Goal: Book appointment/travel/reservation

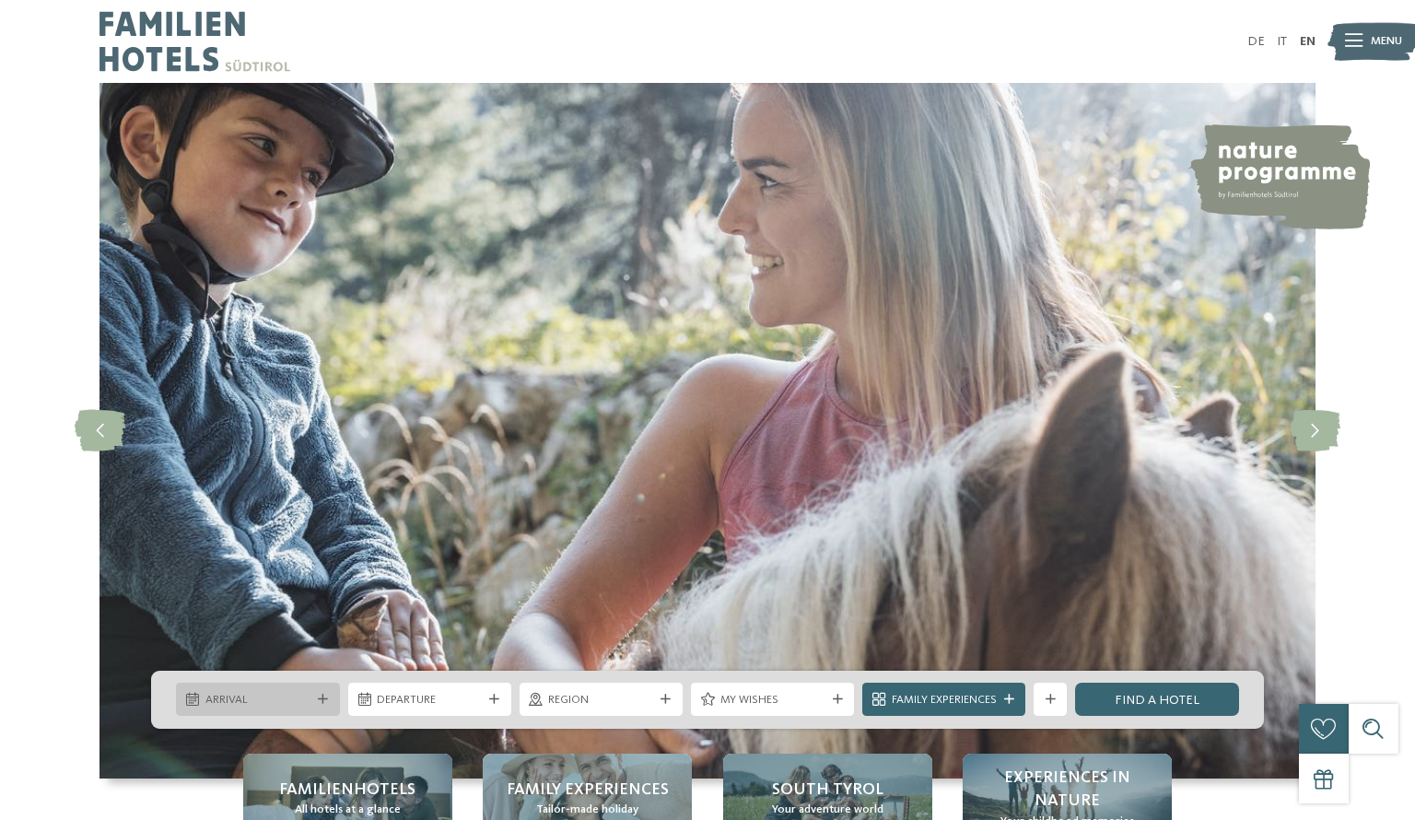
click at [282, 708] on span "Arrival" at bounding box center [257, 700] width 105 height 17
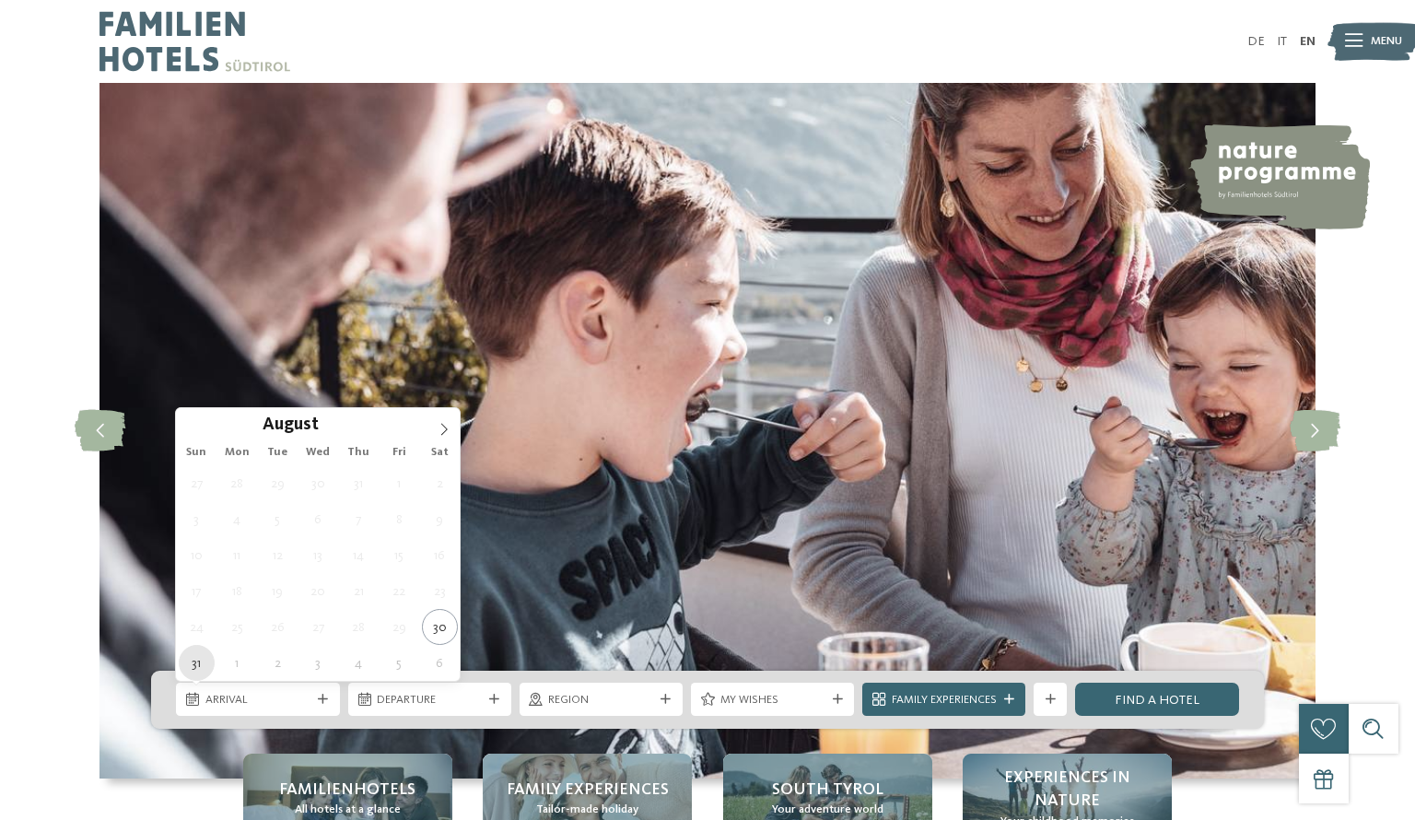
type div "31.08.2025"
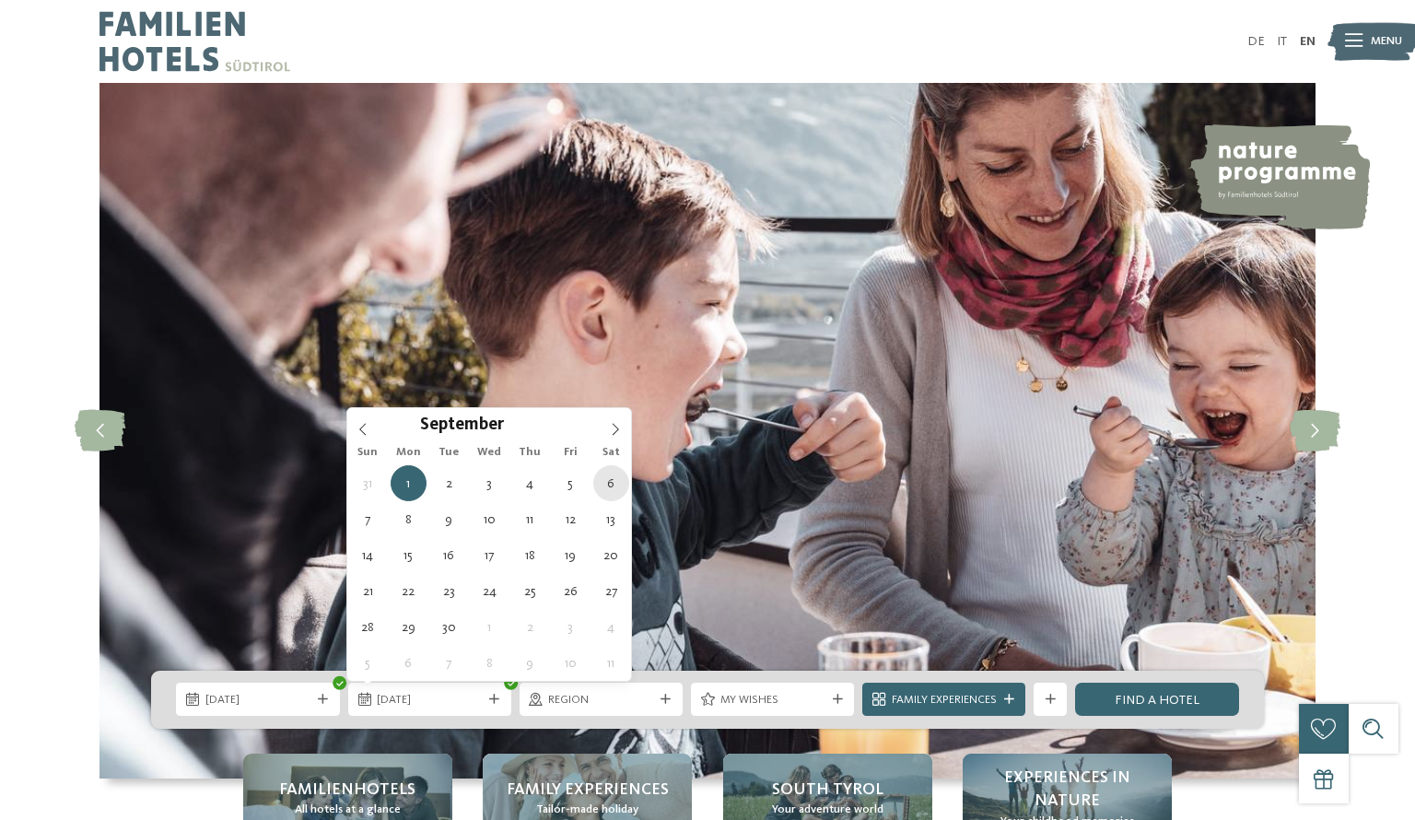
type div "06.09.2025"
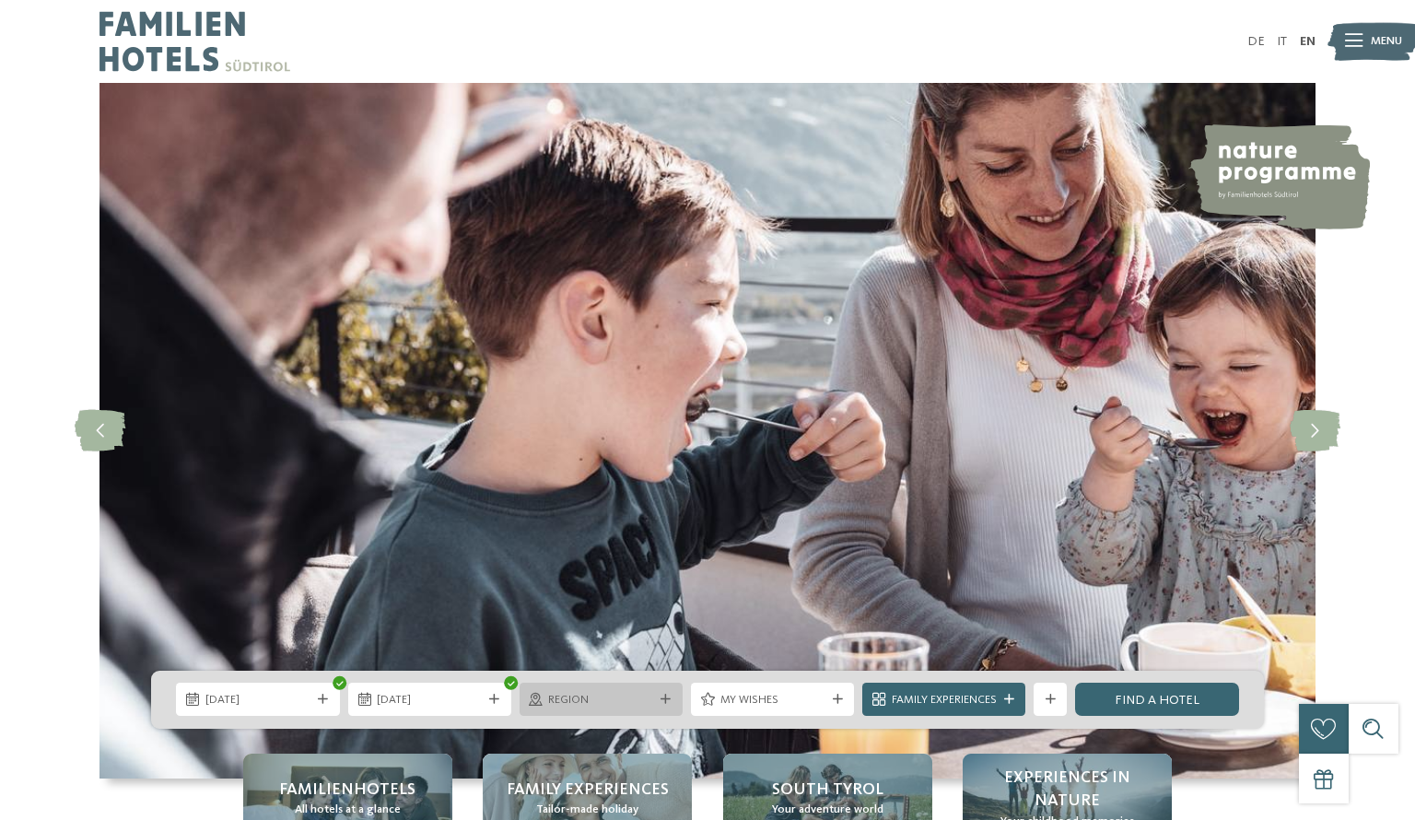
click at [660, 705] on div "Region" at bounding box center [601, 699] width 163 height 33
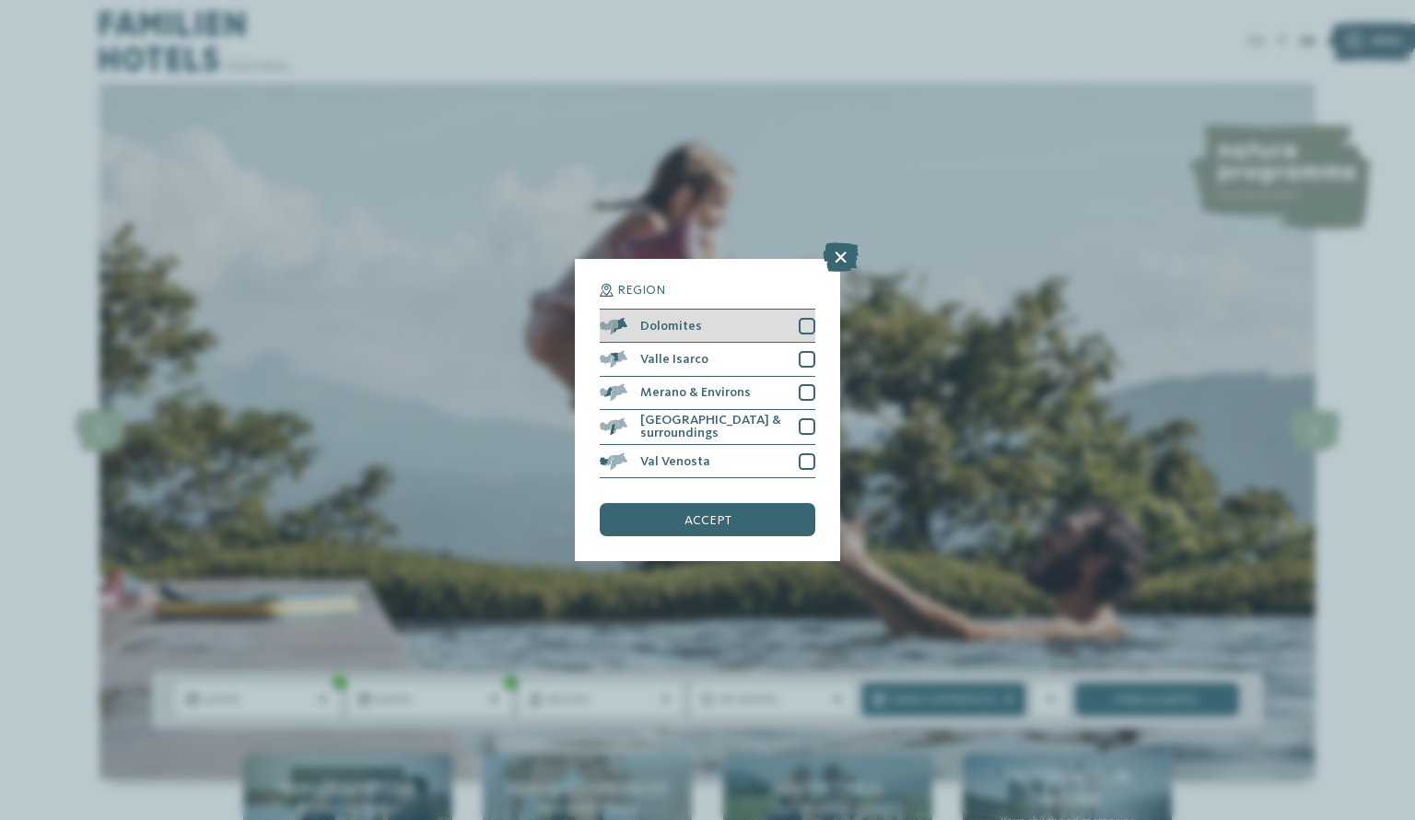
click at [808, 320] on div at bounding box center [807, 326] width 17 height 17
click at [787, 516] on div "accept" at bounding box center [708, 519] width 216 height 33
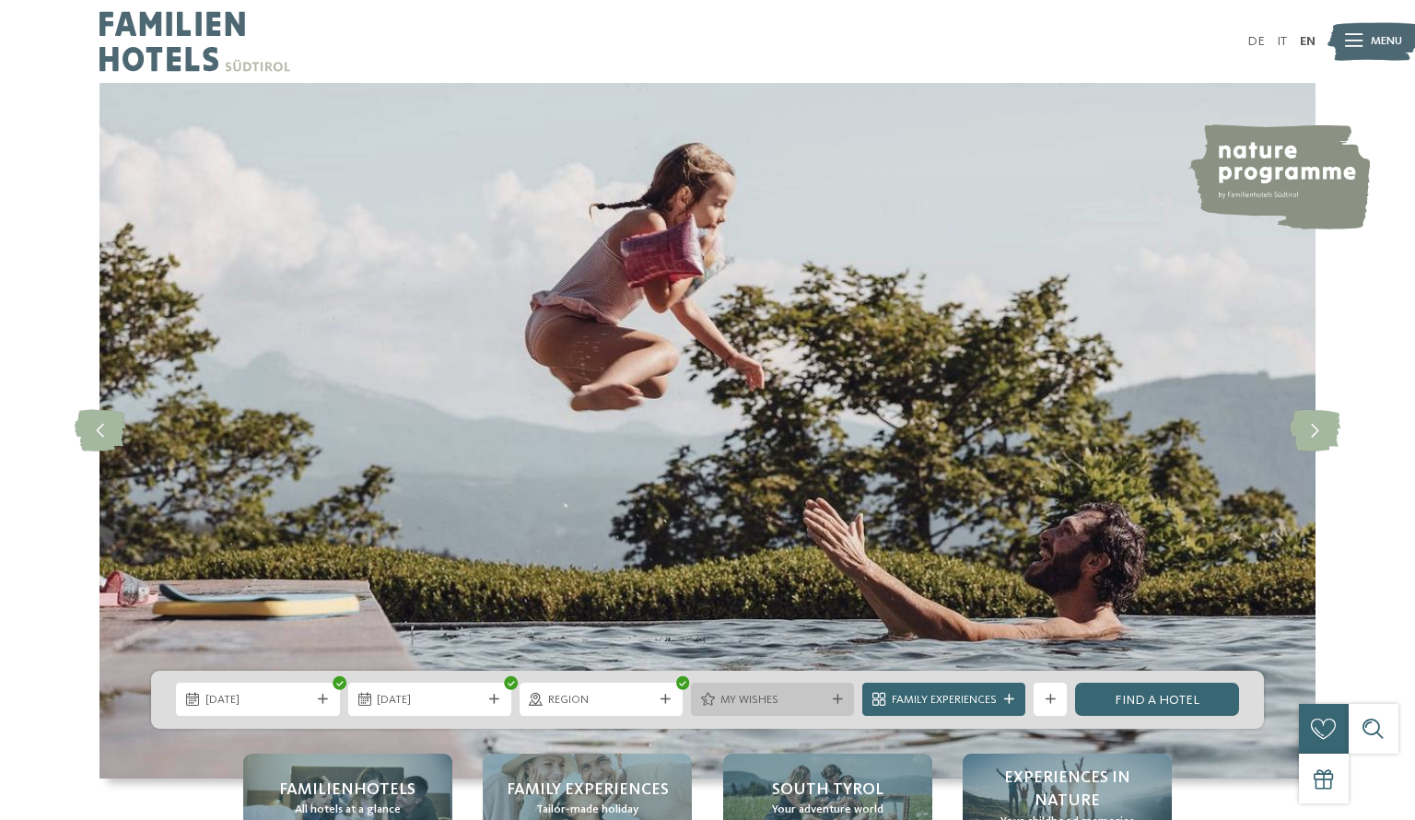
click at [842, 708] on div "My wishes" at bounding box center [772, 699] width 163 height 33
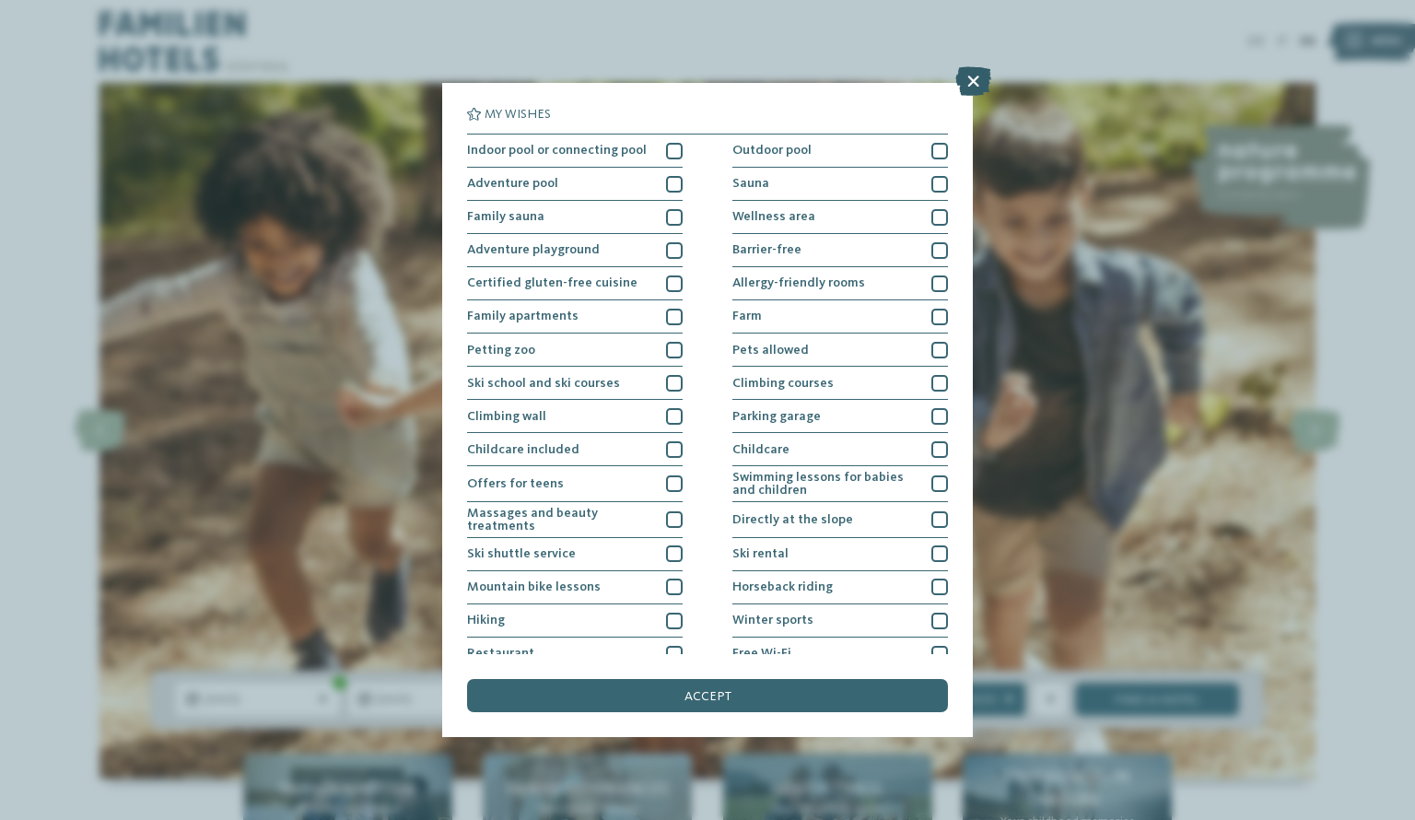
click at [972, 88] on icon at bounding box center [974, 80] width 36 height 29
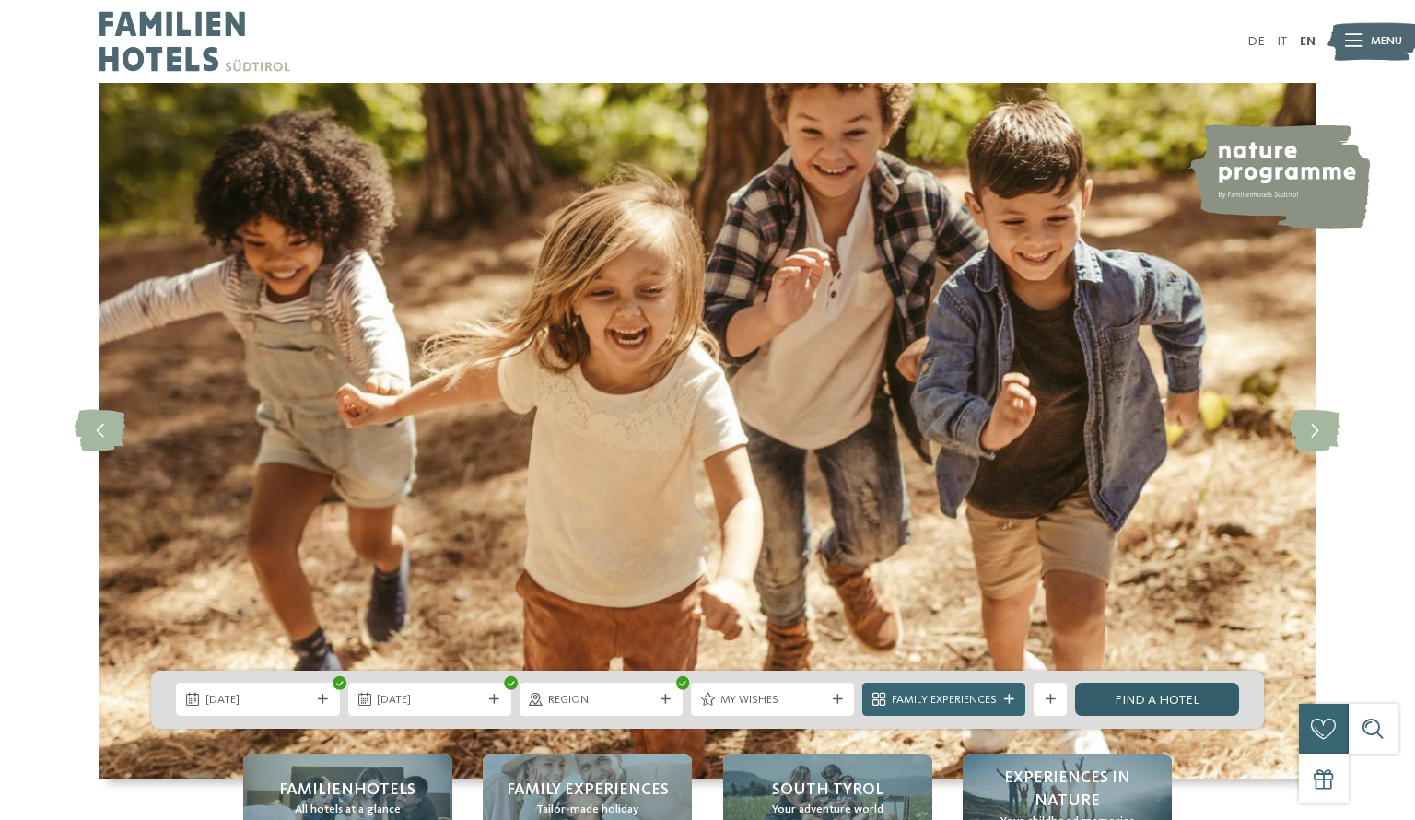
click at [1131, 703] on link "Find a hotel" at bounding box center [1156, 699] width 163 height 33
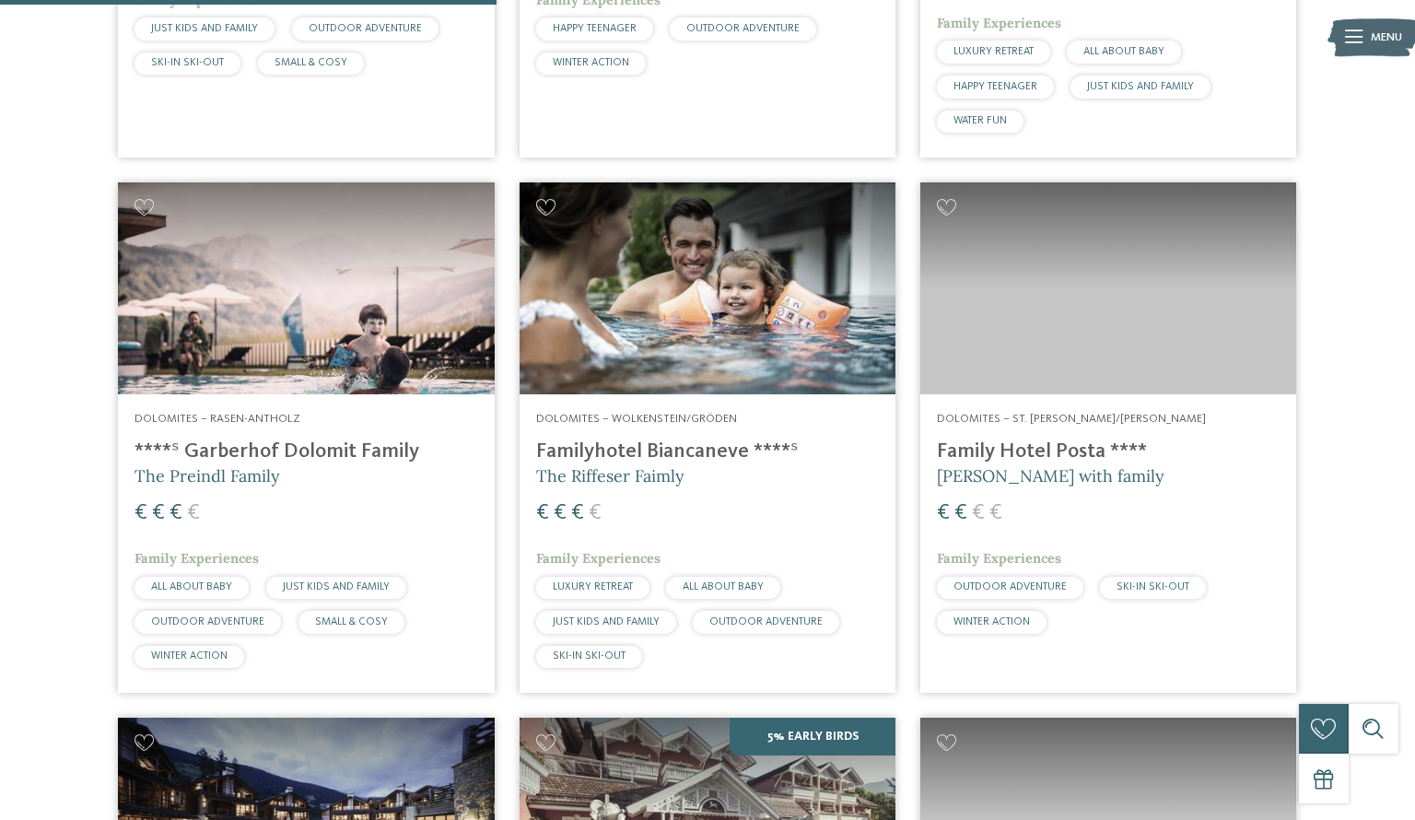
scroll to position [1025, 0]
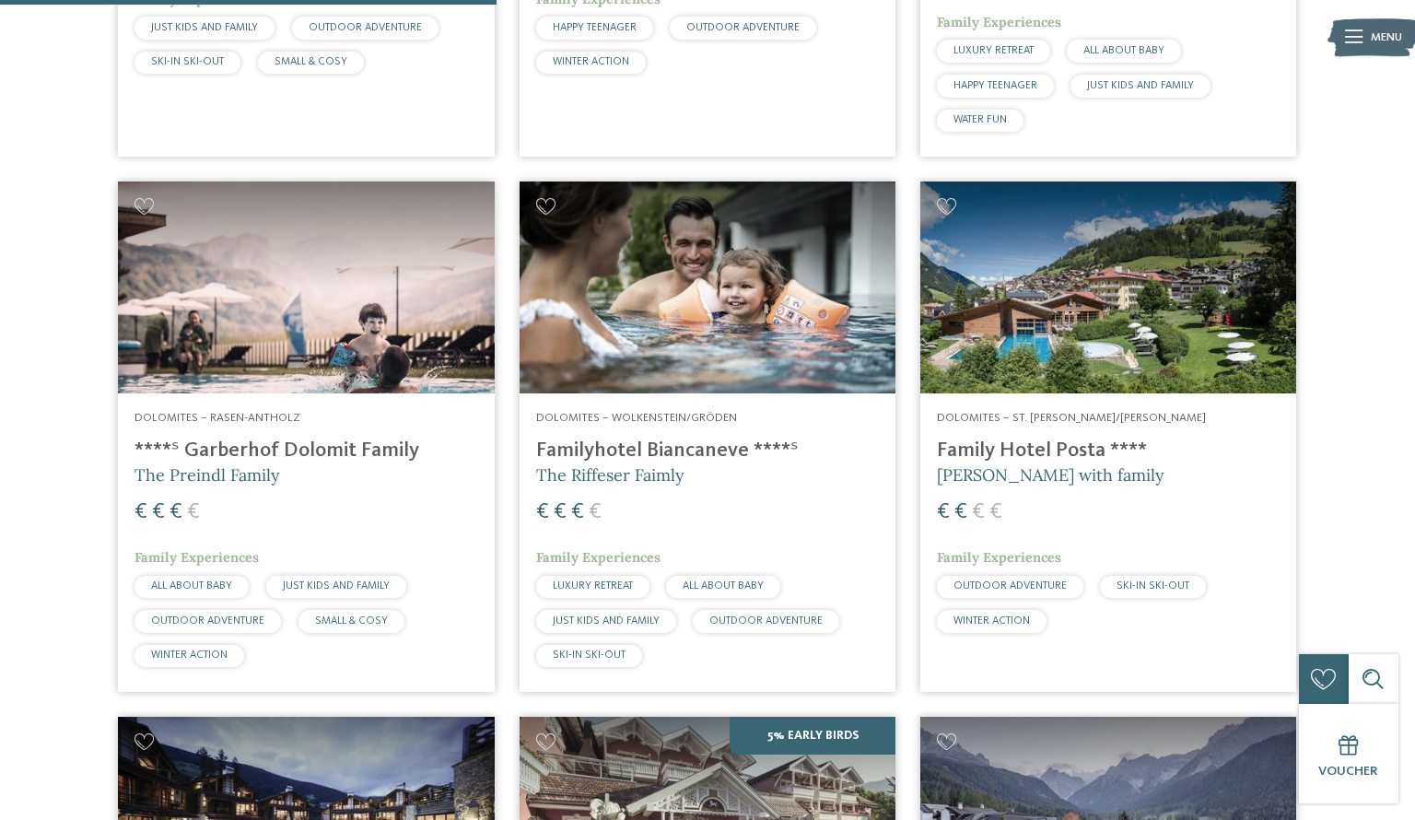
click at [683, 439] on h4 "Familyhotel Biancaneve ****ˢ" at bounding box center [707, 451] width 343 height 25
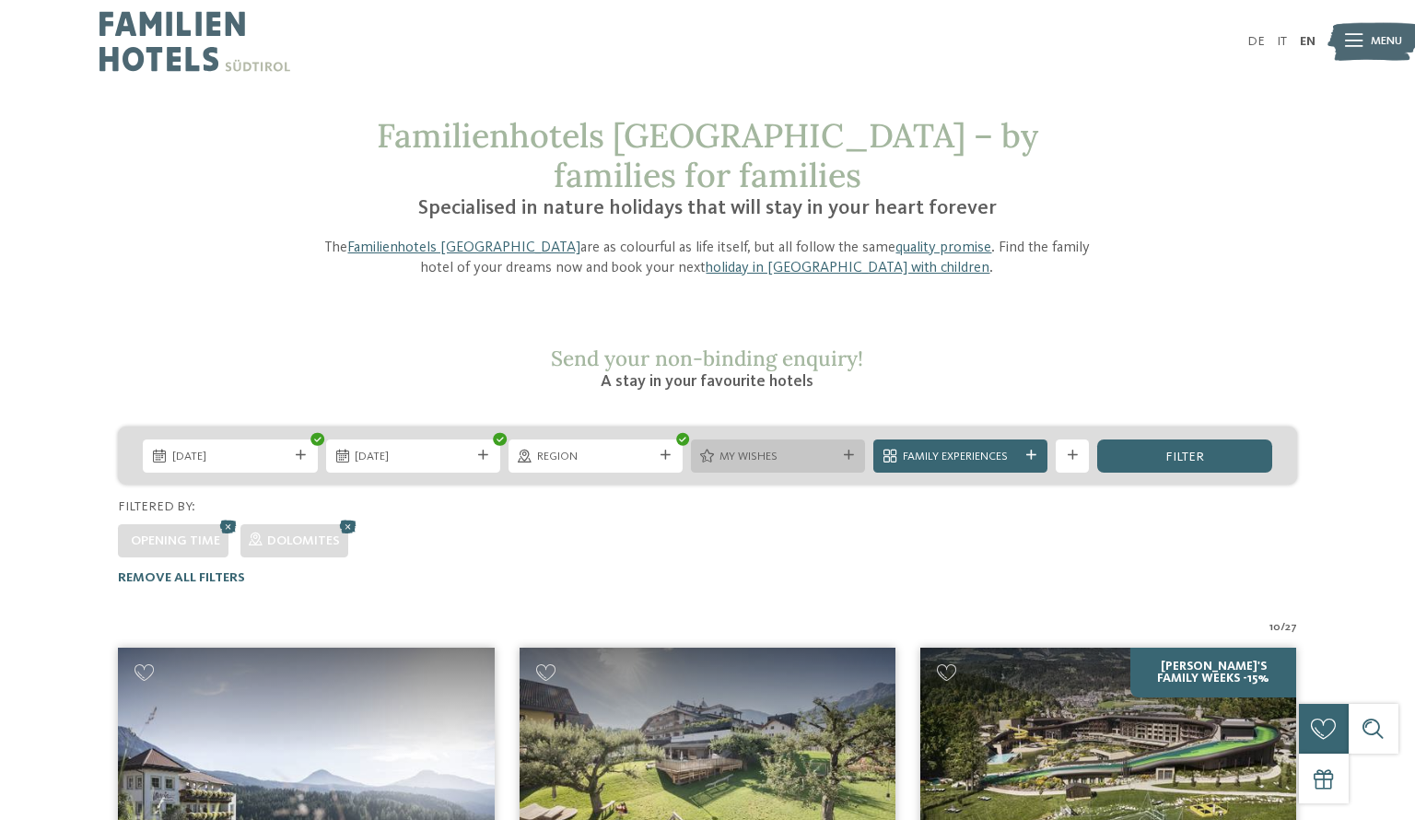
click at [847, 451] on icon at bounding box center [849, 456] width 10 height 10
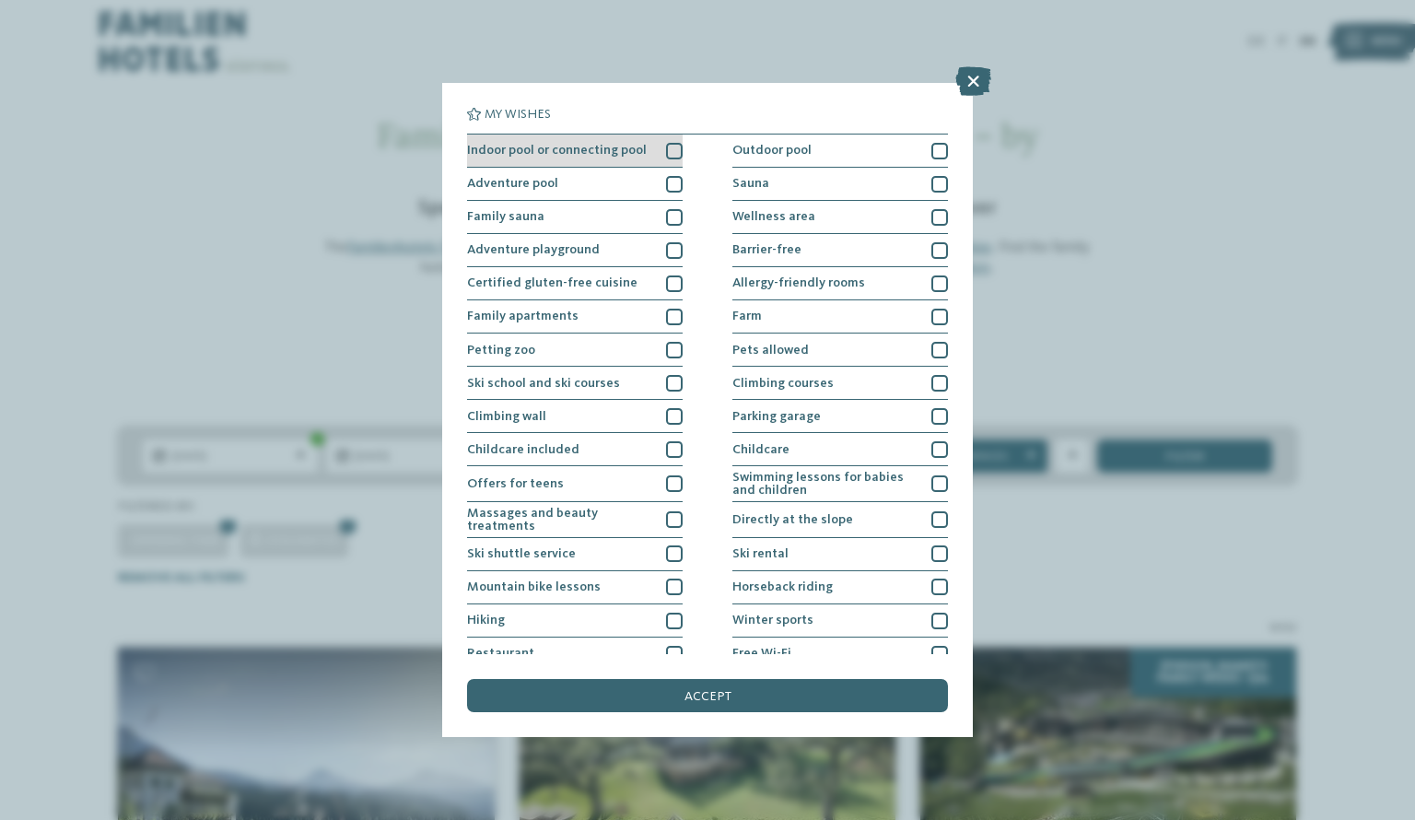
click at [676, 152] on div at bounding box center [674, 151] width 17 height 17
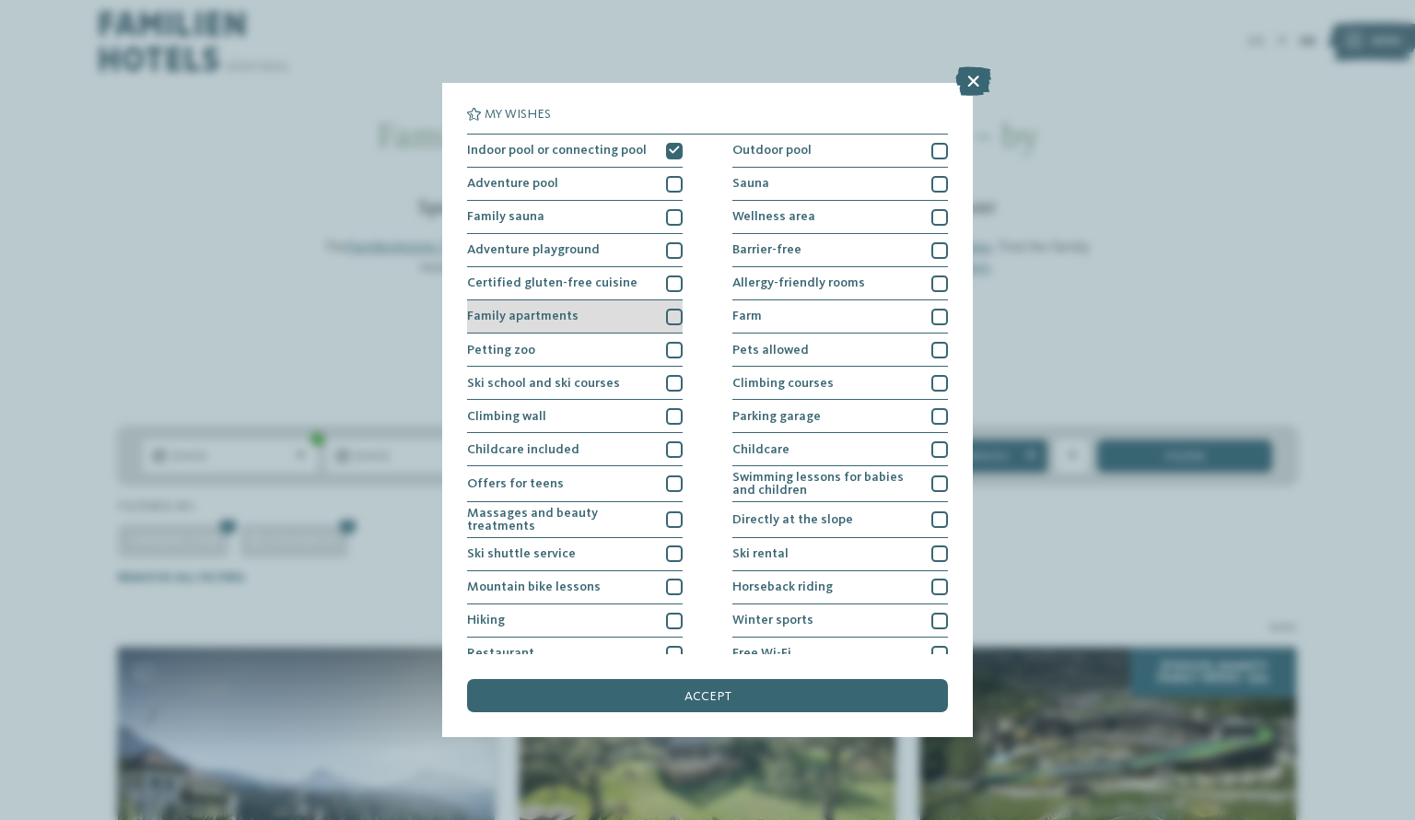
click at [667, 323] on div at bounding box center [674, 317] width 17 height 17
click at [674, 691] on div "accept" at bounding box center [707, 695] width 481 height 33
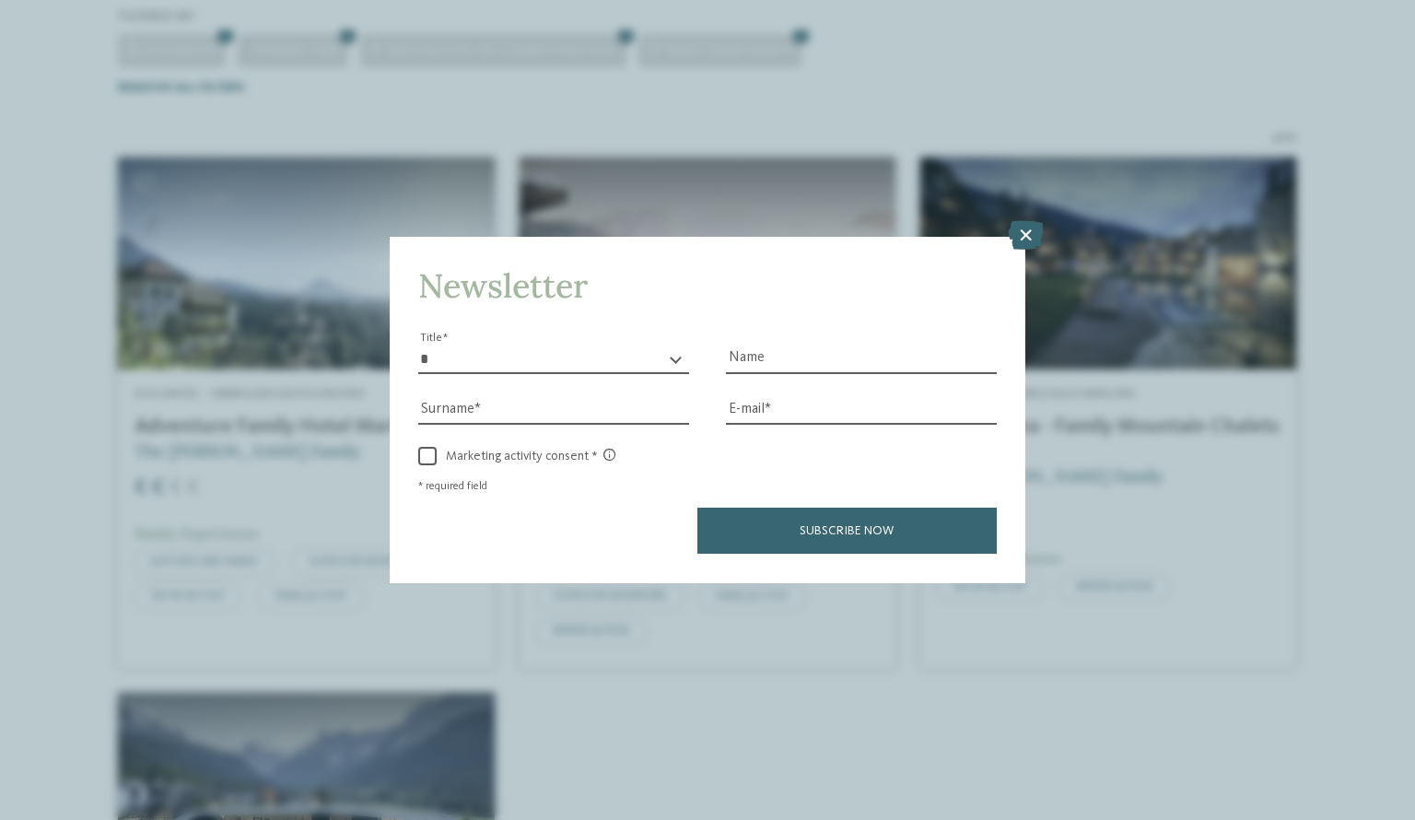
scroll to position [494, 0]
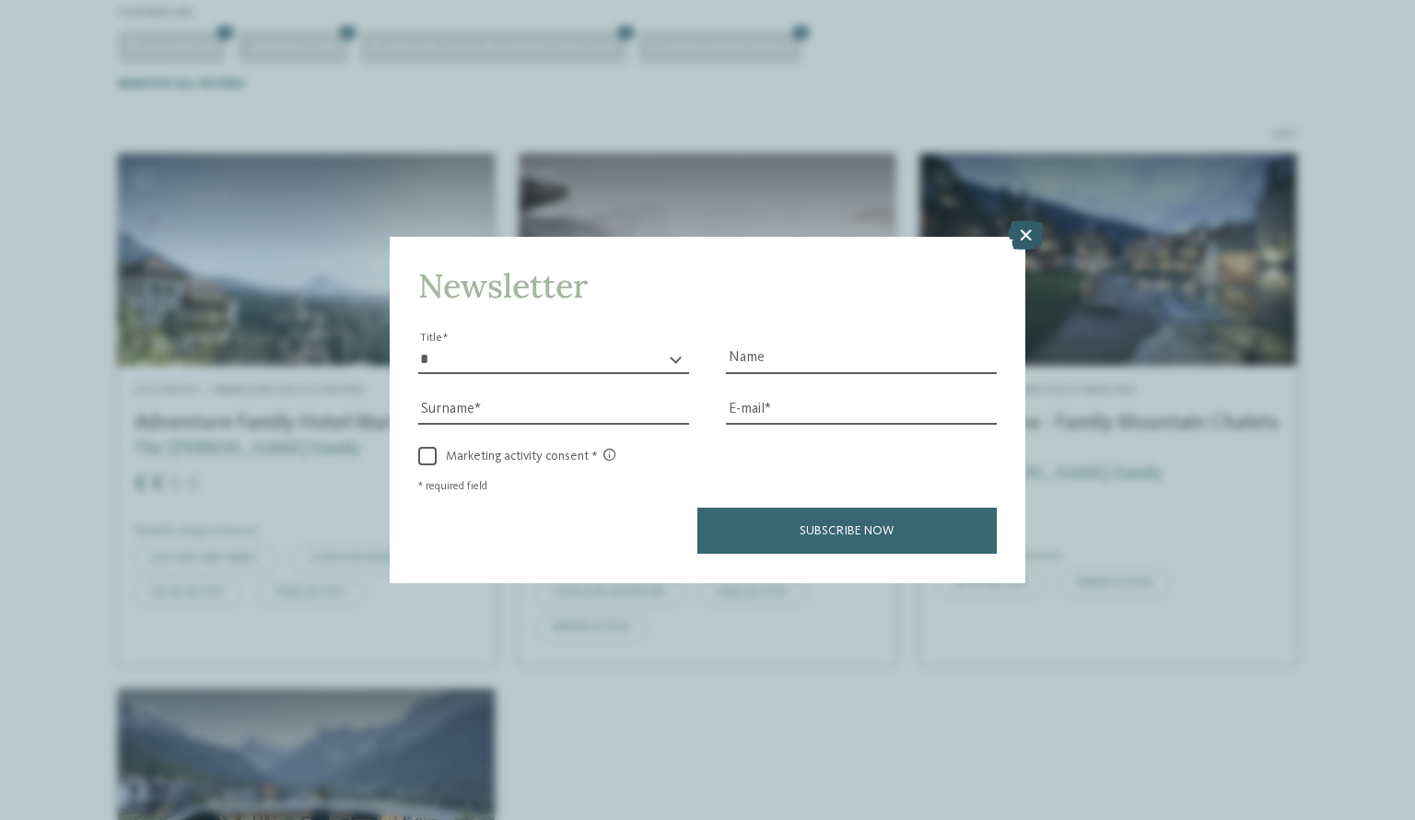
click at [1022, 234] on icon at bounding box center [1026, 235] width 36 height 29
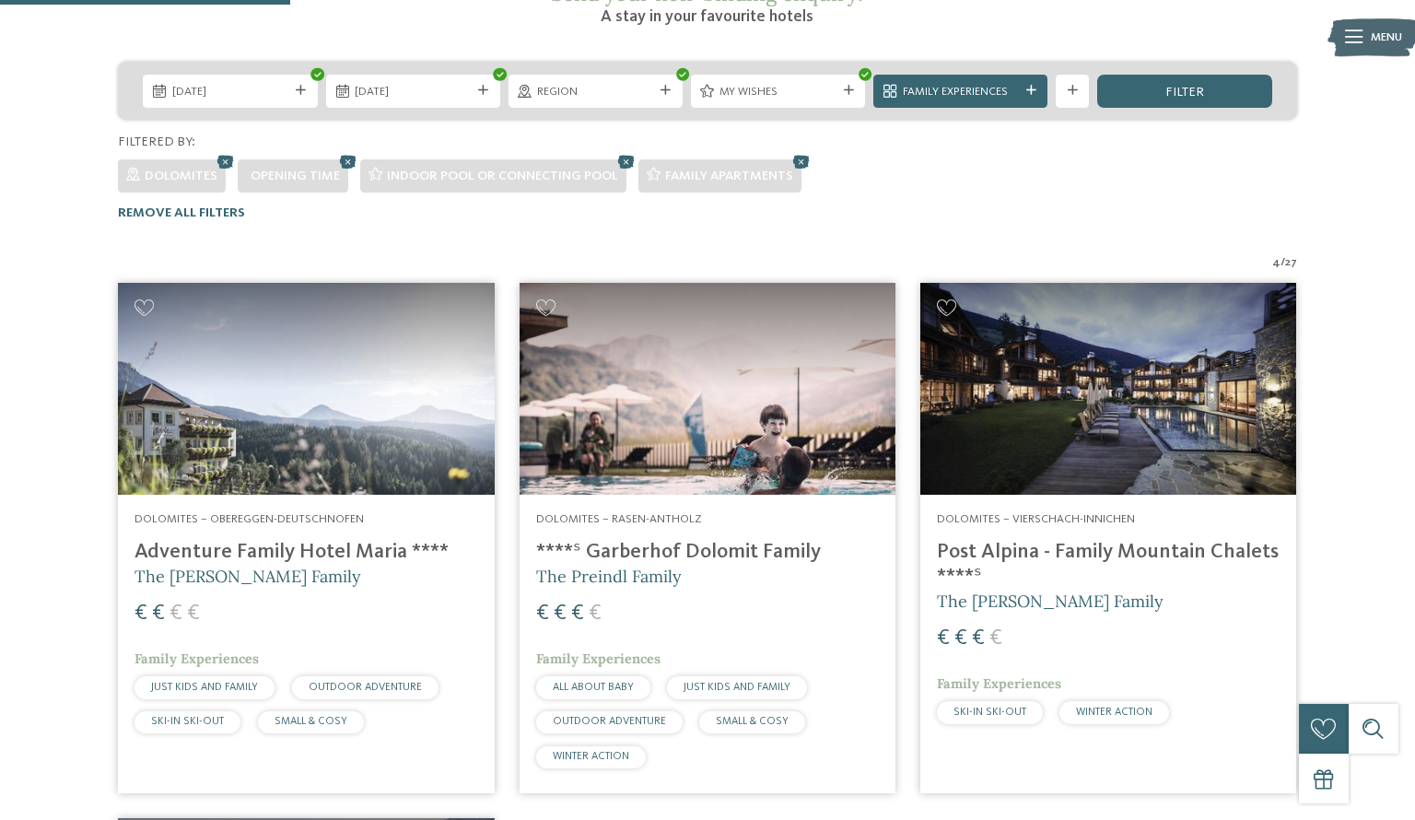
scroll to position [374, 0]
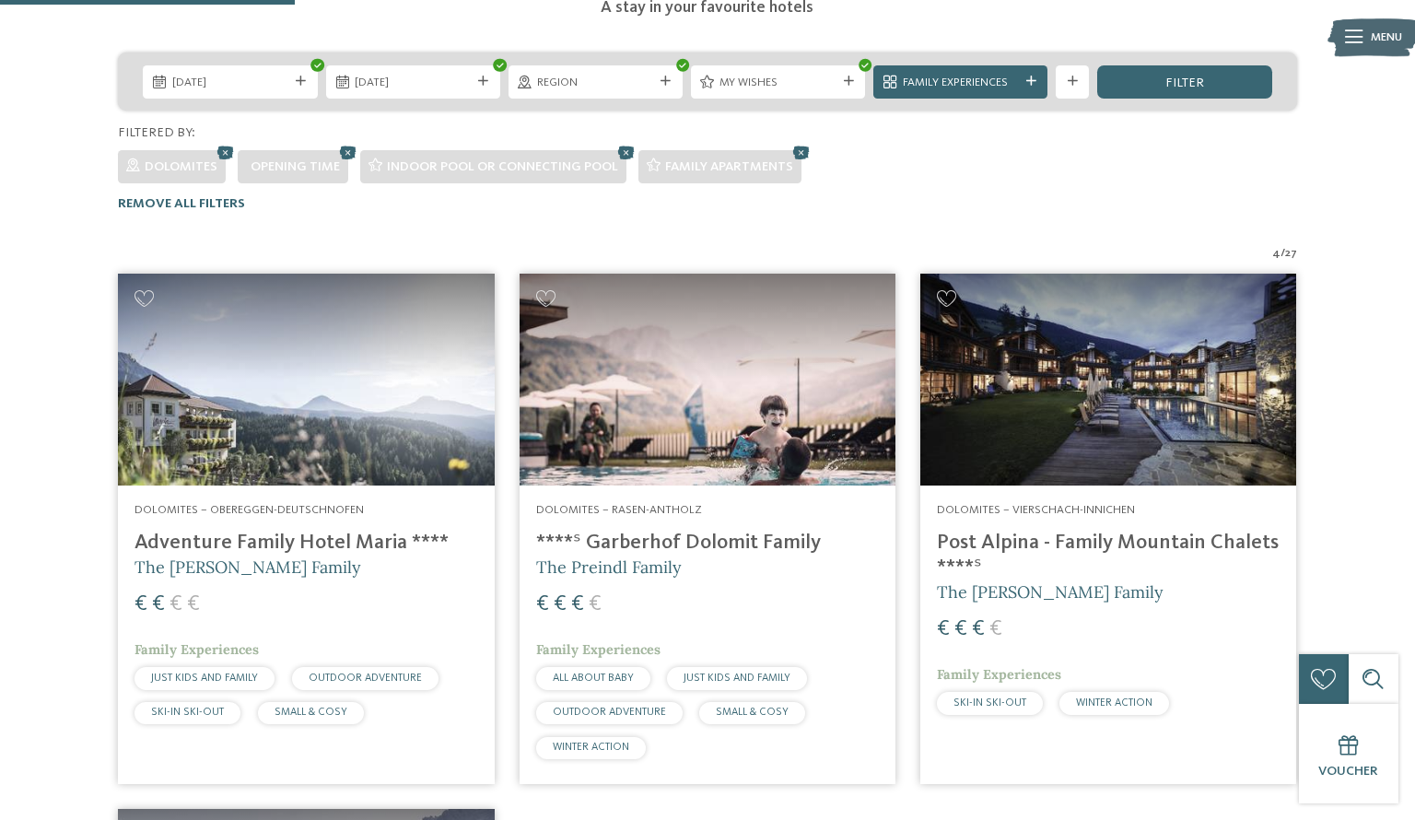
click at [730, 418] on img at bounding box center [708, 380] width 376 height 212
click at [293, 556] on h5 "The Kofler Family" at bounding box center [306, 567] width 343 height 23
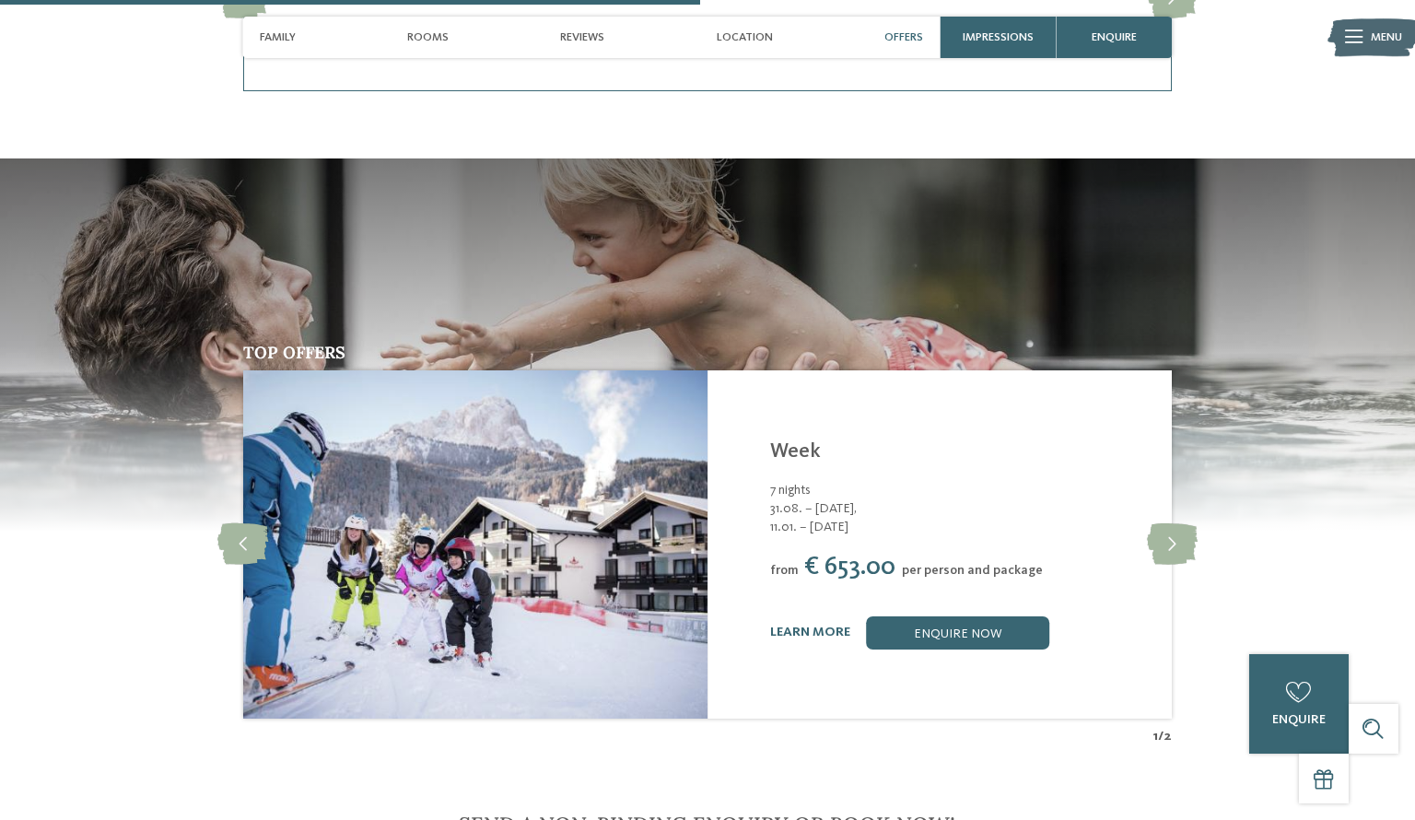
scroll to position [2260, 0]
click at [804, 626] on link "learn more" at bounding box center [810, 632] width 80 height 13
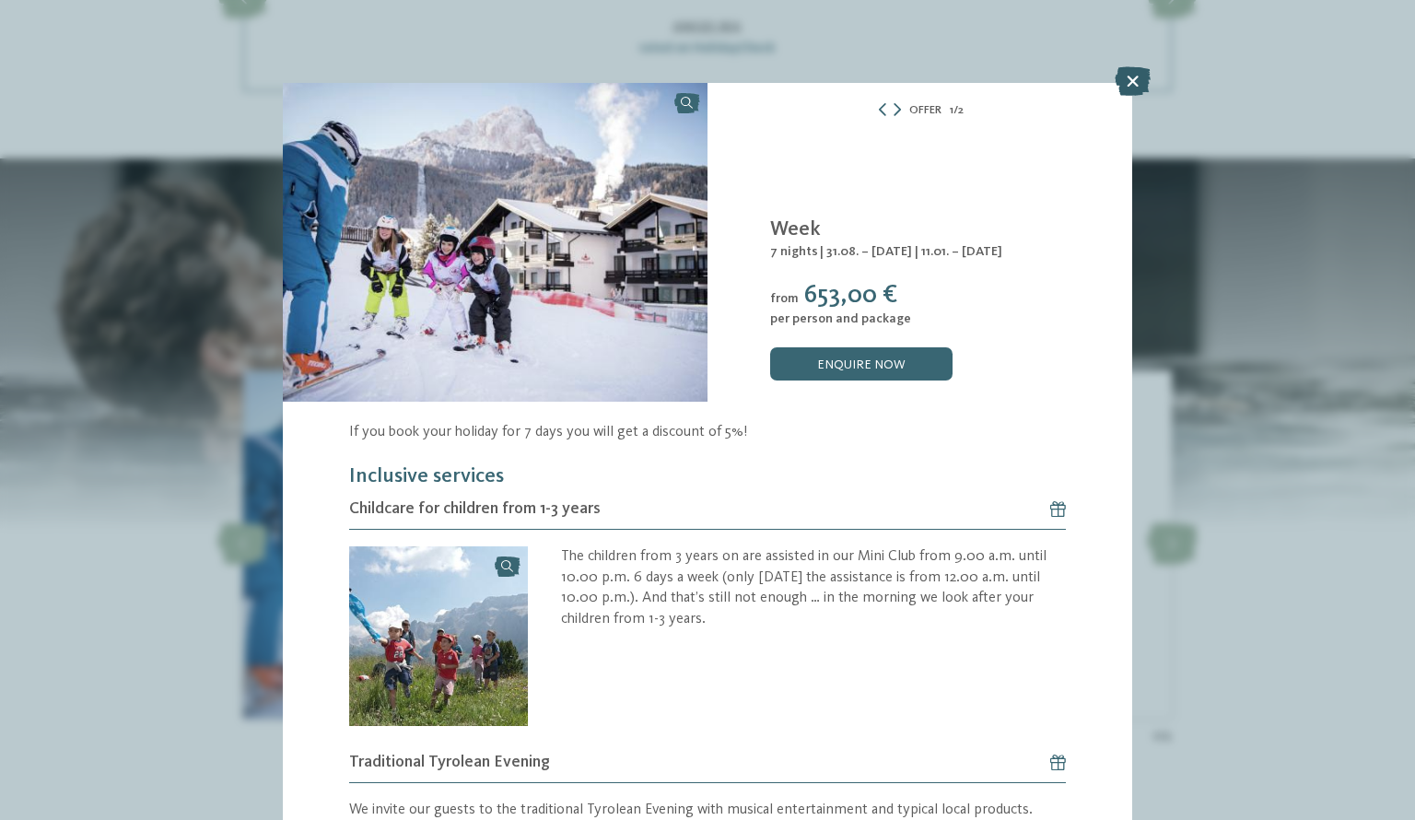
click at [1126, 78] on icon at bounding box center [1133, 80] width 36 height 29
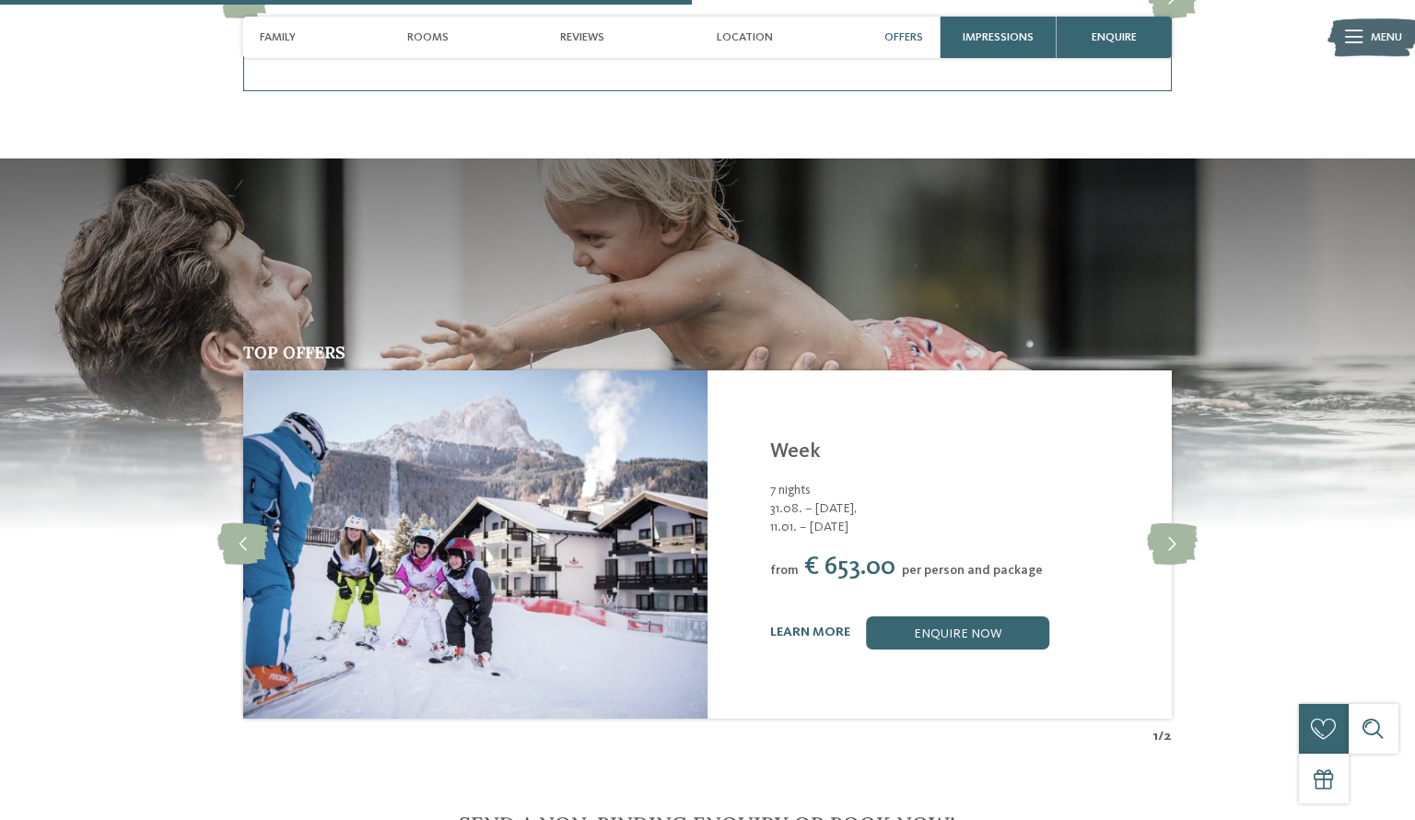
scroll to position [2227, 0]
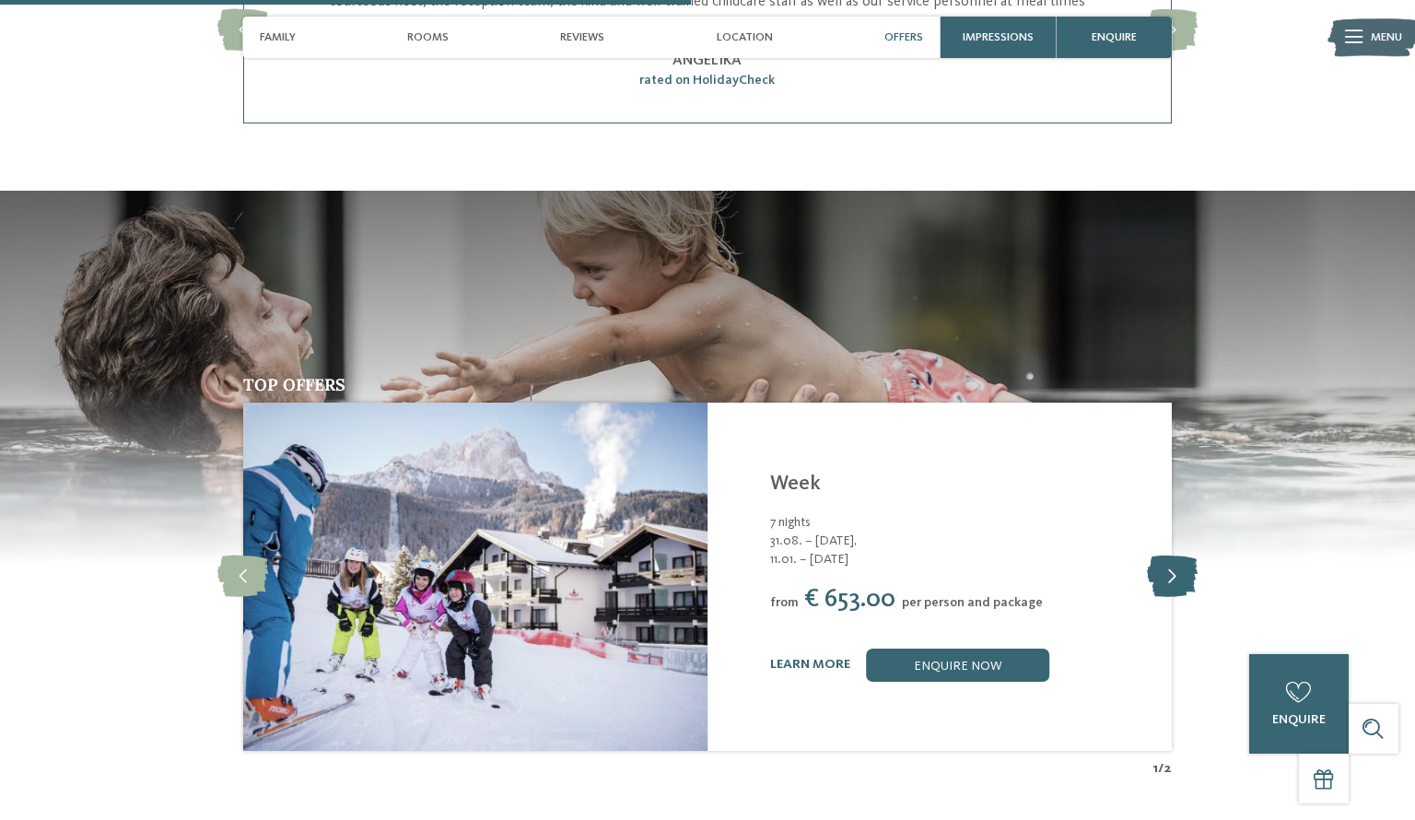
click at [1170, 584] on icon at bounding box center [1172, 576] width 51 height 41
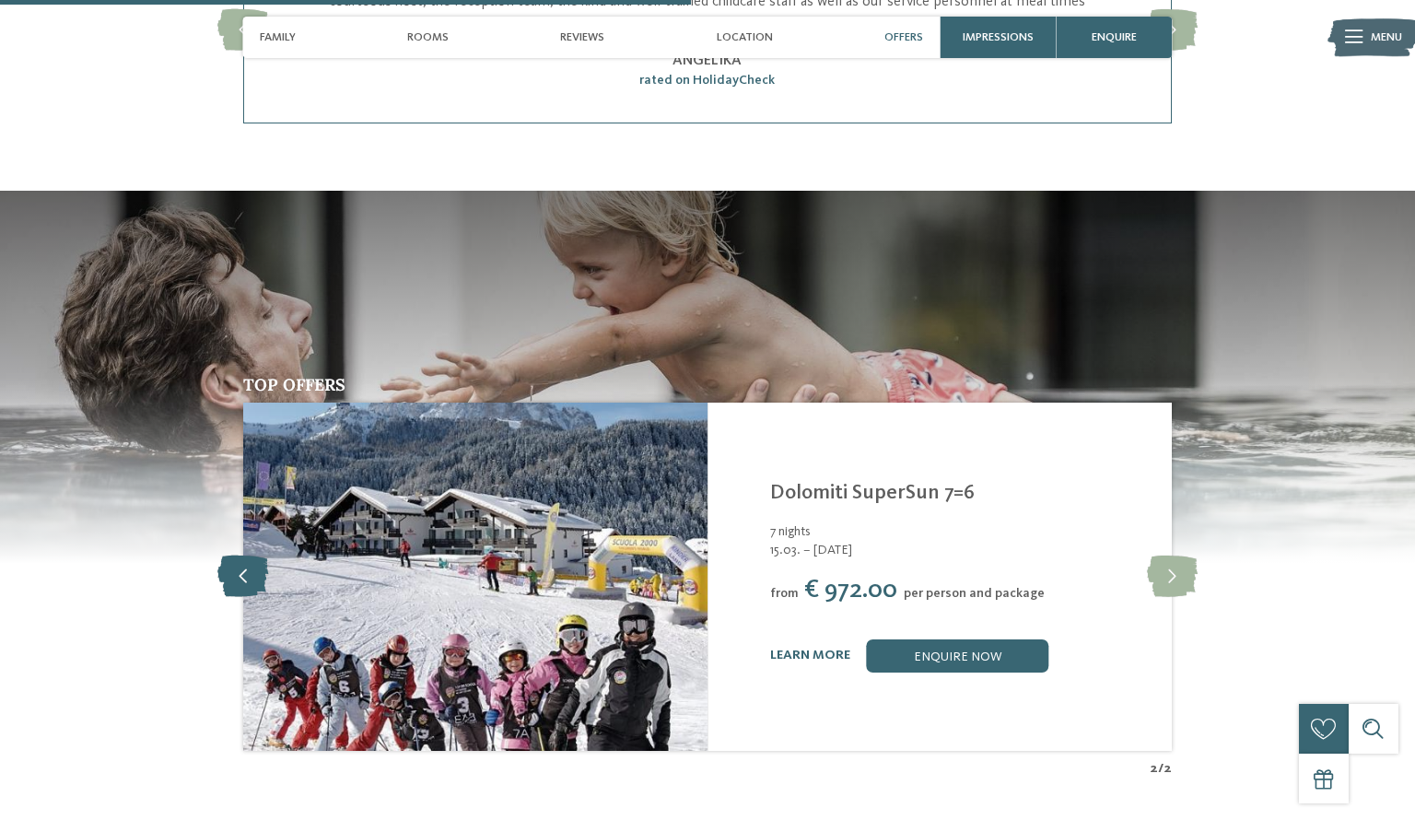
click at [251, 582] on icon at bounding box center [242, 576] width 51 height 41
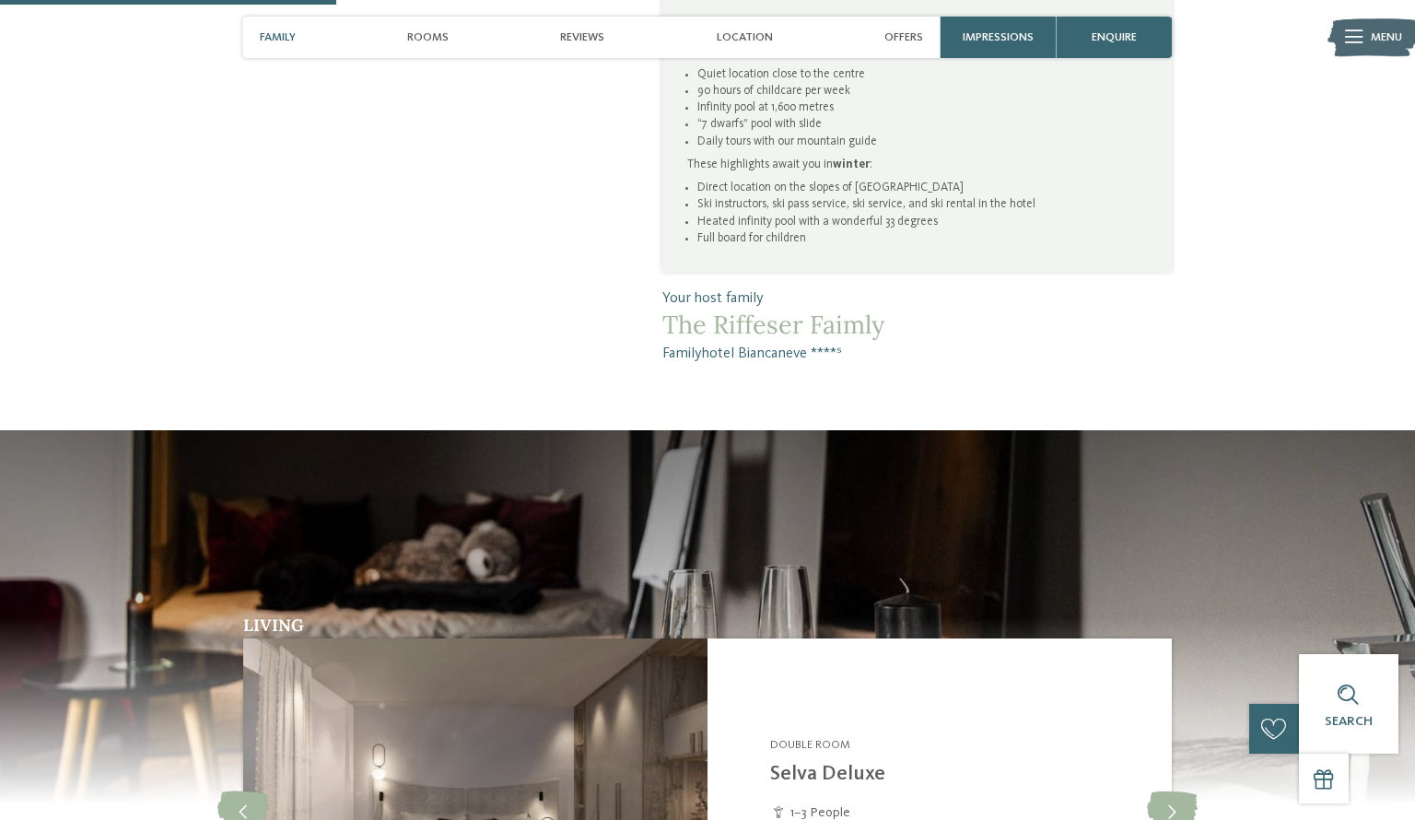
scroll to position [0, 0]
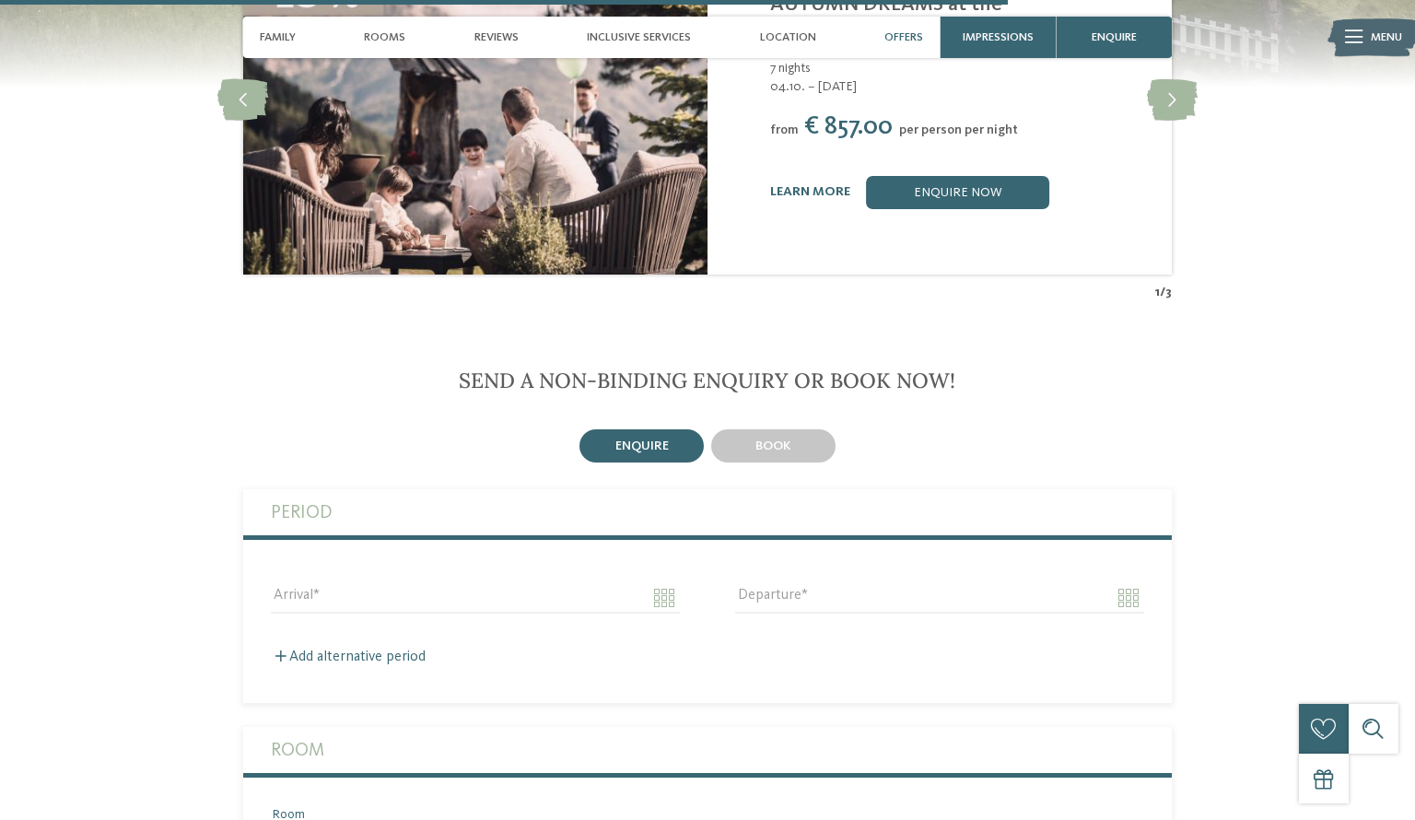
scroll to position [4494, 0]
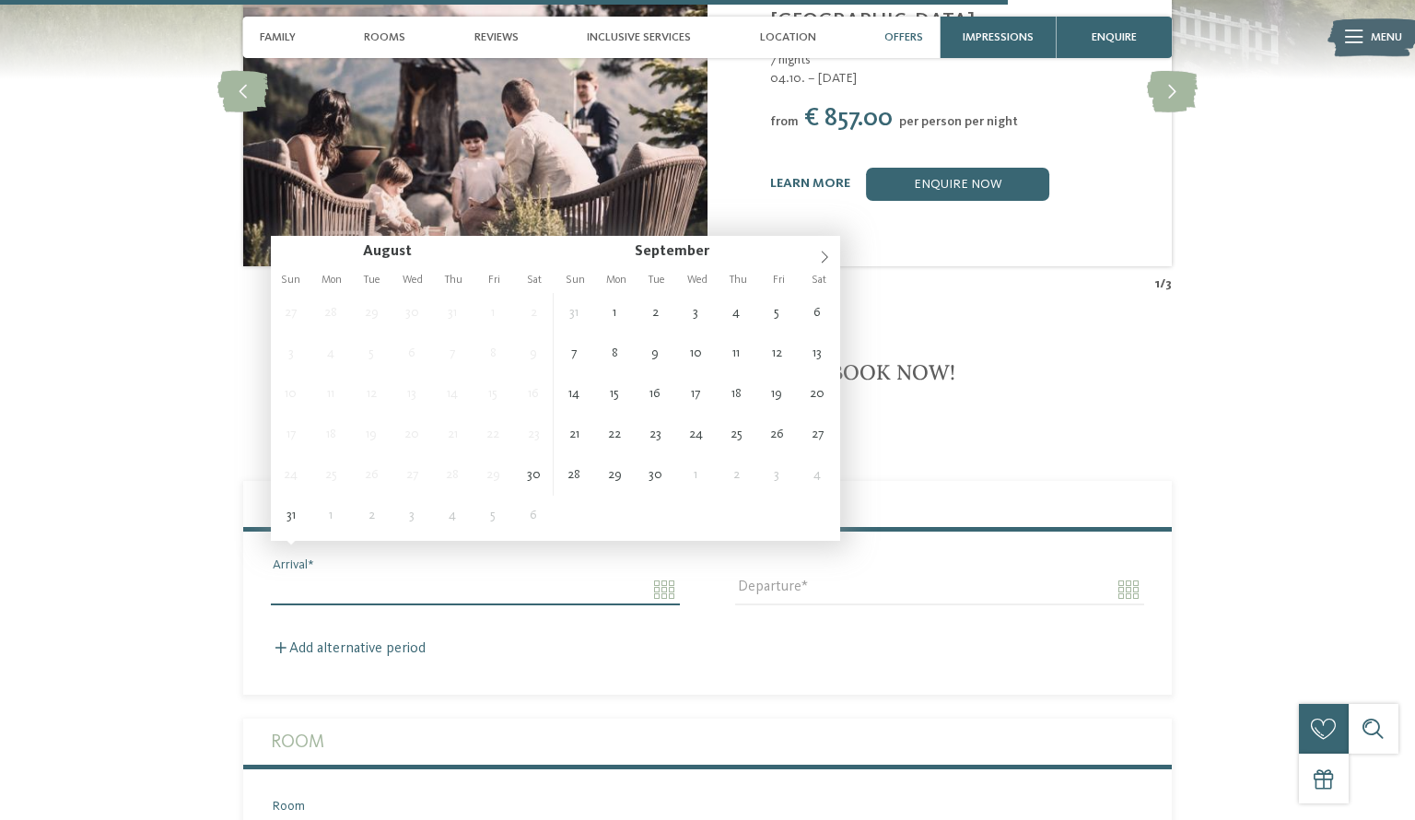
click at [645, 574] on input "Arrival" at bounding box center [475, 589] width 409 height 31
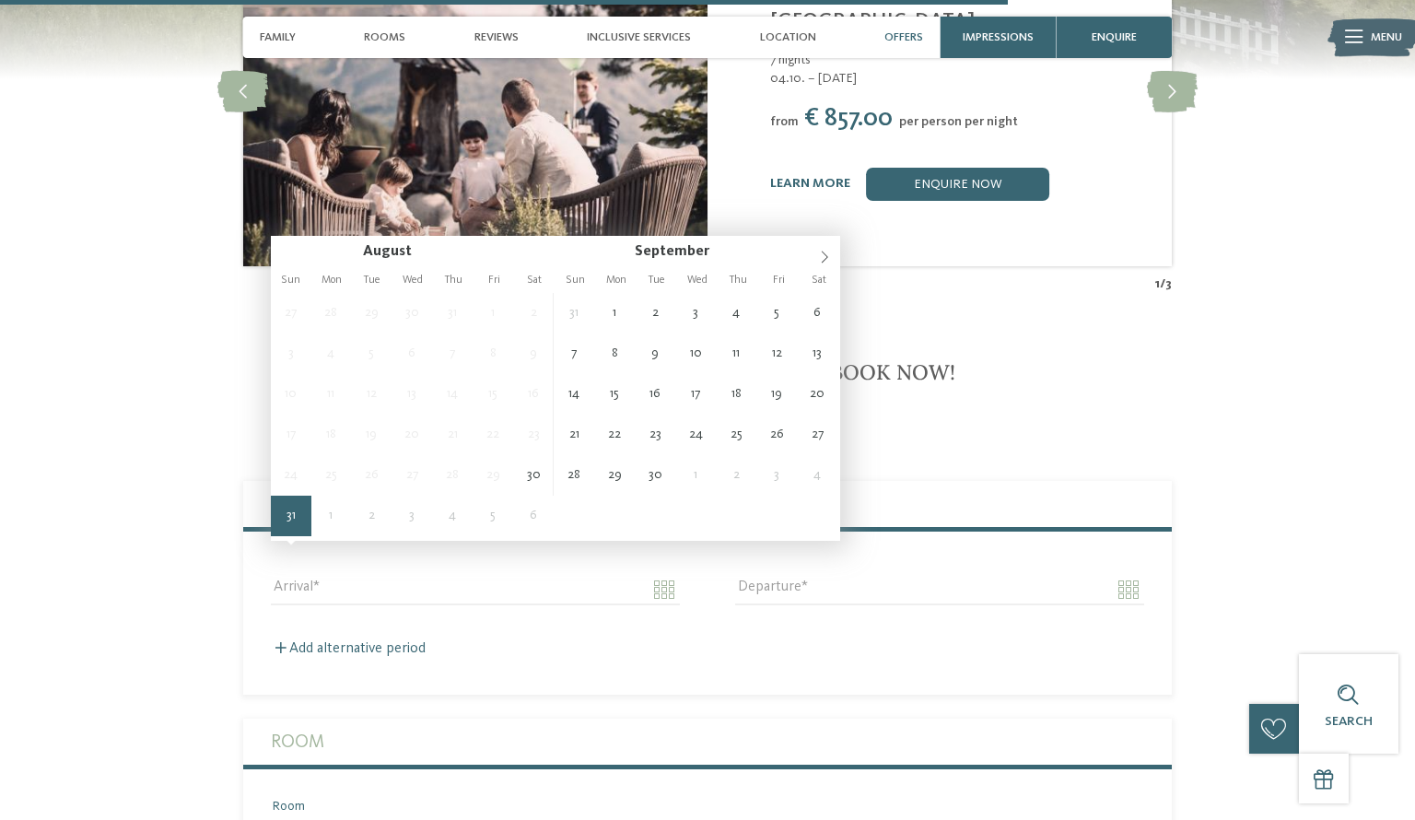
type input "**********"
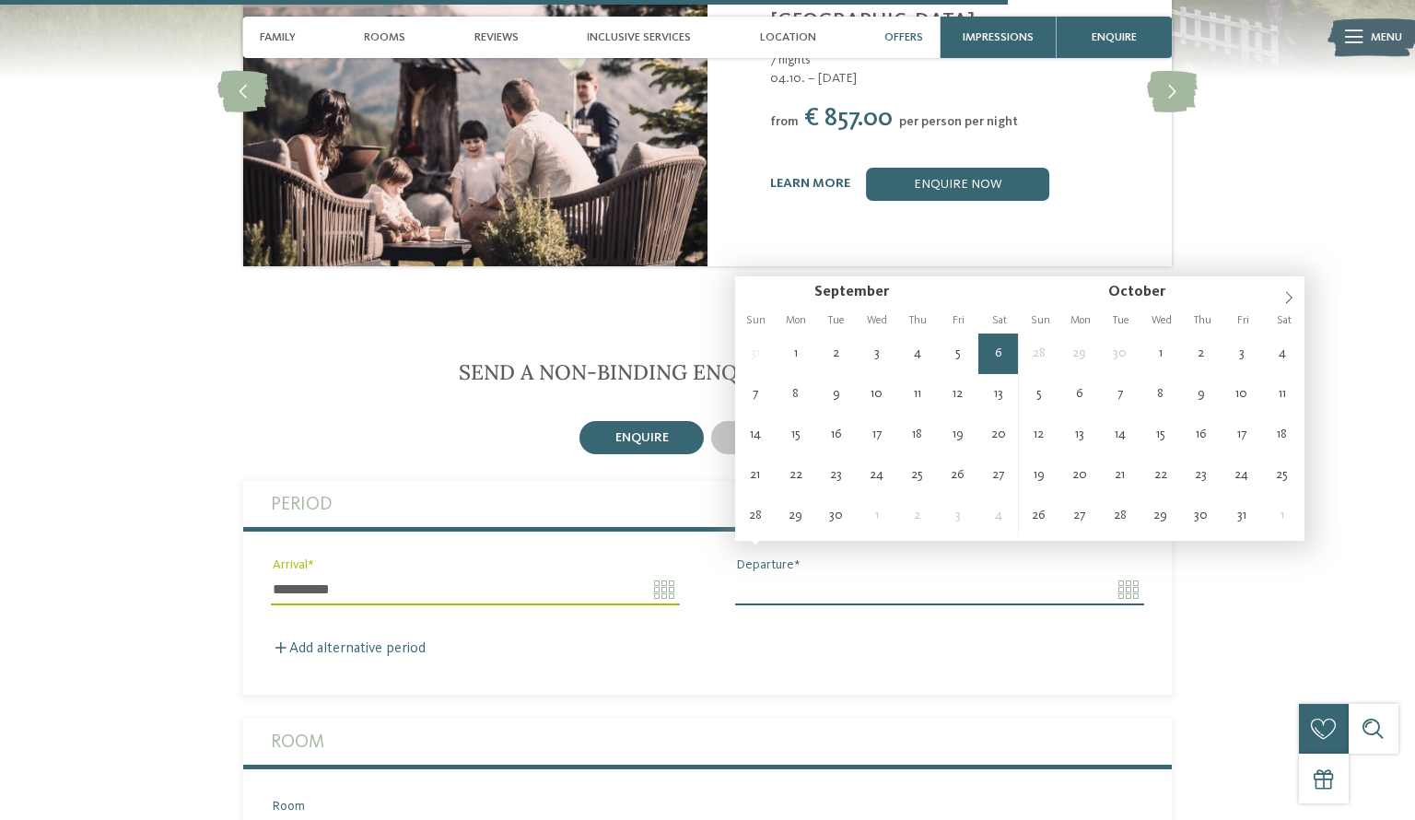
type input "**********"
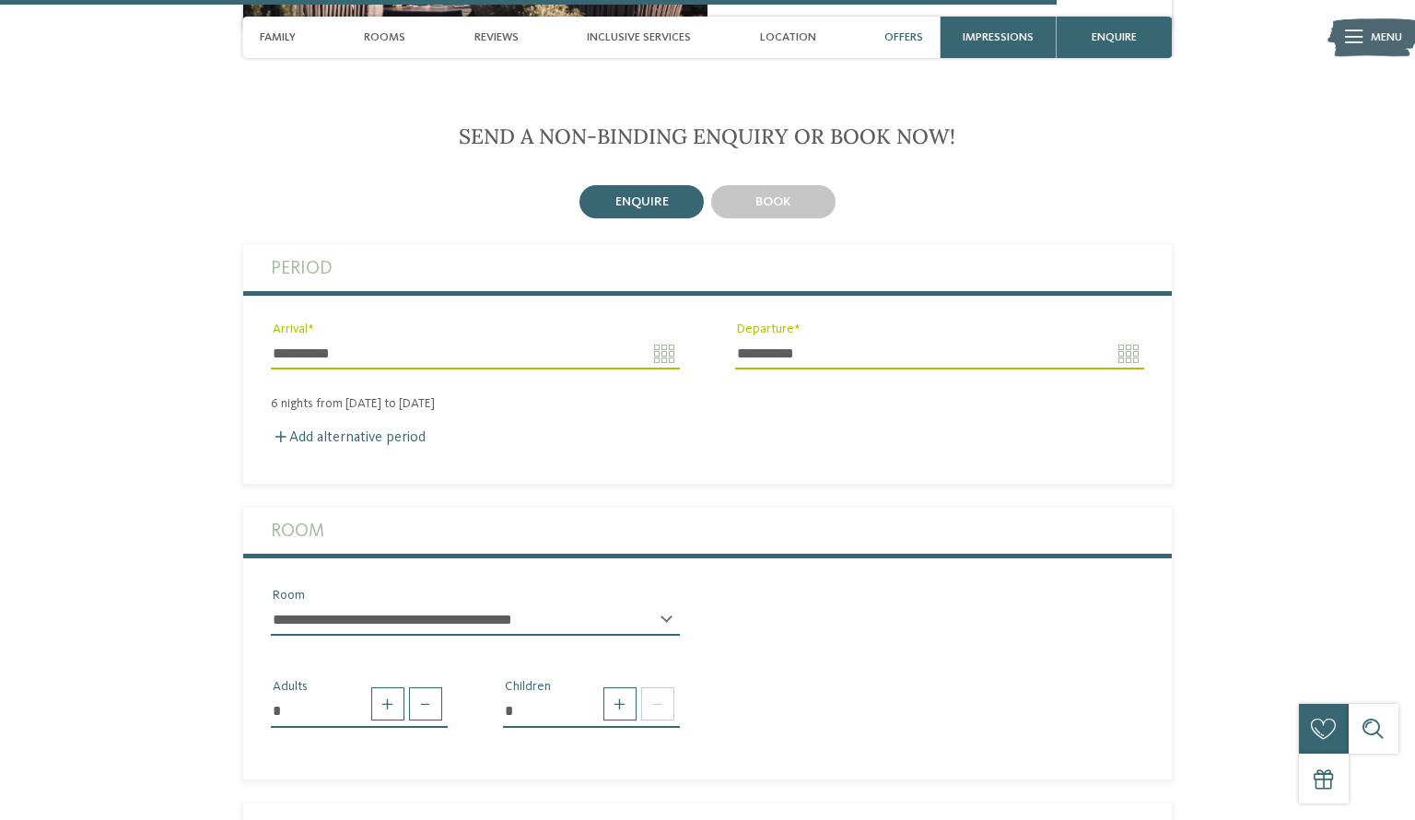
scroll to position [4731, 0]
click at [626, 687] on span at bounding box center [620, 703] width 33 height 33
type input "*"
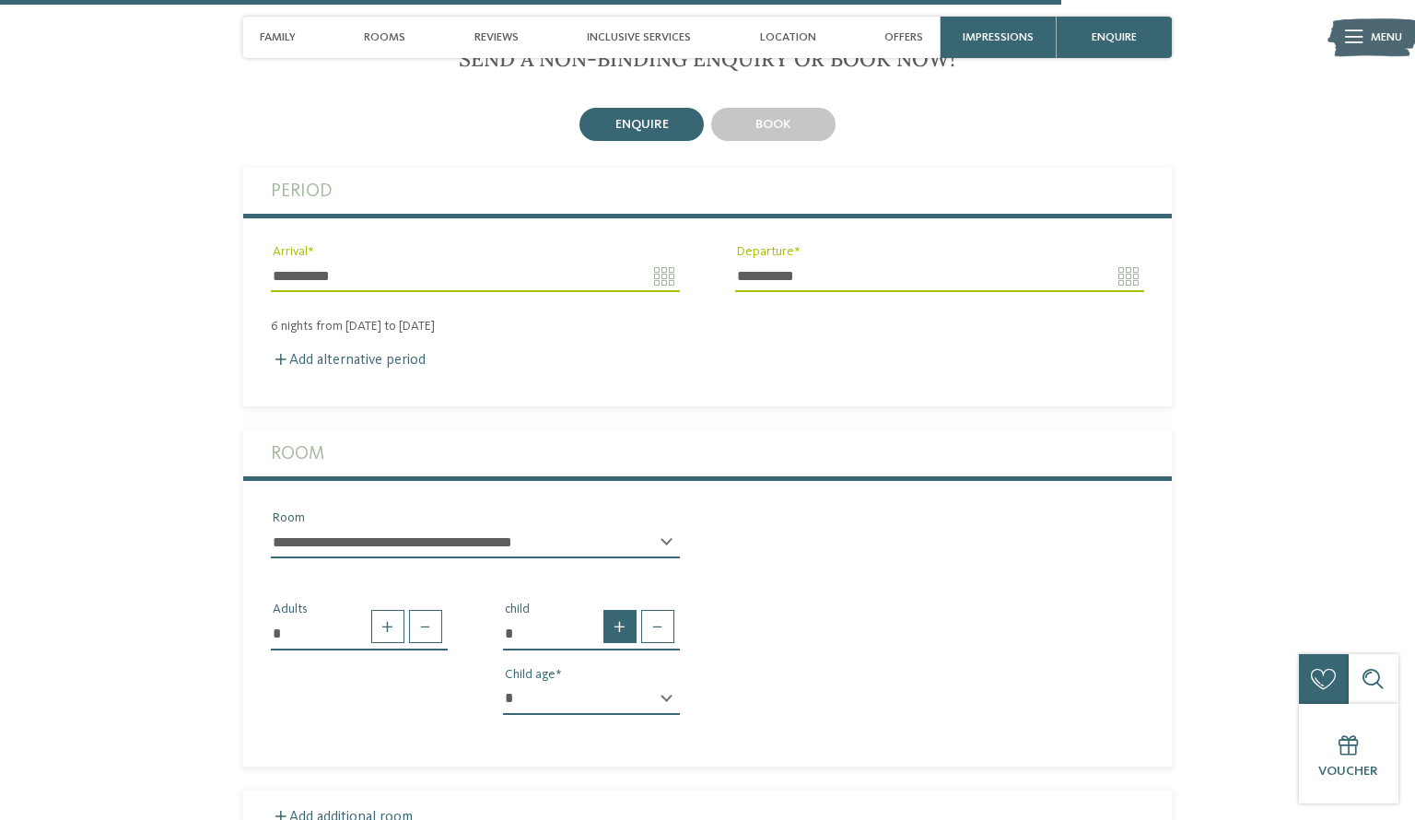
scroll to position [4810, 0]
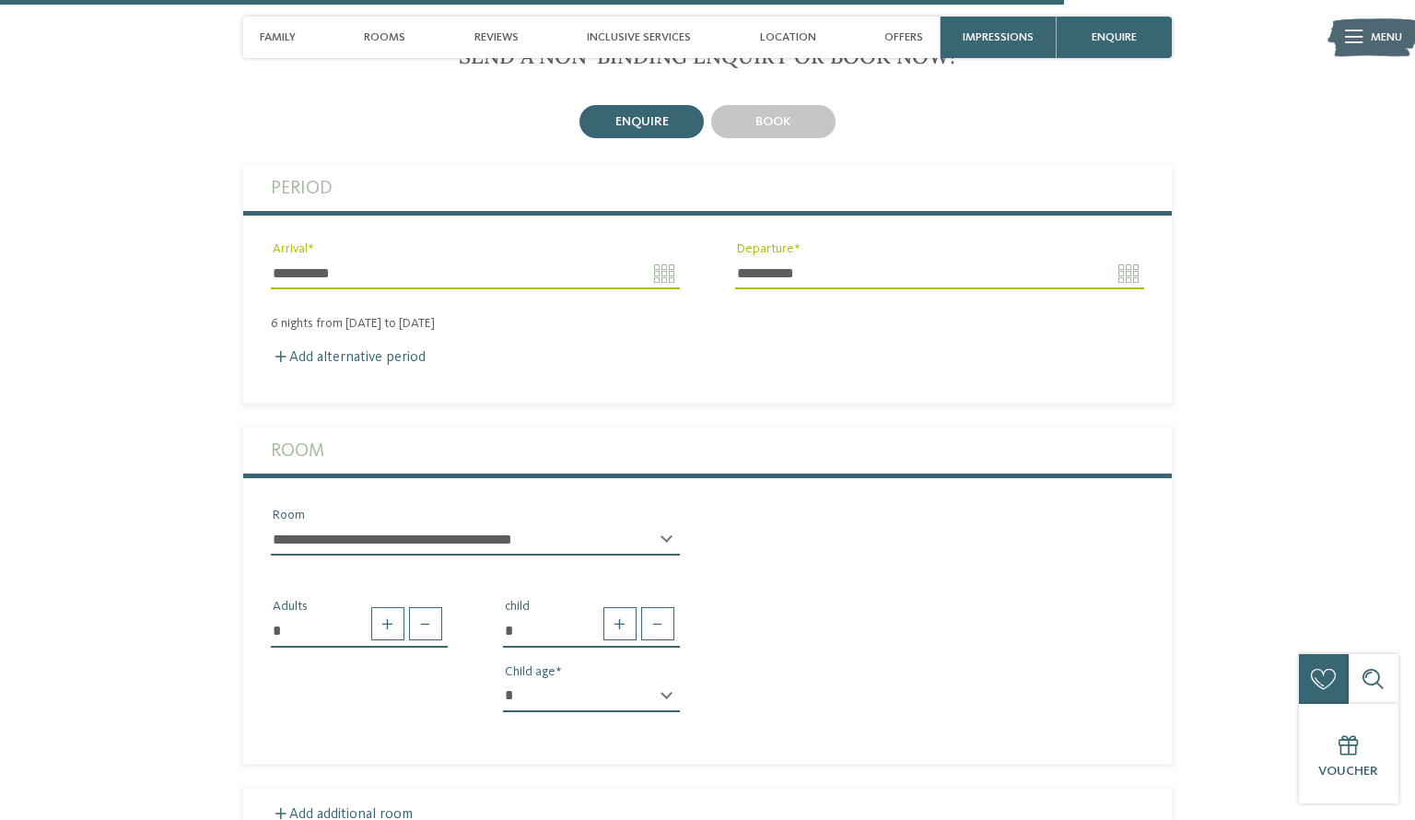
click at [646, 681] on select "* * * * * * * * * * * ** ** ** ** ** ** ** **" at bounding box center [591, 696] width 177 height 31
select select "*"
click at [503, 681] on select "* * * * * * * * * * * ** ** ** ** ** ** ** **" at bounding box center [591, 696] width 177 height 31
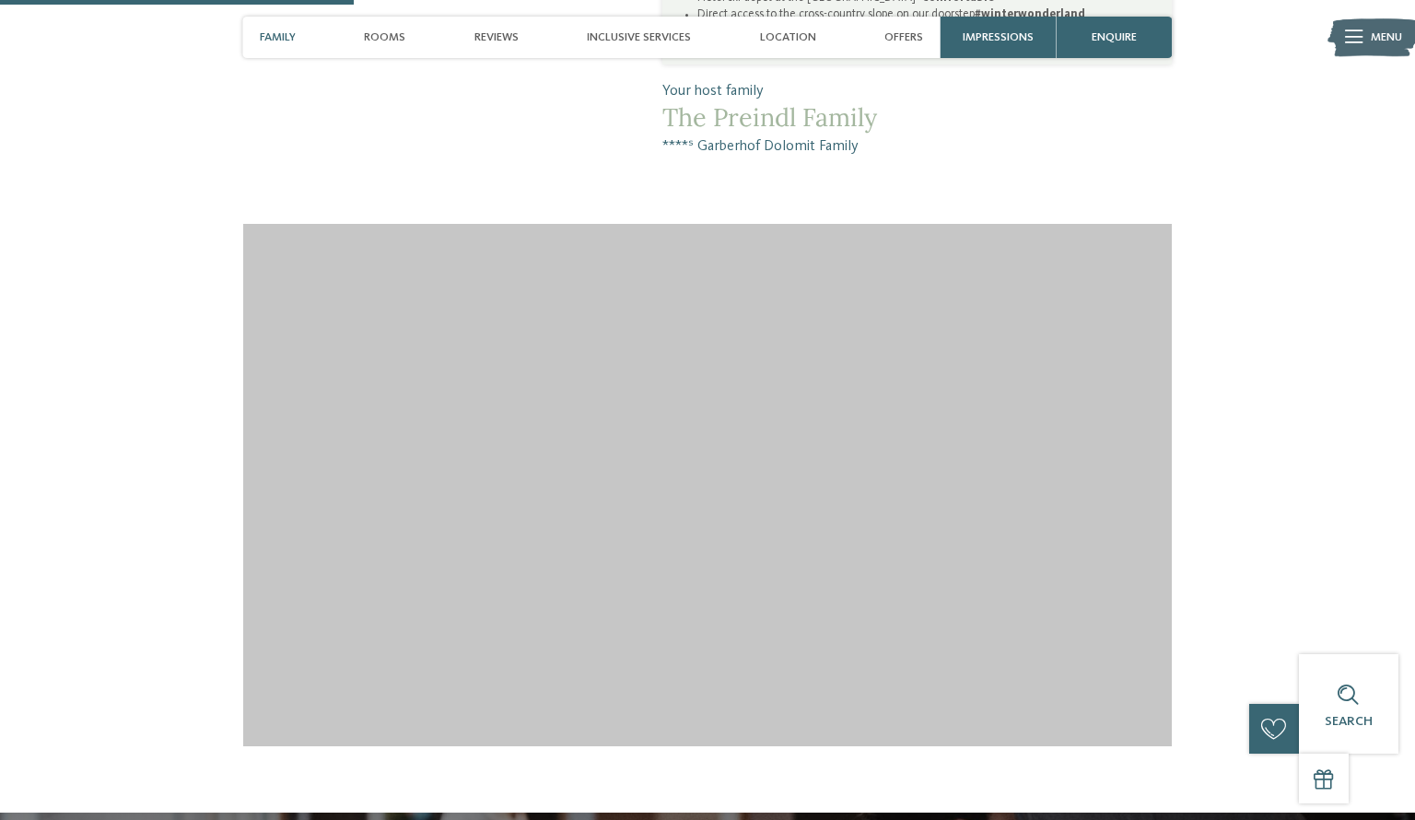
scroll to position [1600, 0]
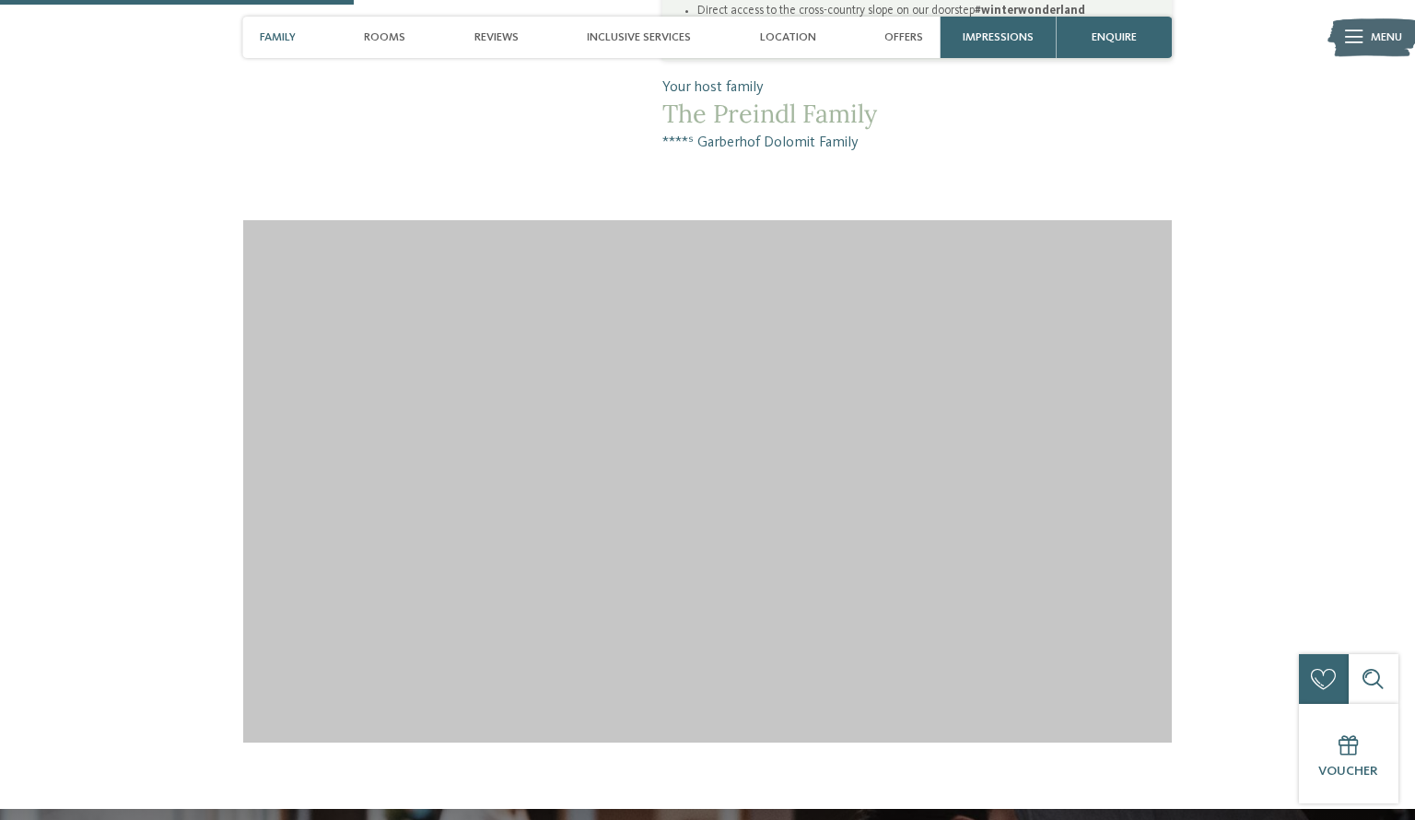
drag, startPoint x: 867, startPoint y: 112, endPoint x: 653, endPoint y: 77, distance: 216.5
copy div "The Preindl Family ****ˢ Garberhof Dolomit Family"
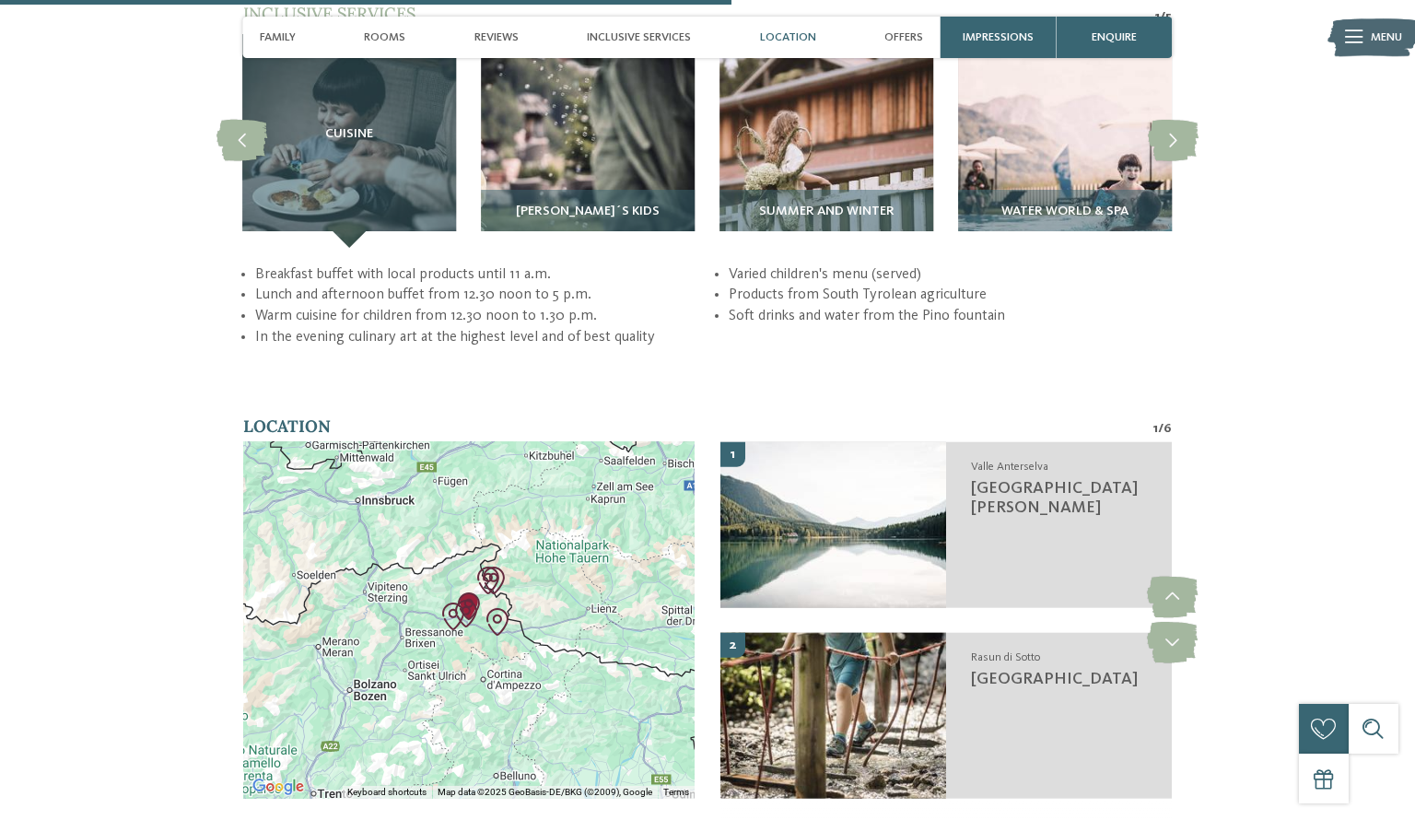
scroll to position [3313, 0]
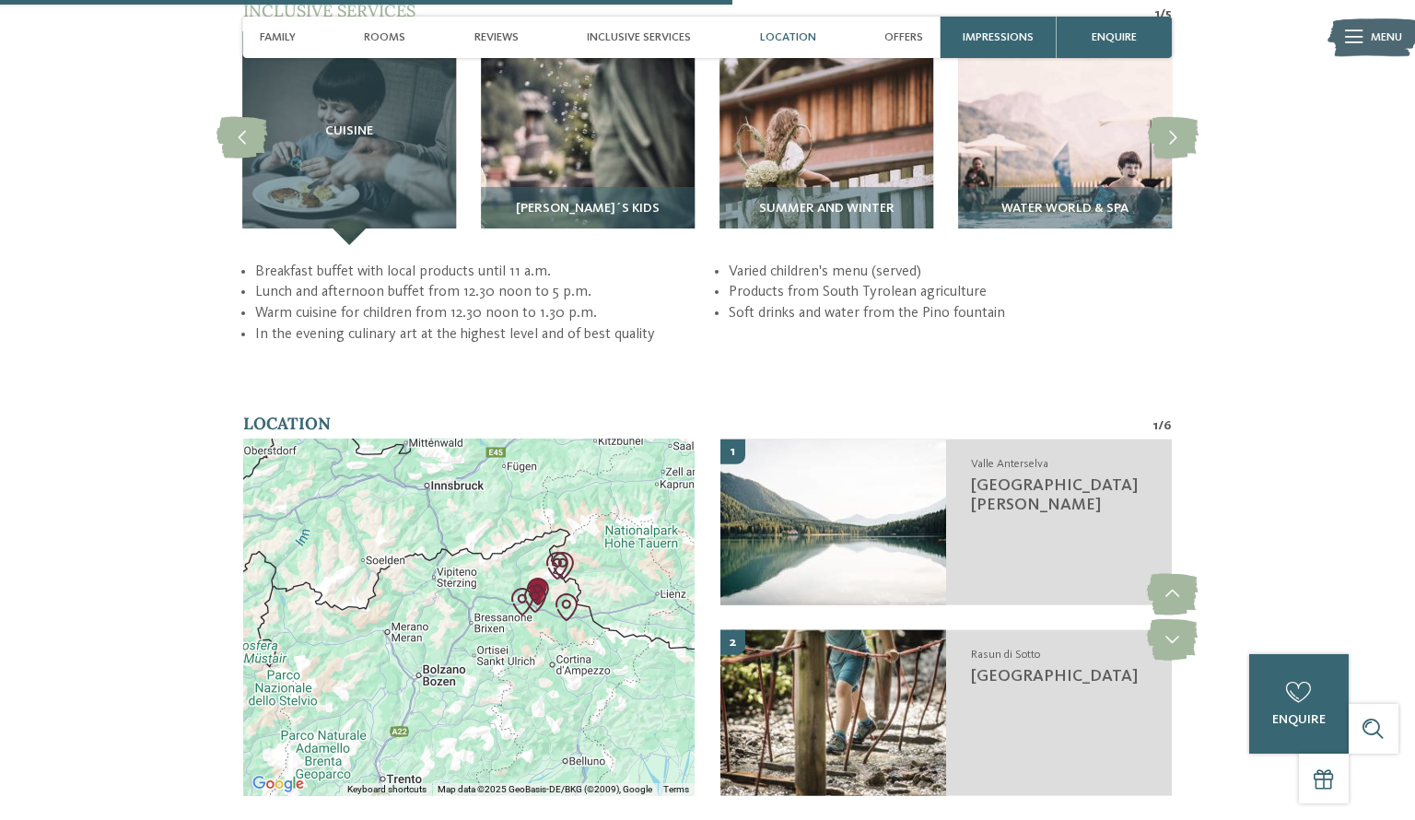
drag, startPoint x: 560, startPoint y: 467, endPoint x: 631, endPoint y: 455, distance: 72.0
click at [631, 455] on div at bounding box center [469, 617] width 452 height 357
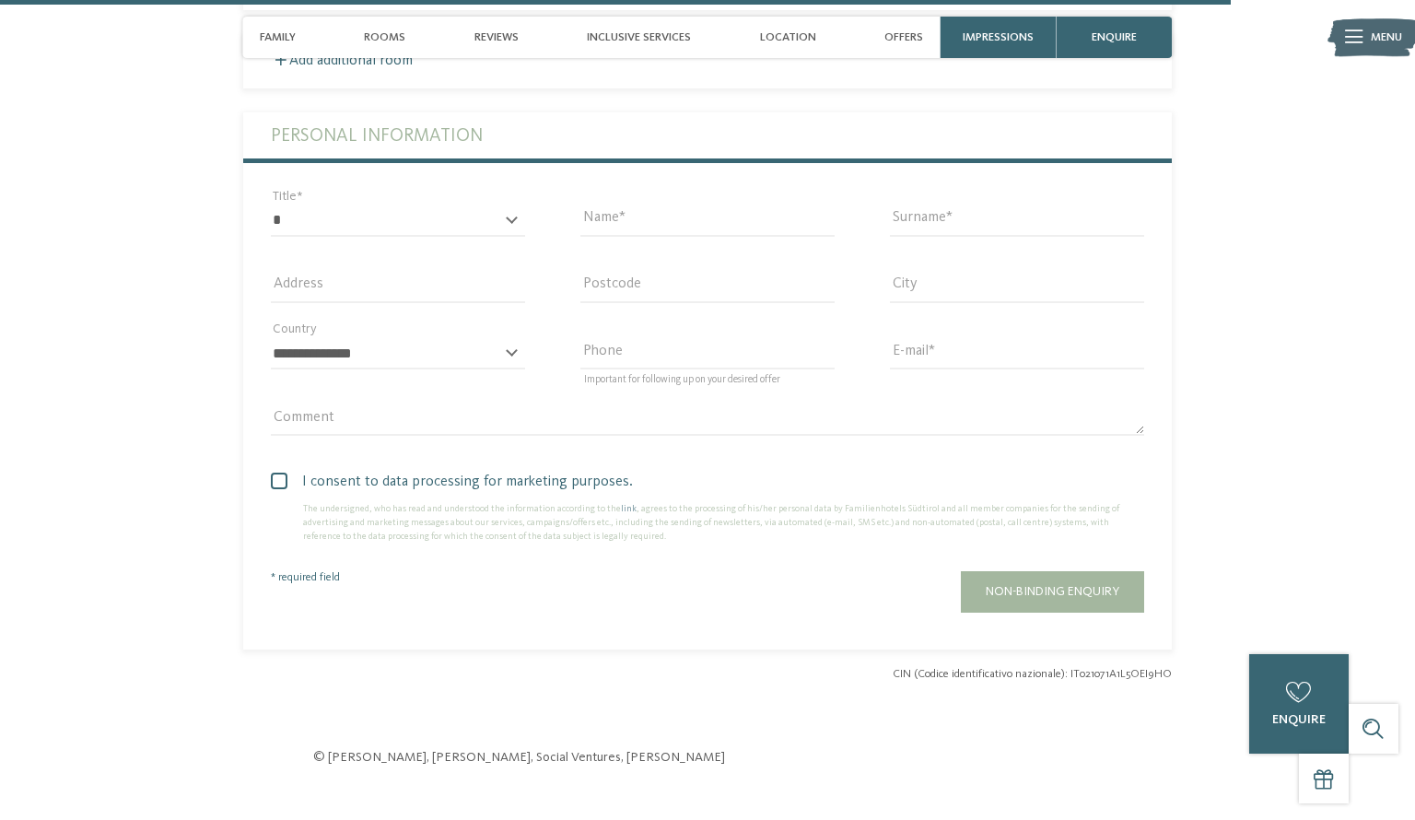
scroll to position [5566, 0]
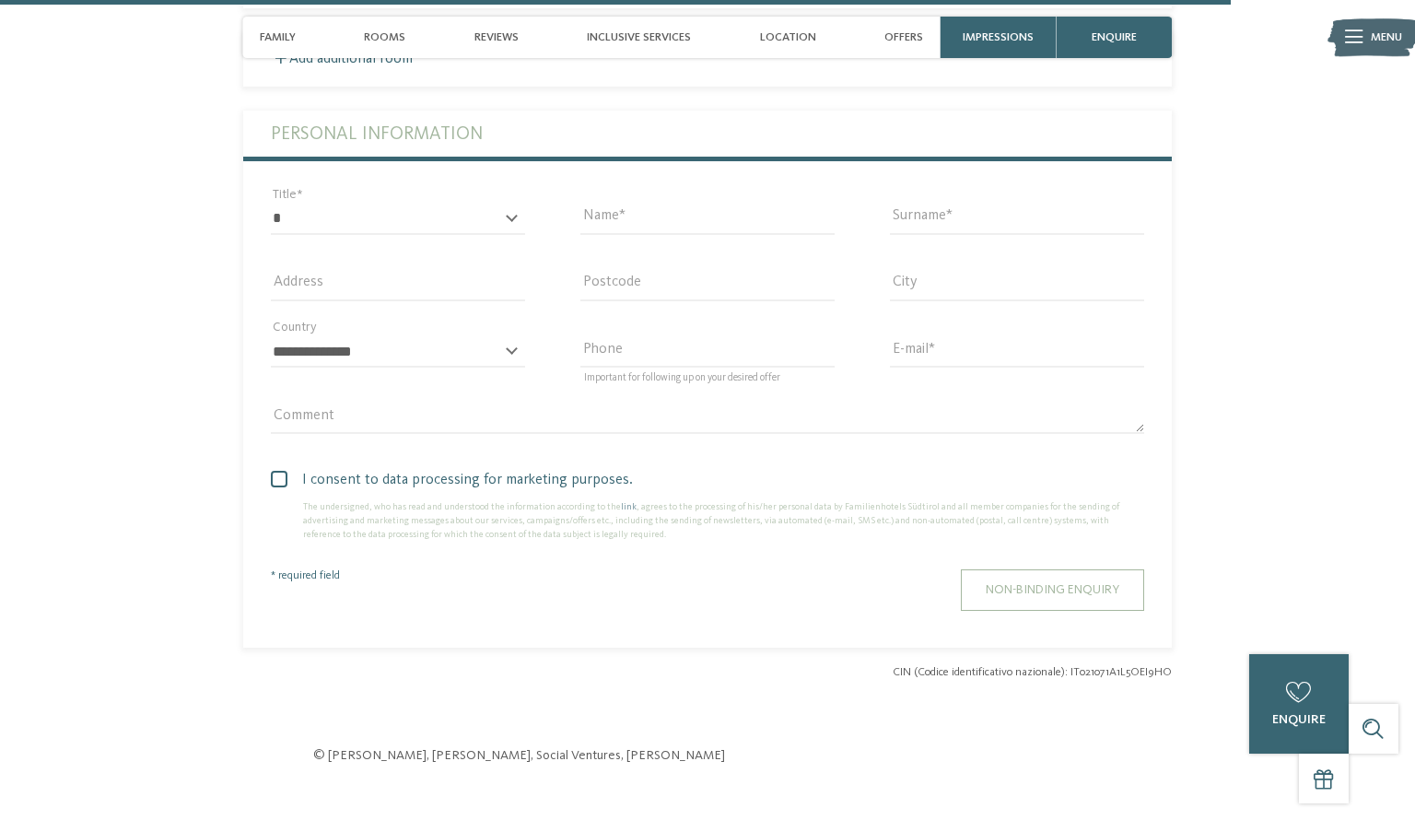
click at [1060, 570] on button "Non-binding enquiry" at bounding box center [1052, 589] width 183 height 41
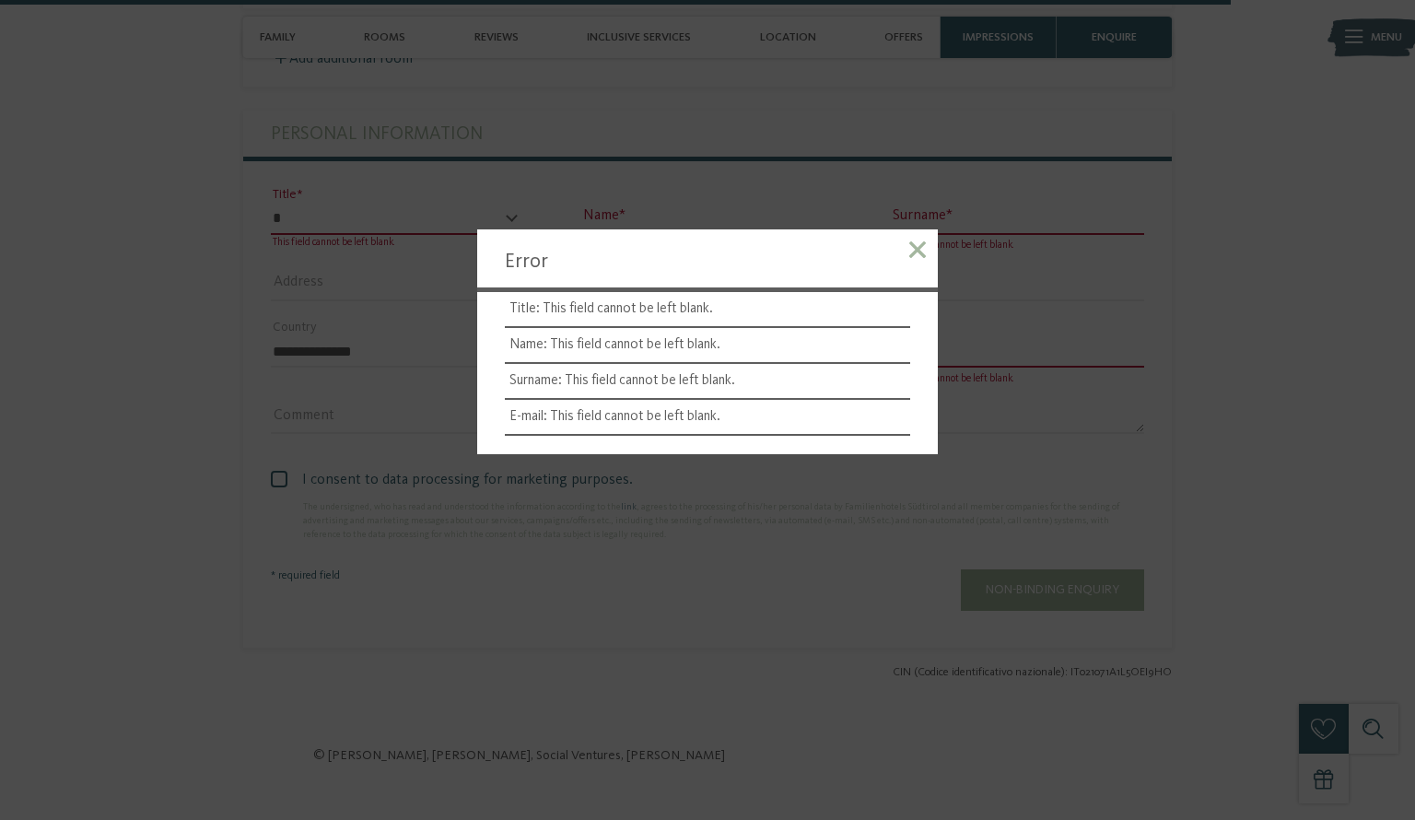
click at [933, 234] on div at bounding box center [918, 252] width 41 height 47
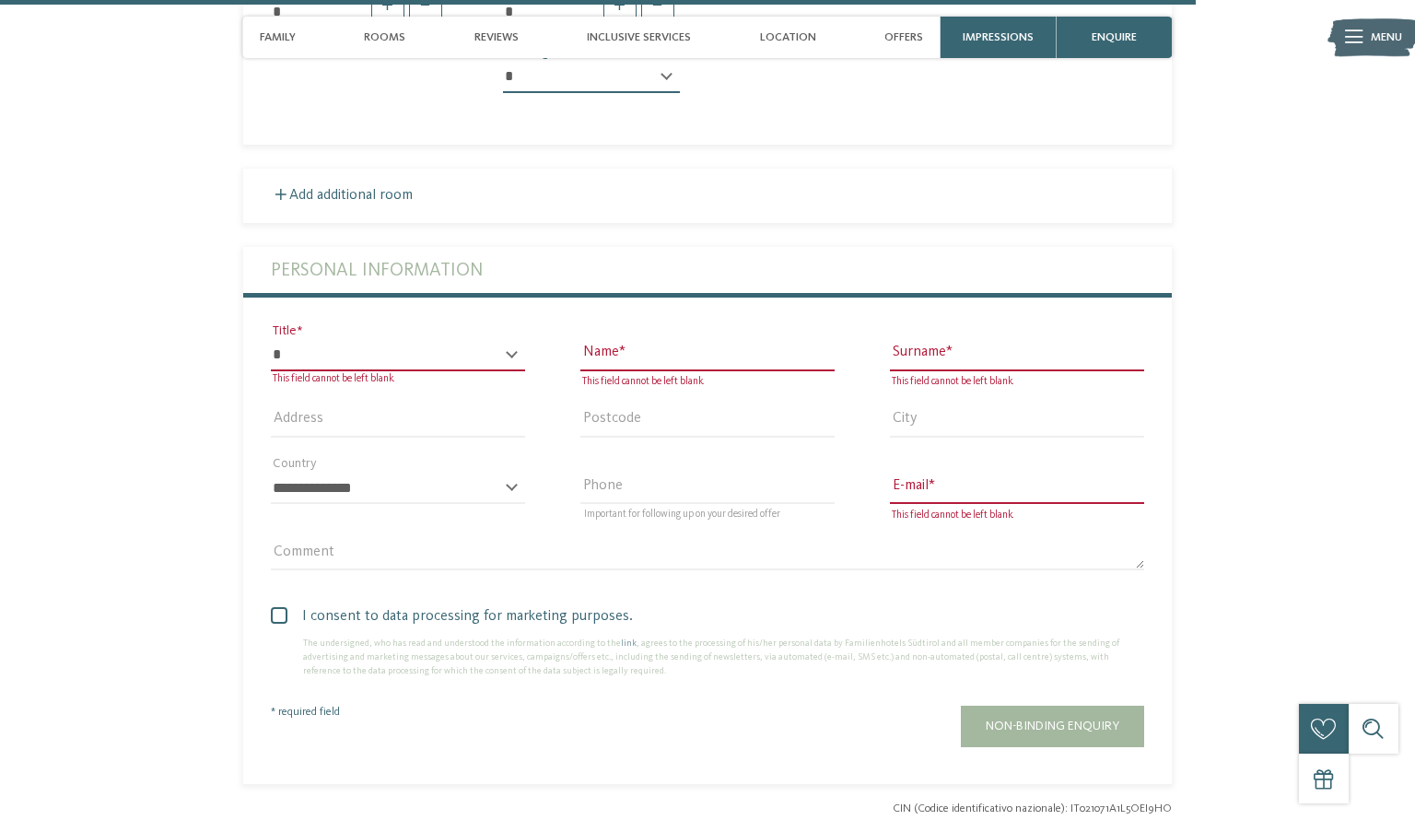
scroll to position [5407, 0]
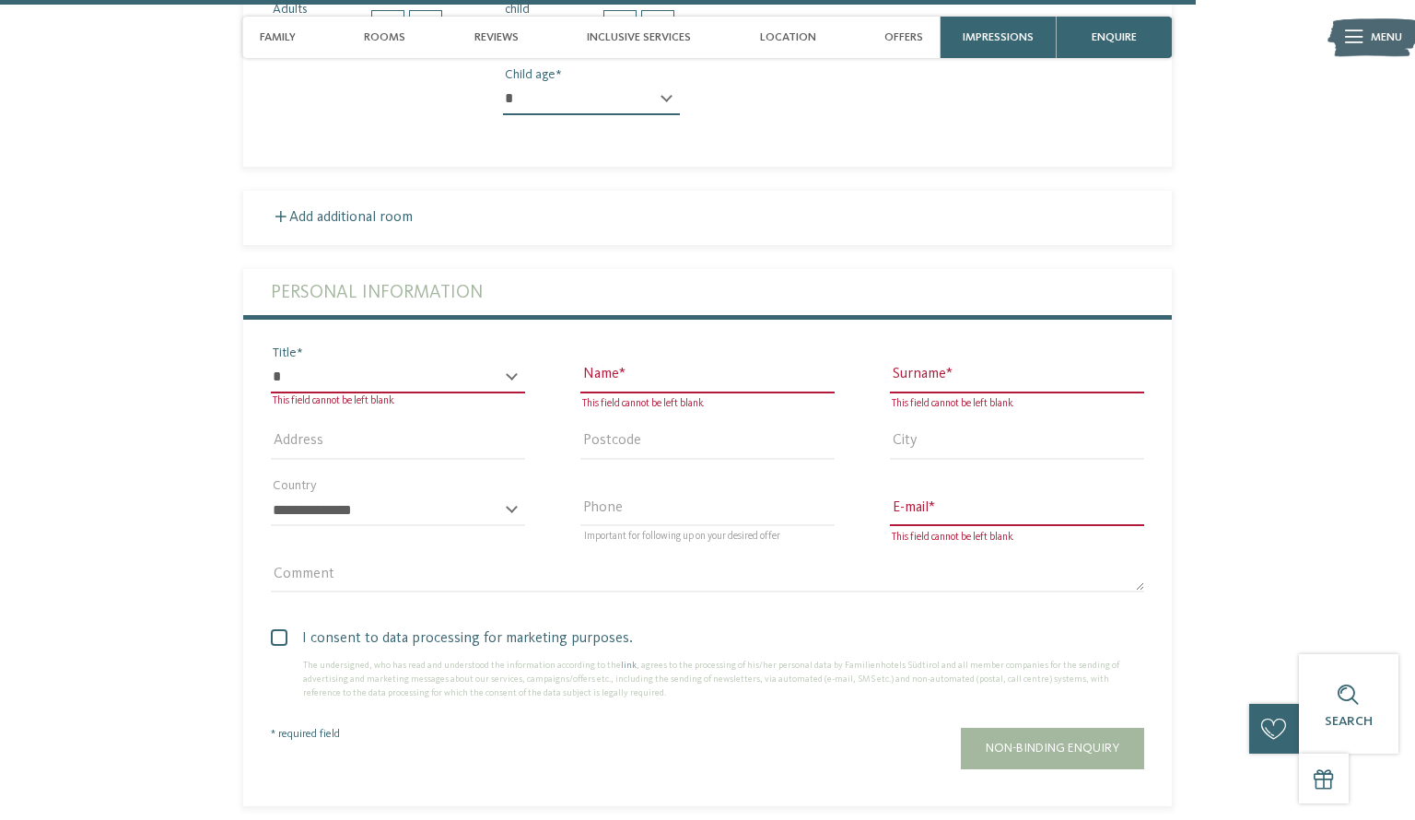
click at [498, 362] on select "* ** ** ****** **" at bounding box center [398, 377] width 254 height 31
select select "*"
click at [271, 362] on select "* ** ** ****** **" at bounding box center [398, 377] width 254 height 31
click at [639, 362] on input "Name" at bounding box center [708, 377] width 254 height 31
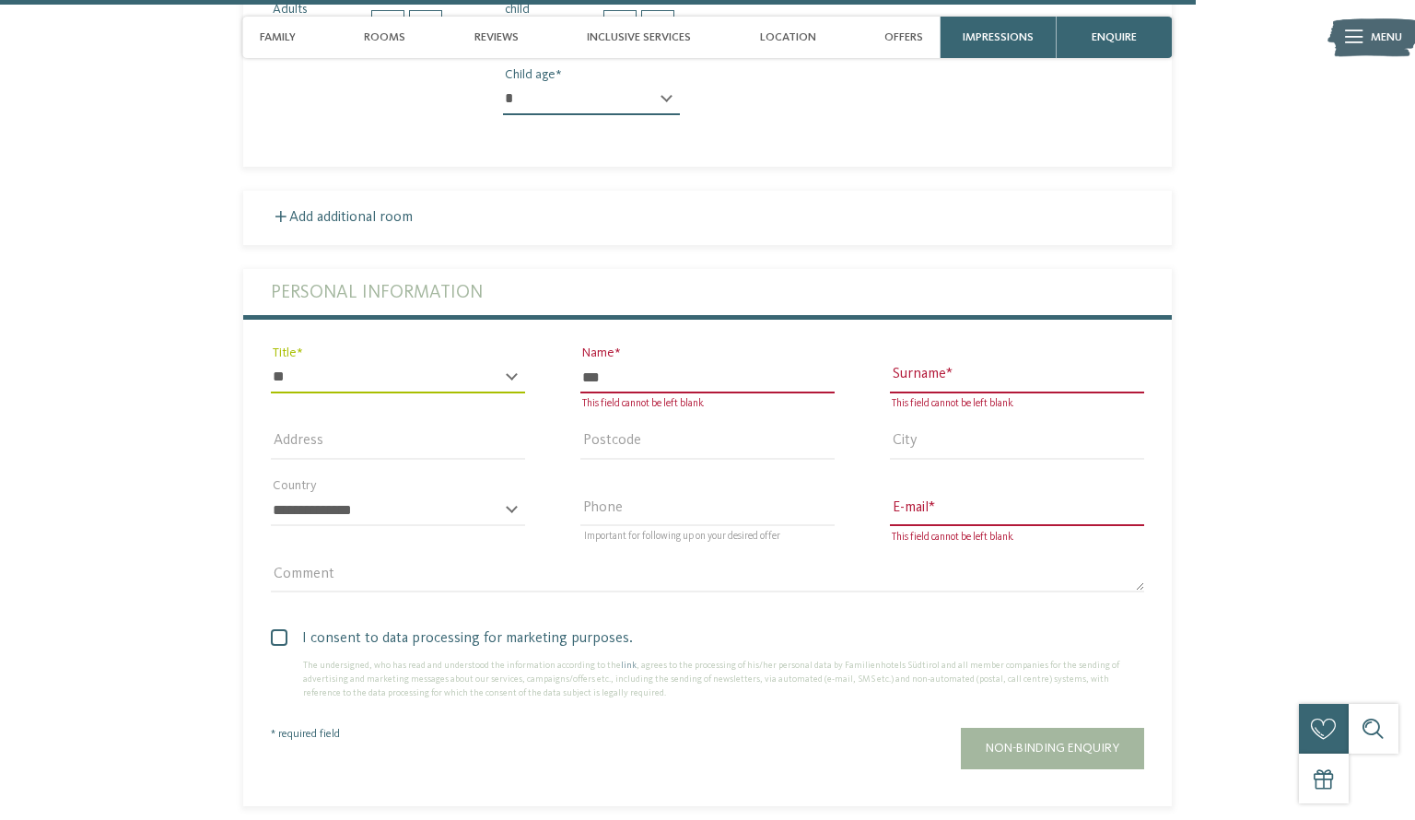
type input "***"
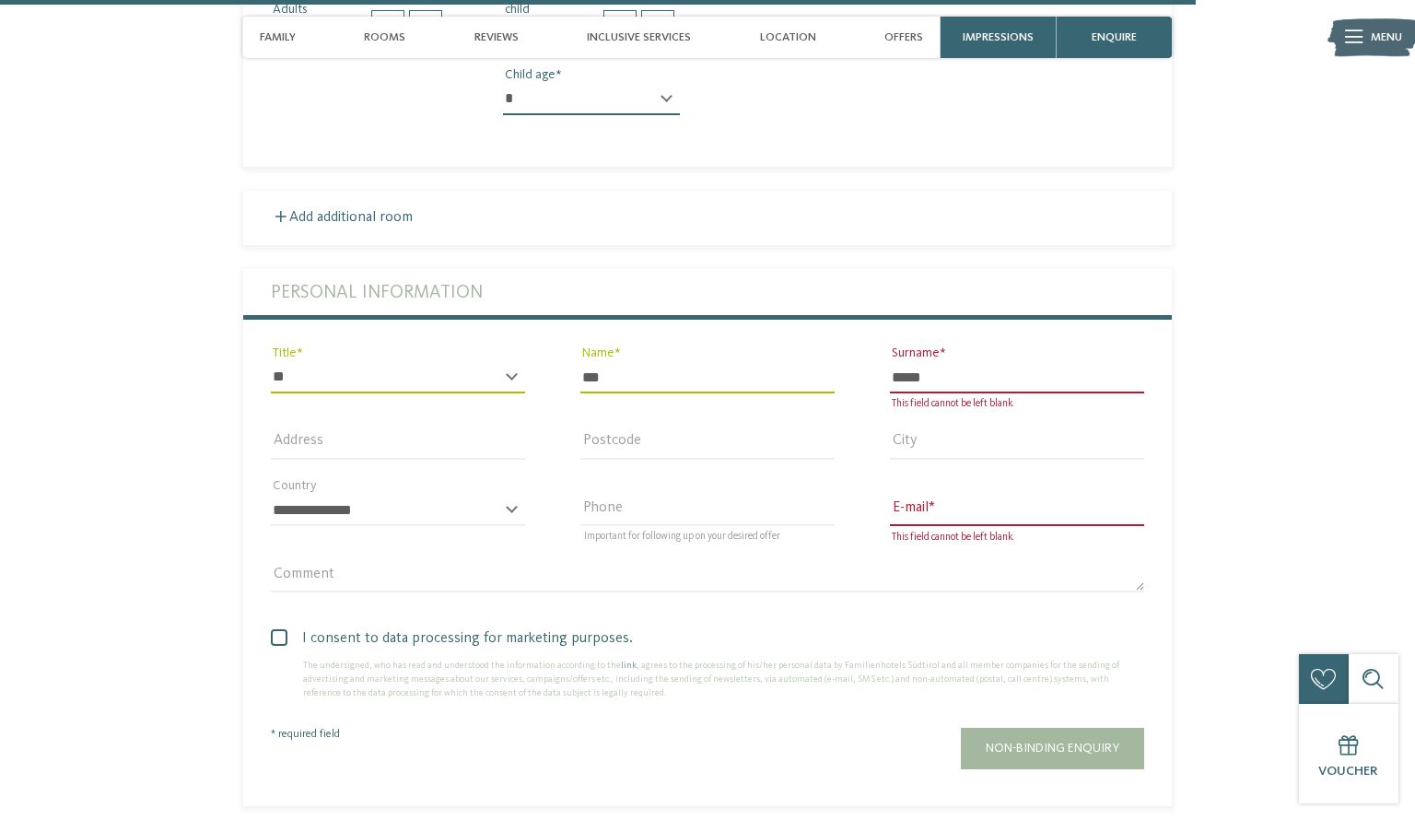
type input "*****"
click at [955, 495] on input "E-mail" at bounding box center [1017, 510] width 254 height 31
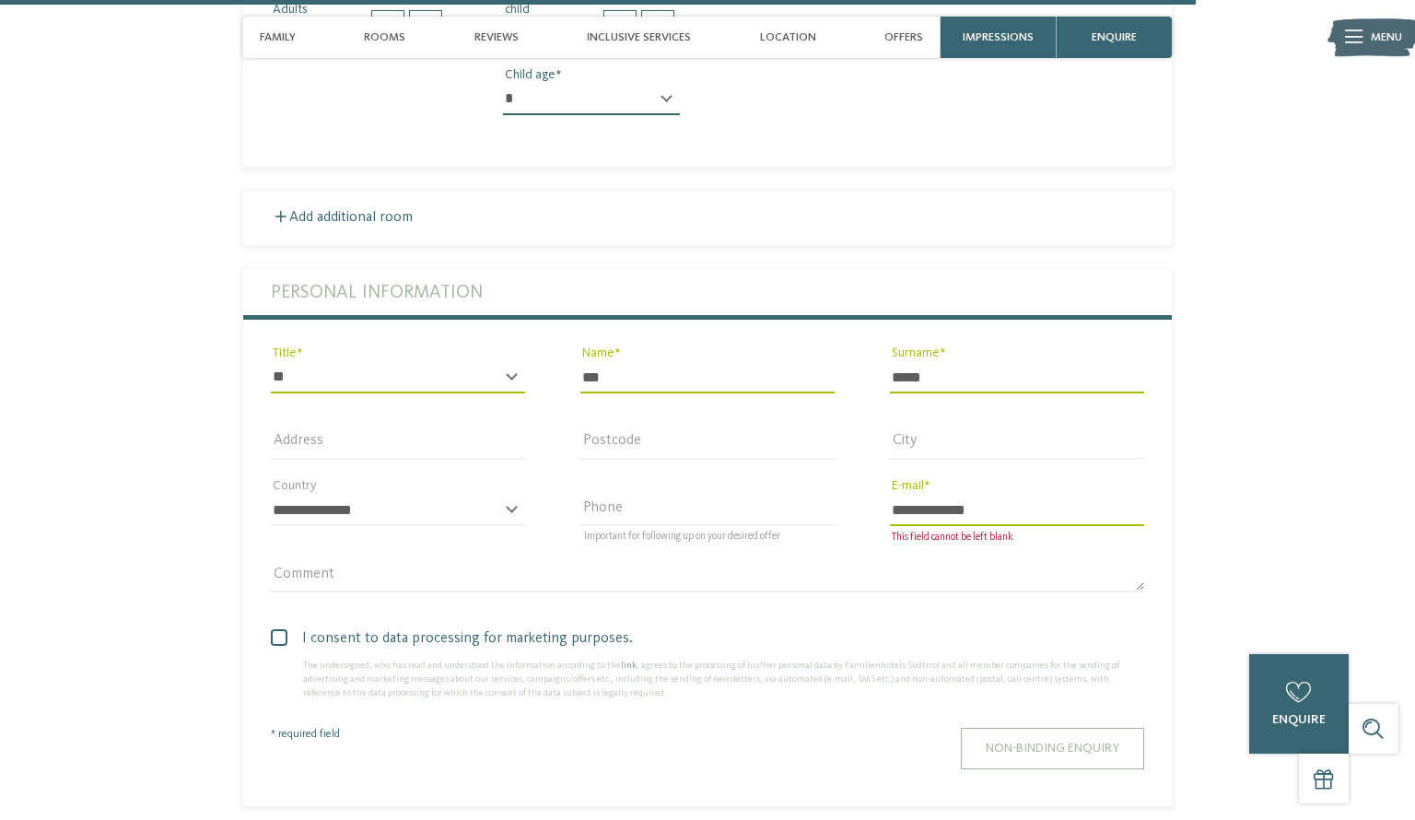
click at [1039, 728] on button "Non-binding enquiry" at bounding box center [1052, 748] width 183 height 41
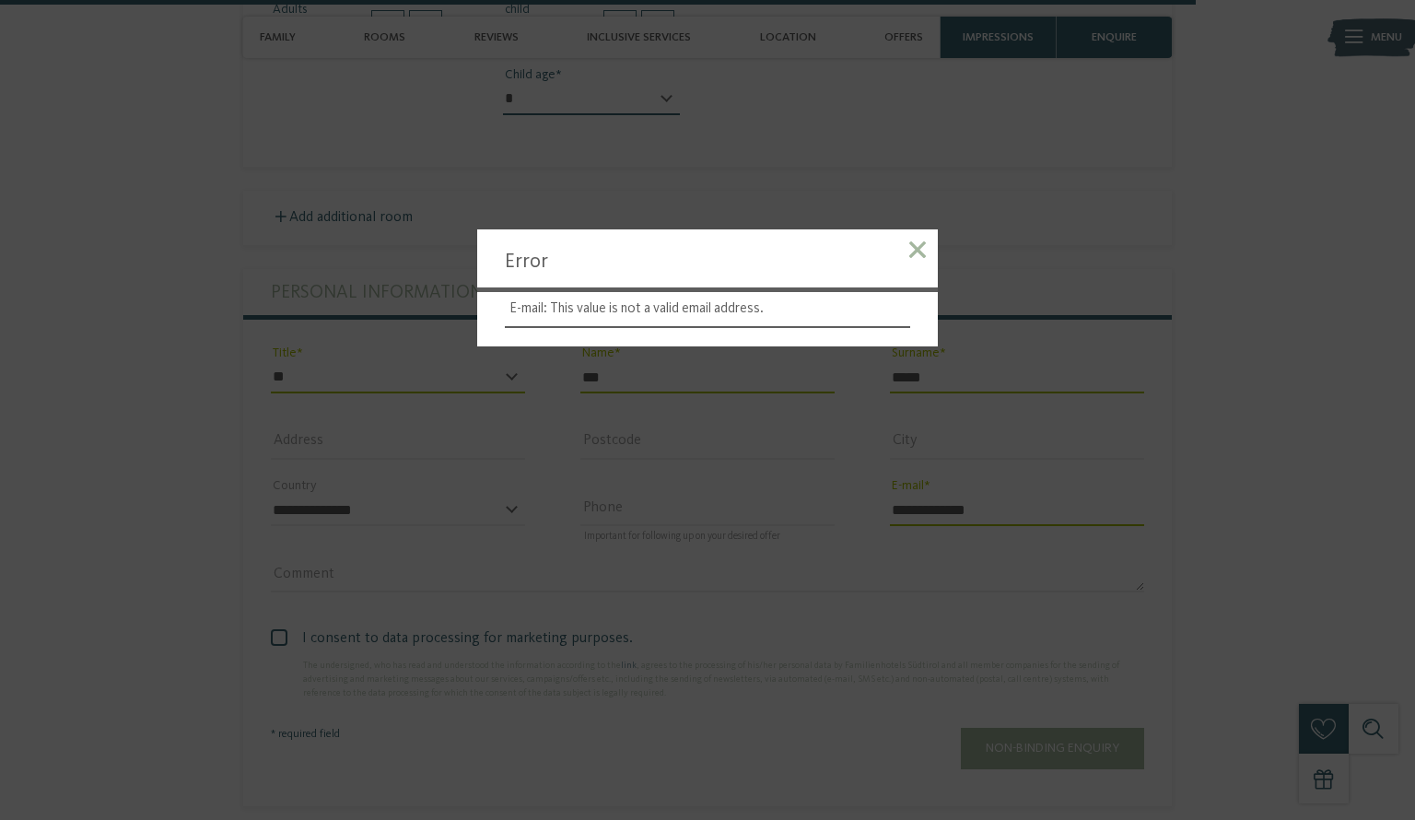
click at [919, 259] on div at bounding box center [918, 252] width 41 height 47
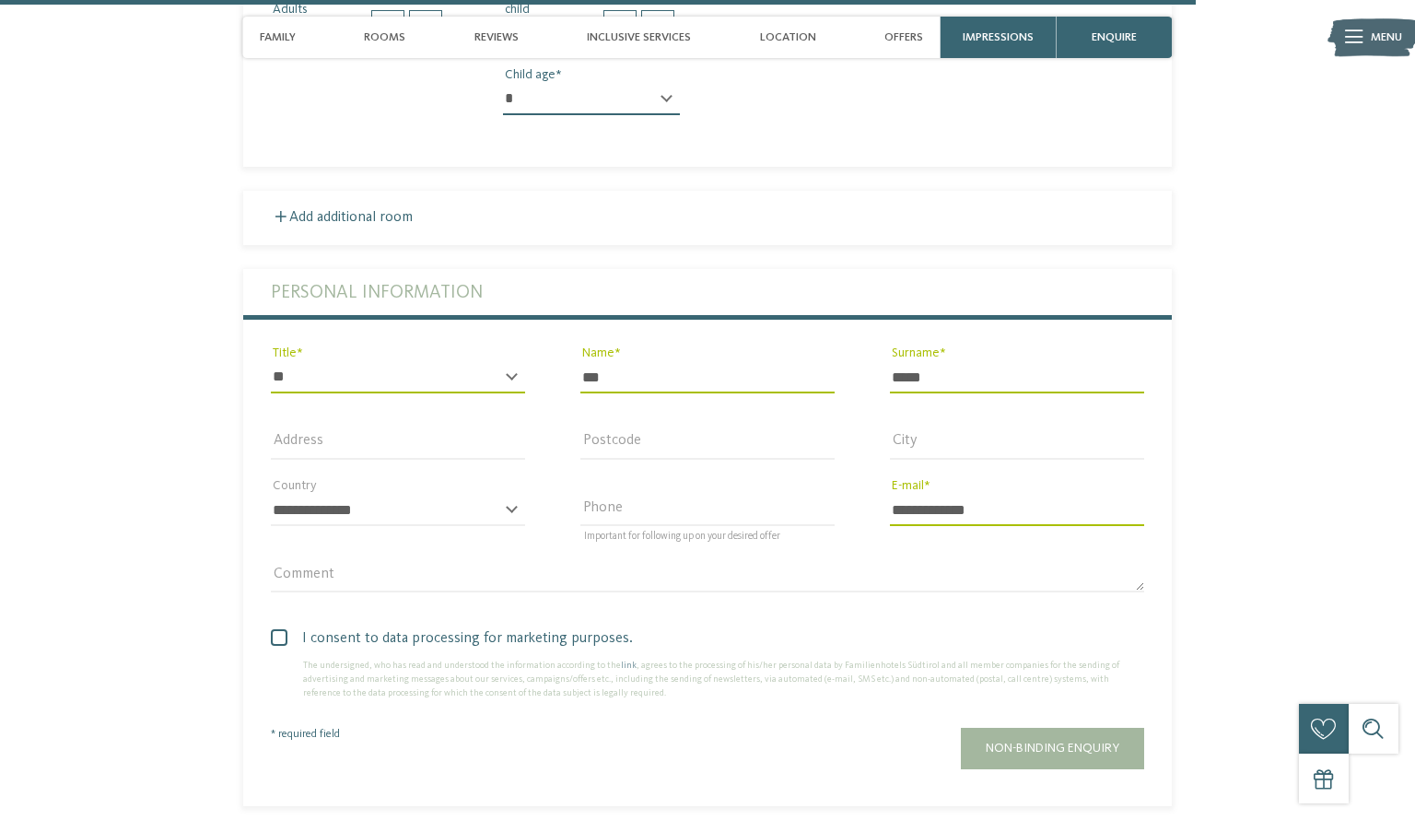
click at [913, 495] on input "**********" at bounding box center [1017, 510] width 254 height 31
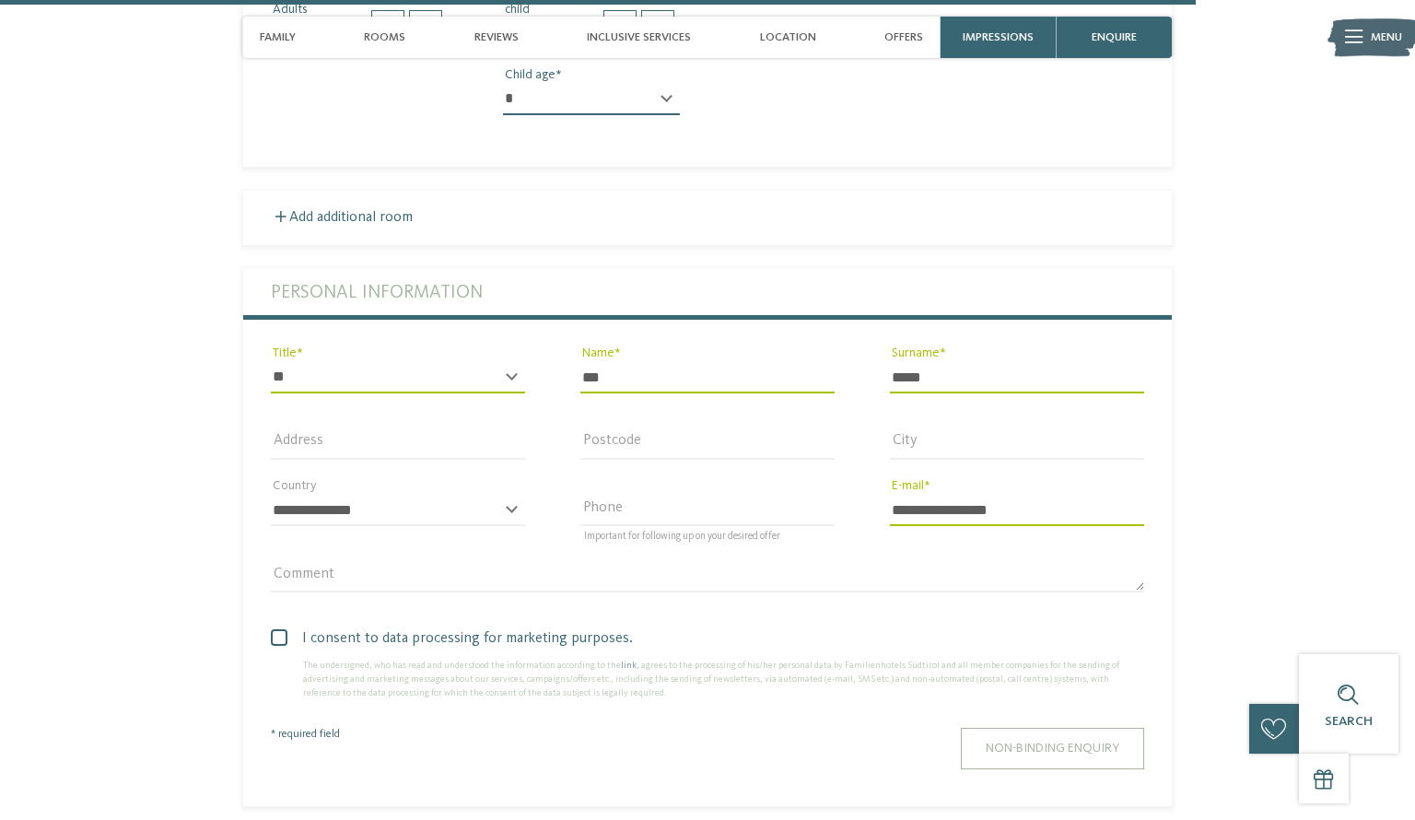
type input "**********"
click at [1063, 728] on button "Non-binding enquiry" at bounding box center [1052, 748] width 183 height 41
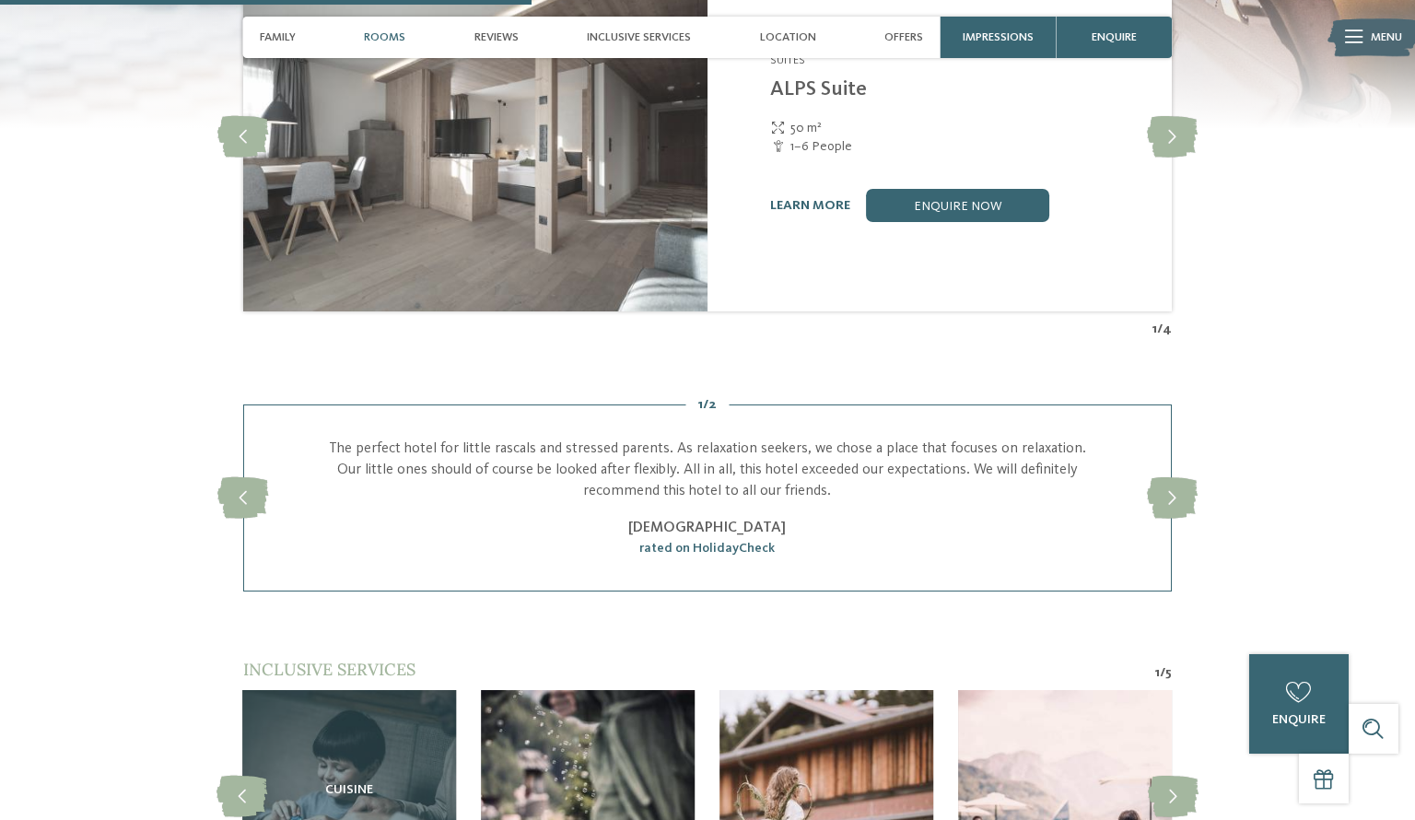
scroll to position [2403, 0]
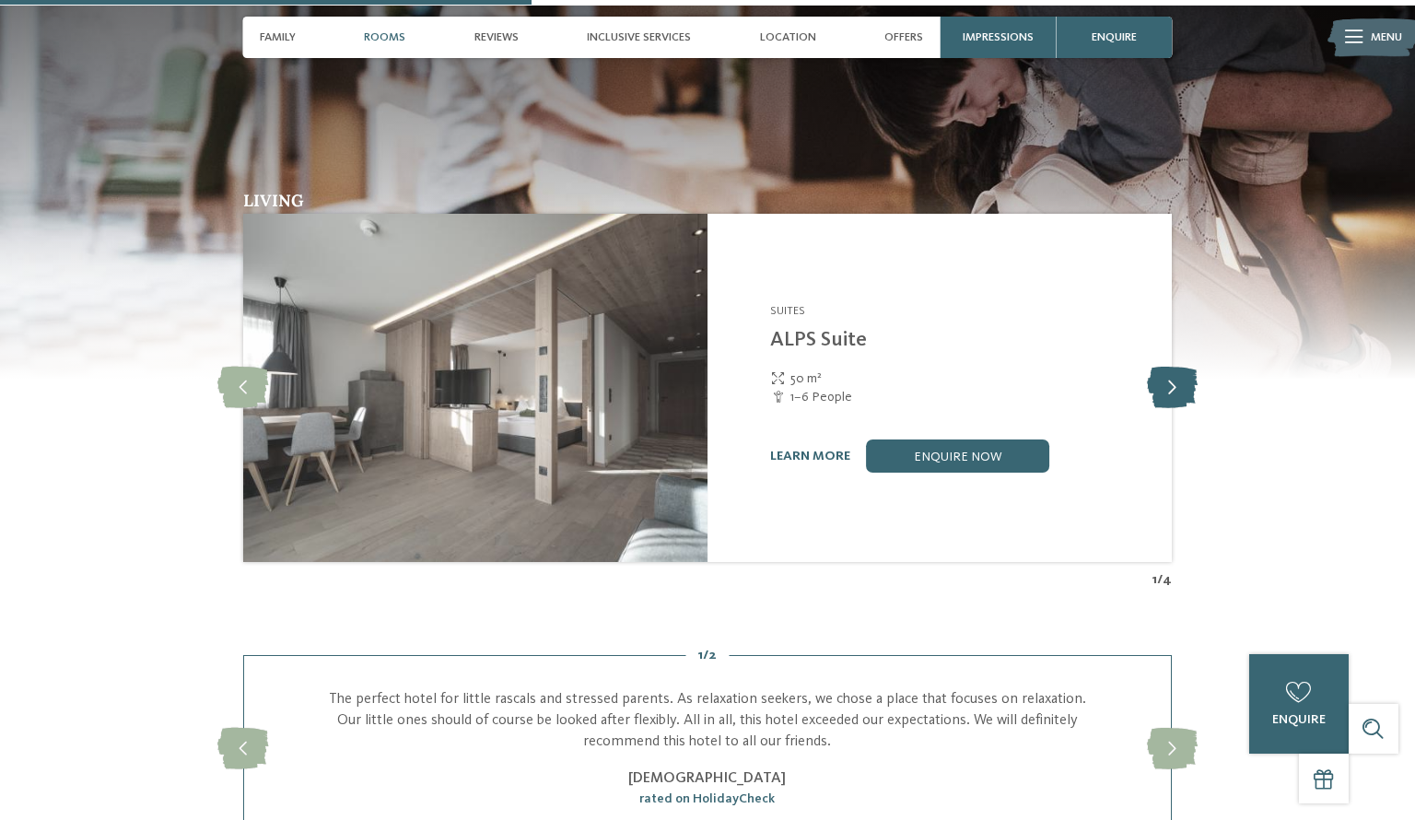
click at [1179, 368] on icon at bounding box center [1172, 388] width 51 height 41
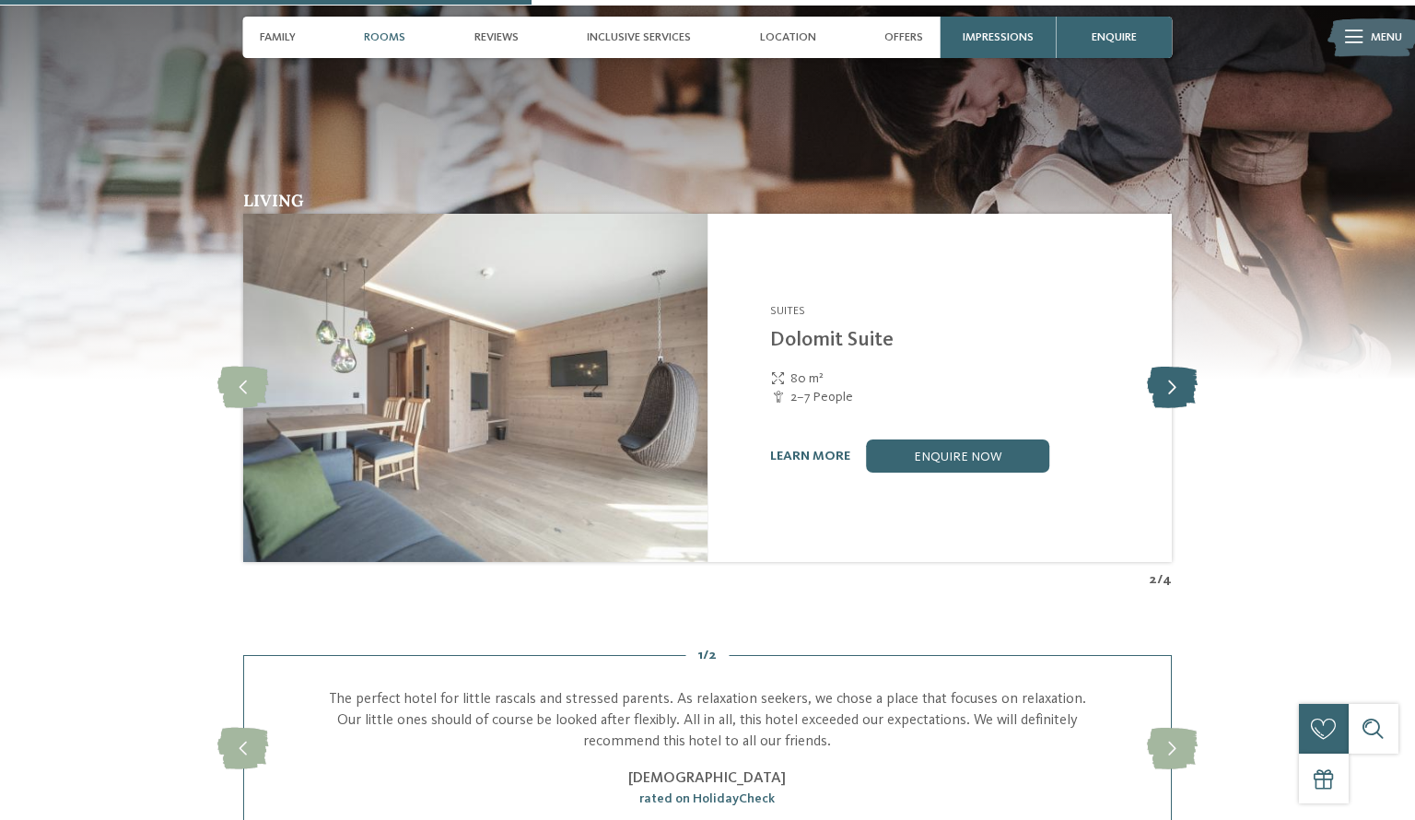
click at [1179, 368] on icon at bounding box center [1172, 388] width 51 height 41
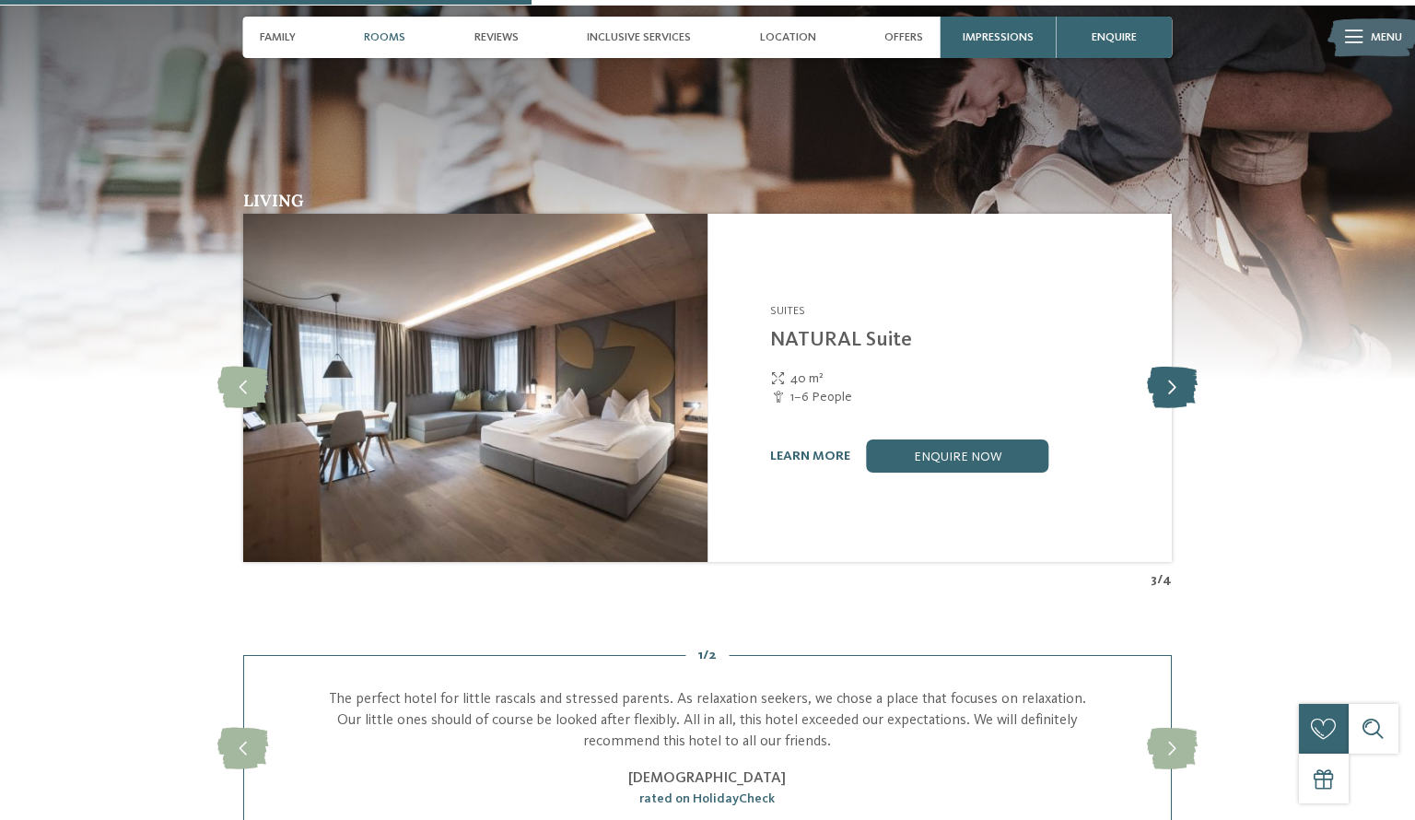
click at [1179, 368] on icon at bounding box center [1172, 388] width 51 height 41
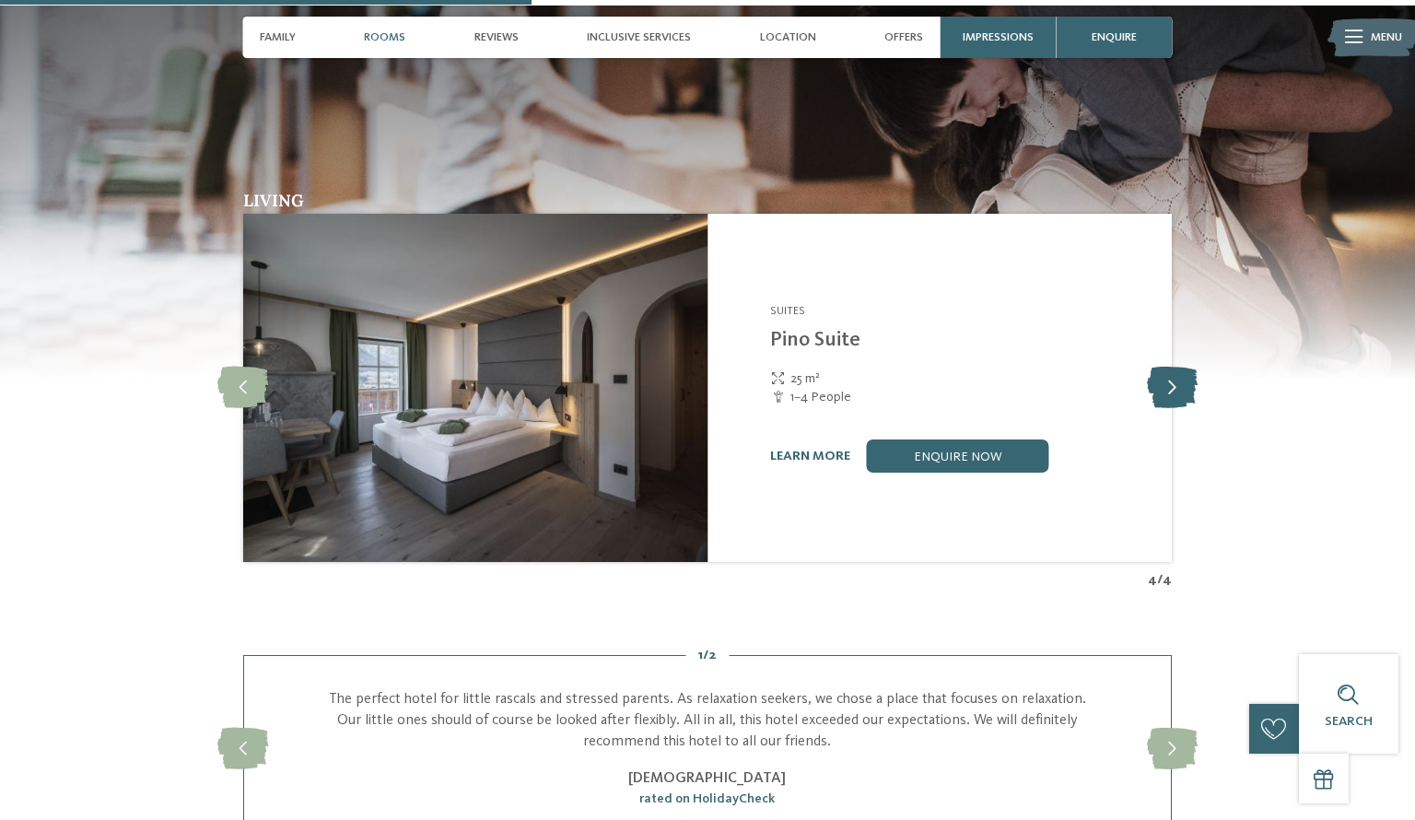
click at [1179, 368] on icon at bounding box center [1172, 388] width 51 height 41
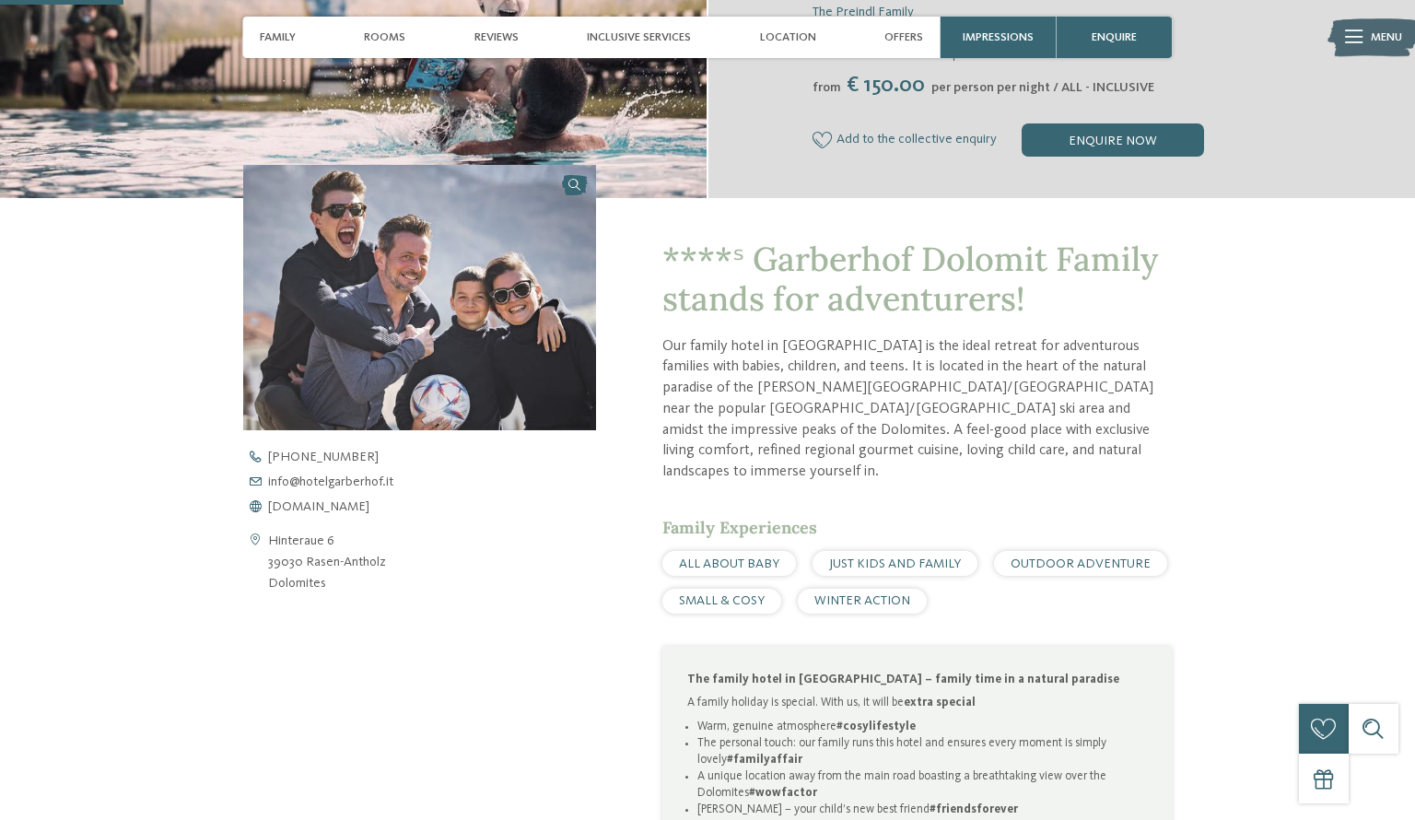
scroll to position [0, 0]
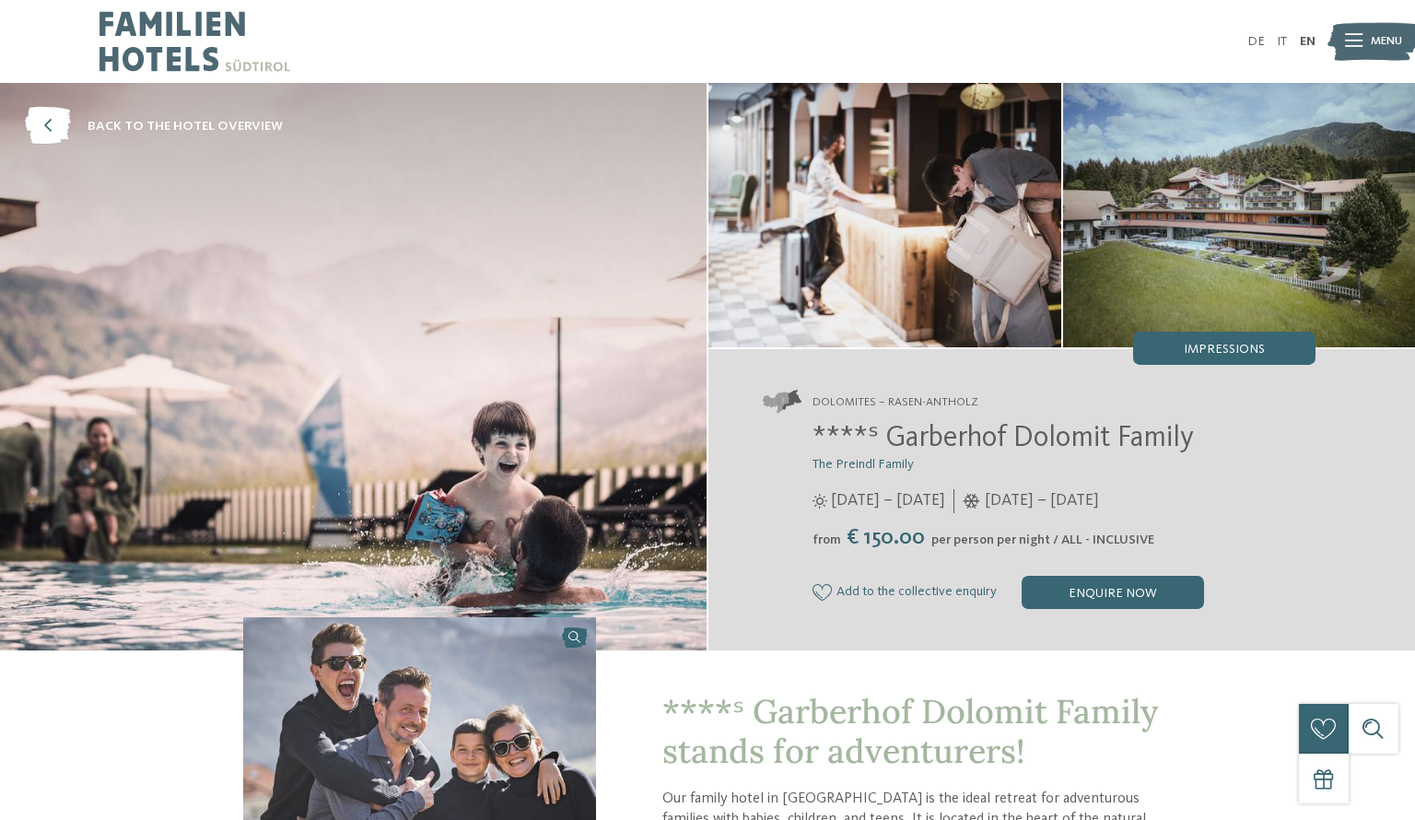
click at [1078, 573] on div "****ˢ Garberhof Dolomit Family The Preindl Family 07/06 – 07/11/2025 from" at bounding box center [1039, 515] width 553 height 187
click at [1079, 589] on div "enquire now" at bounding box center [1113, 592] width 182 height 33
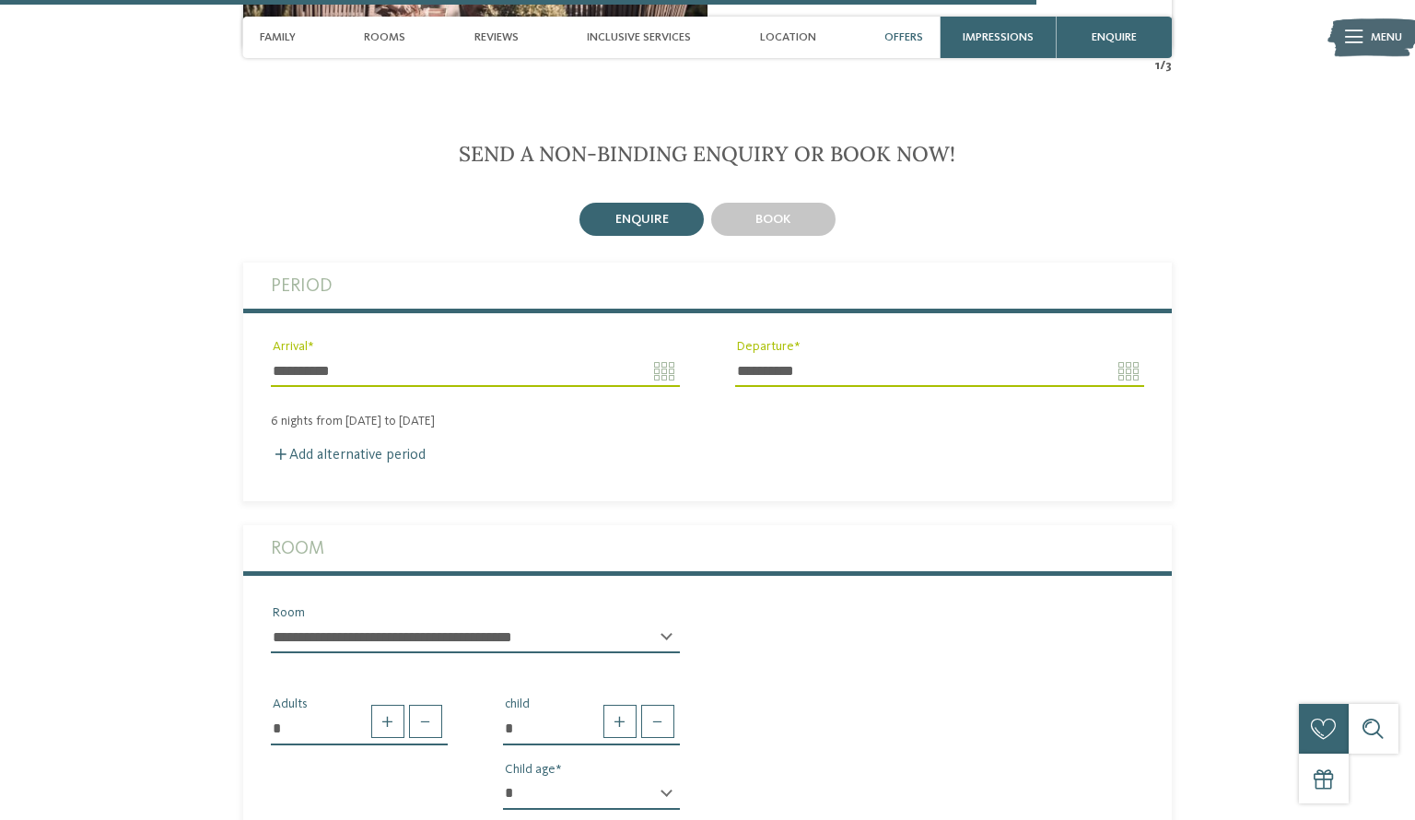
scroll to position [4716, 0]
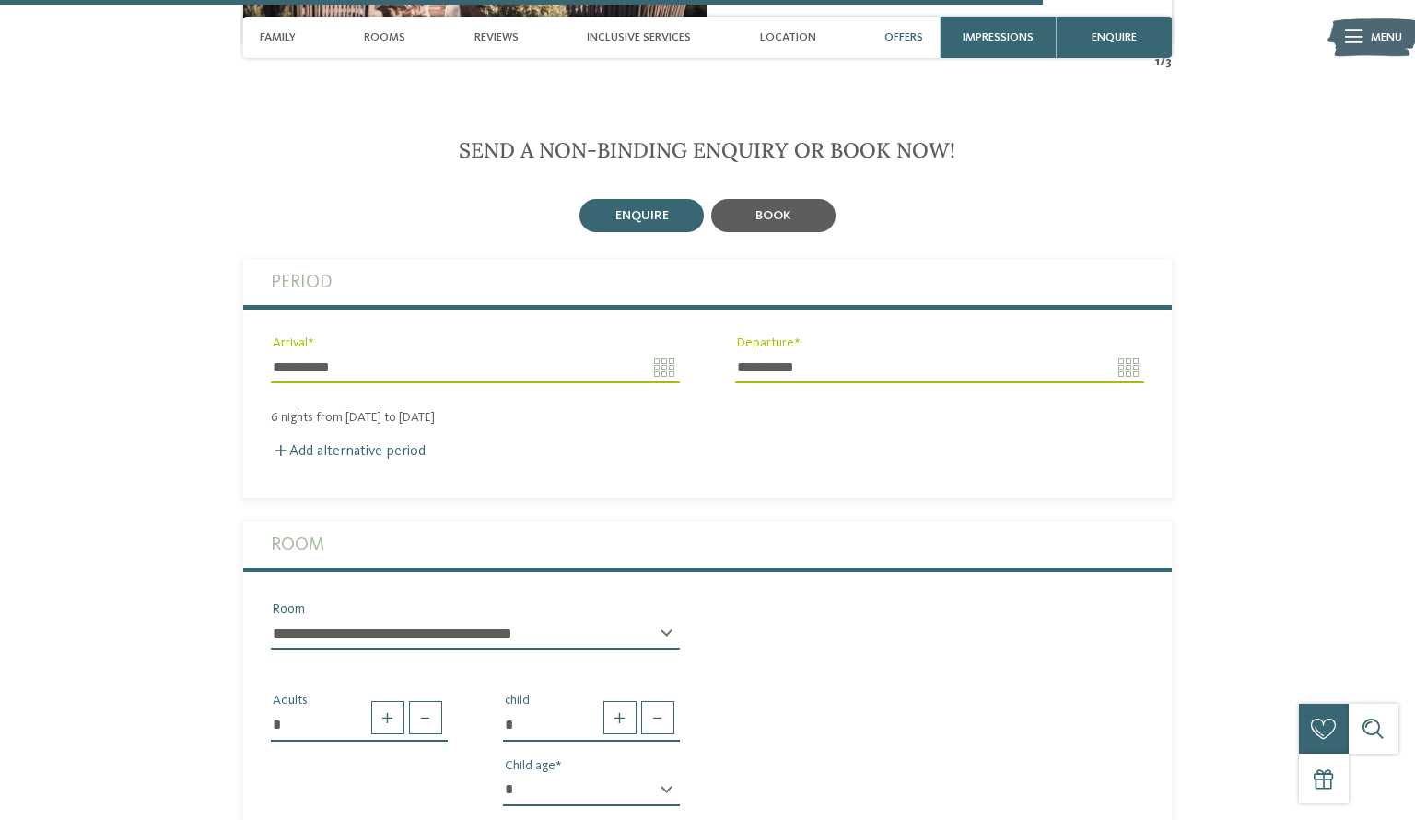
click at [772, 199] on div "book" at bounding box center [773, 215] width 124 height 33
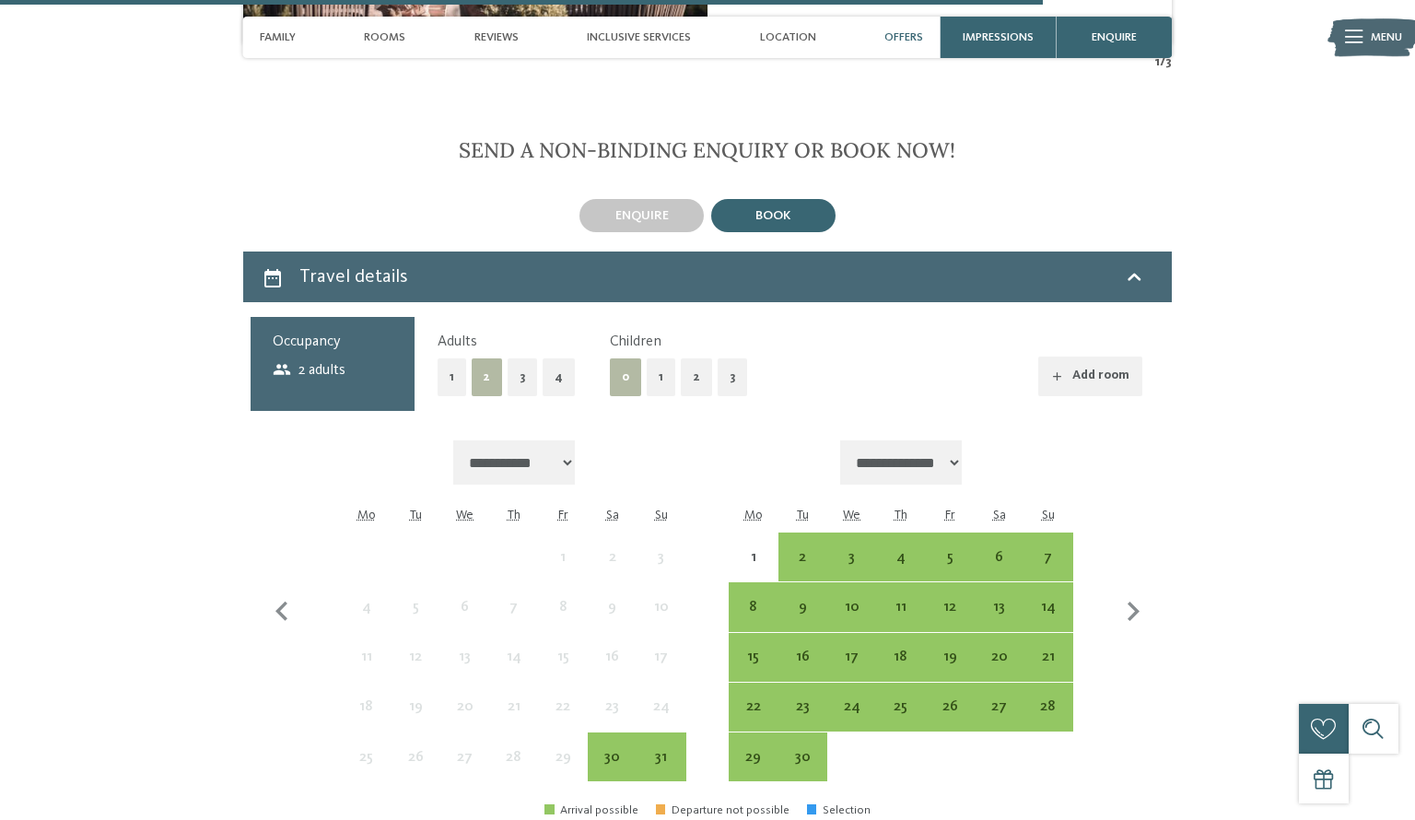
click at [772, 199] on div "book" at bounding box center [773, 215] width 124 height 33
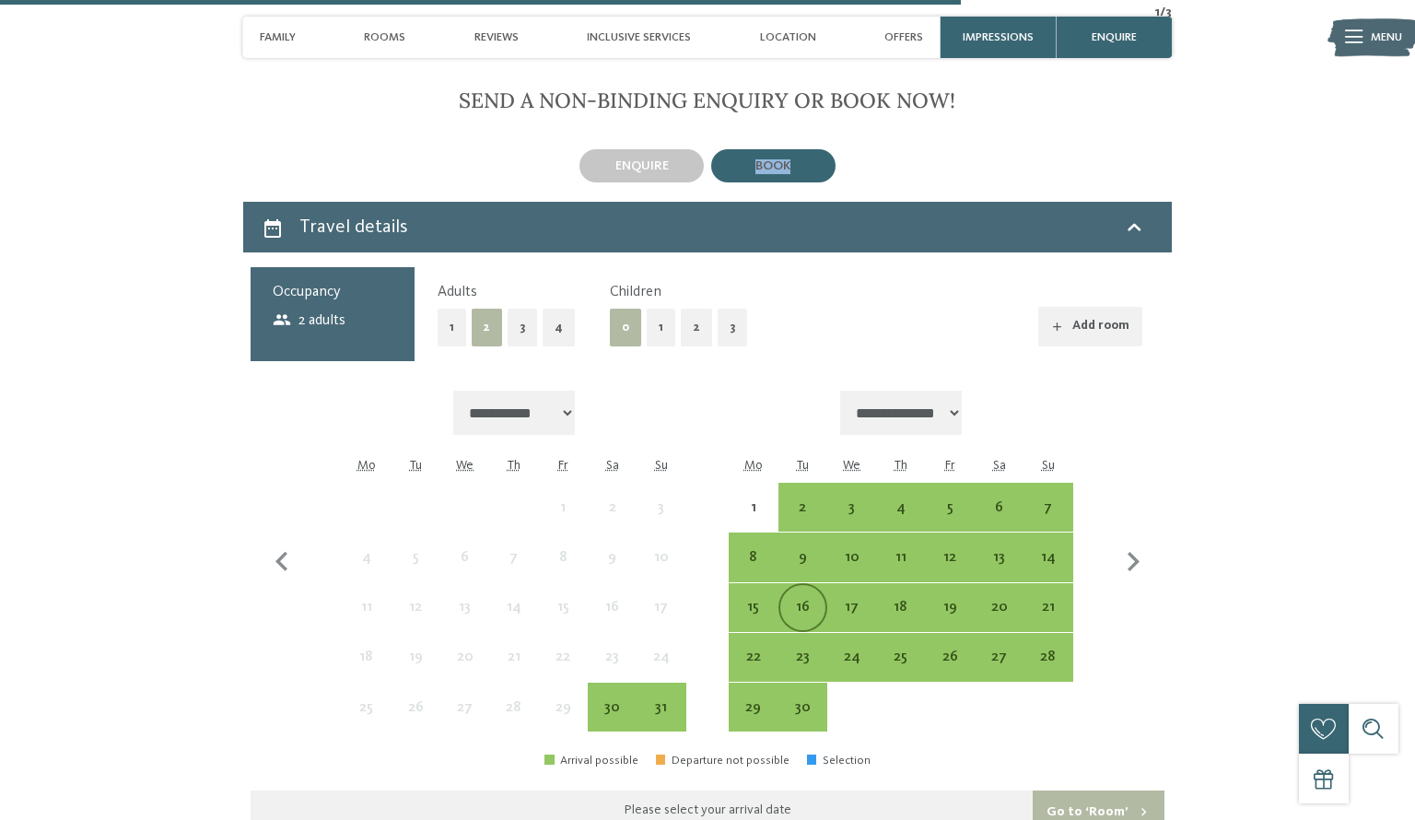
scroll to position [4768, 0]
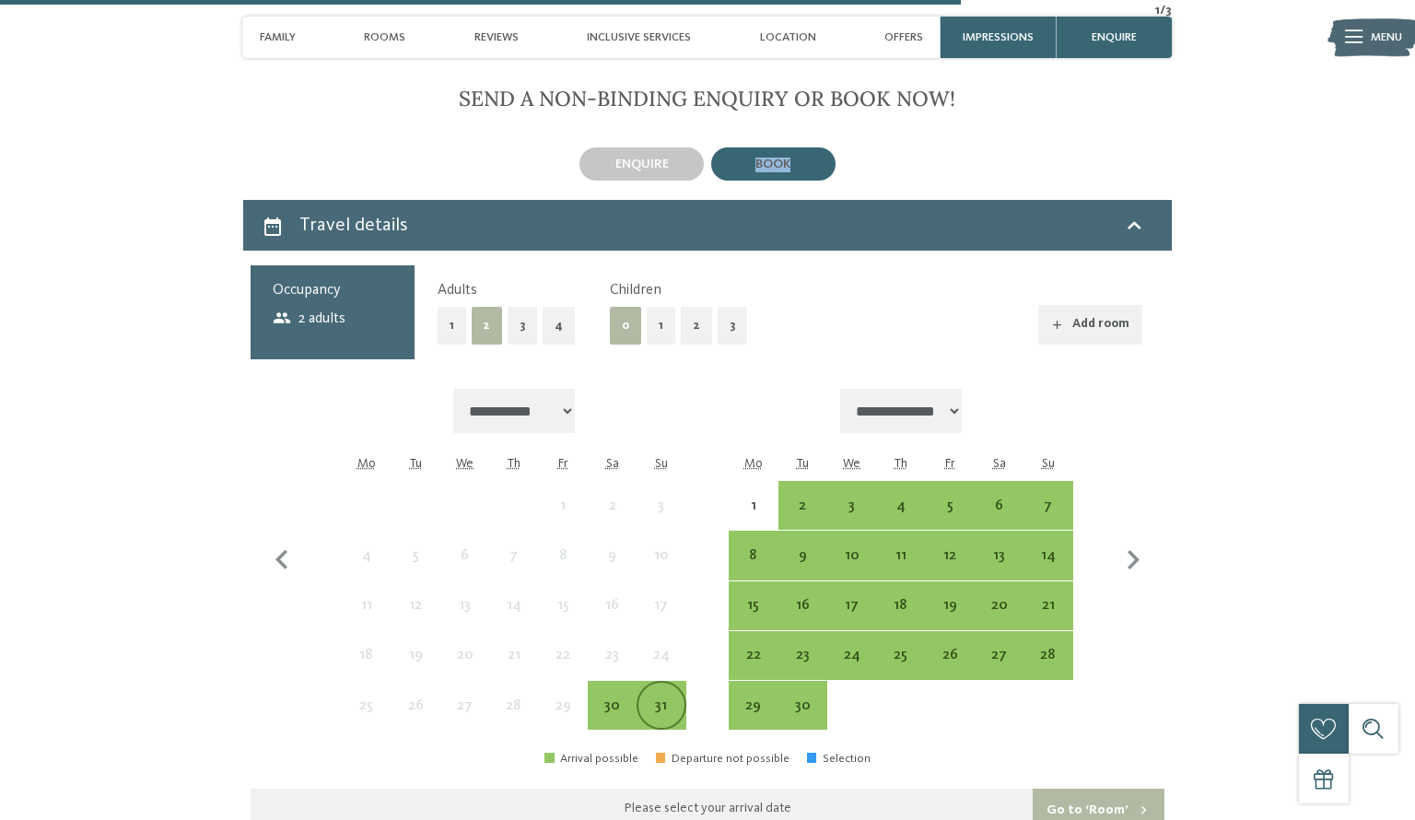
click at [649, 698] on div "31" at bounding box center [661, 720] width 45 height 45
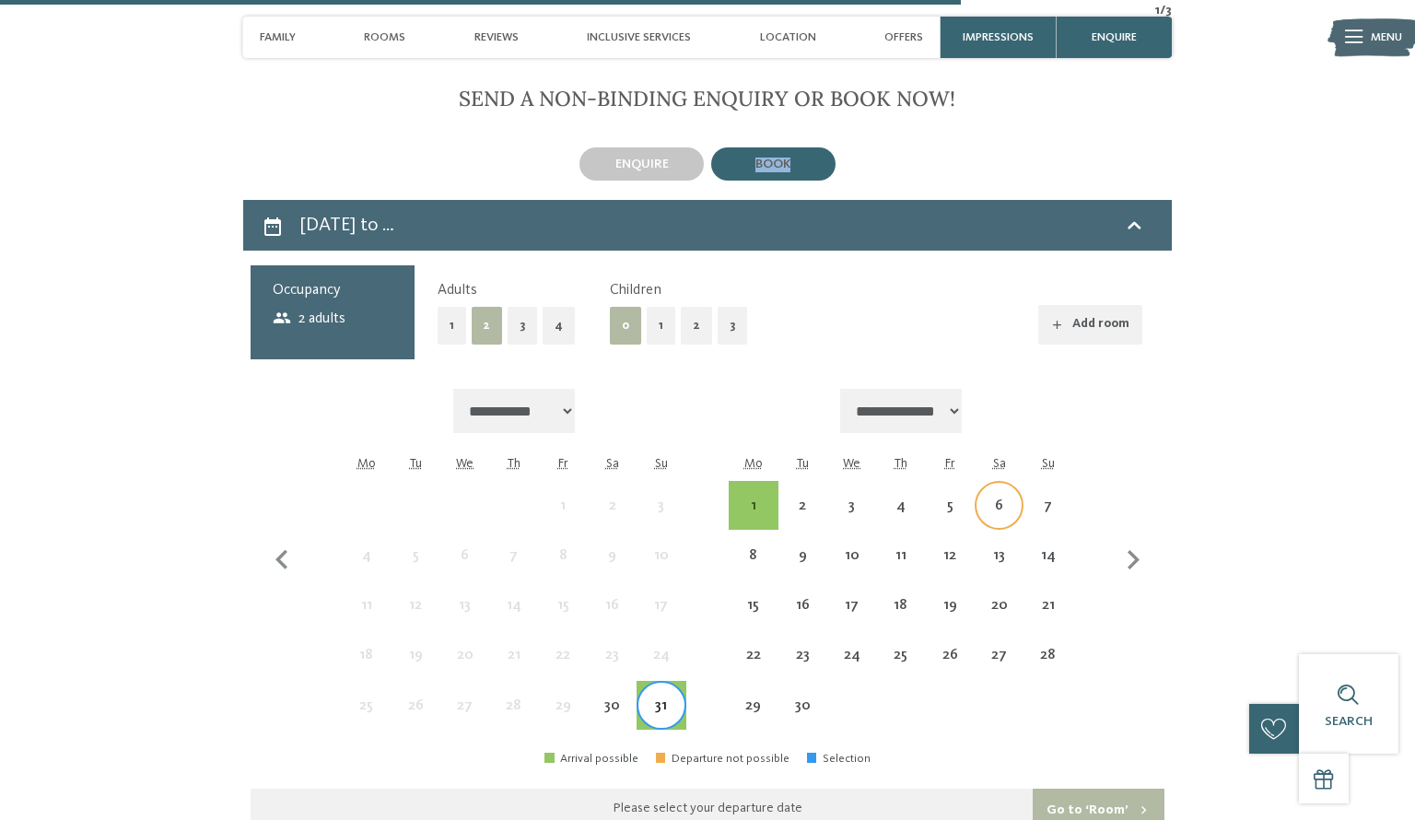
click at [982, 499] on div "6" at bounding box center [999, 521] width 45 height 45
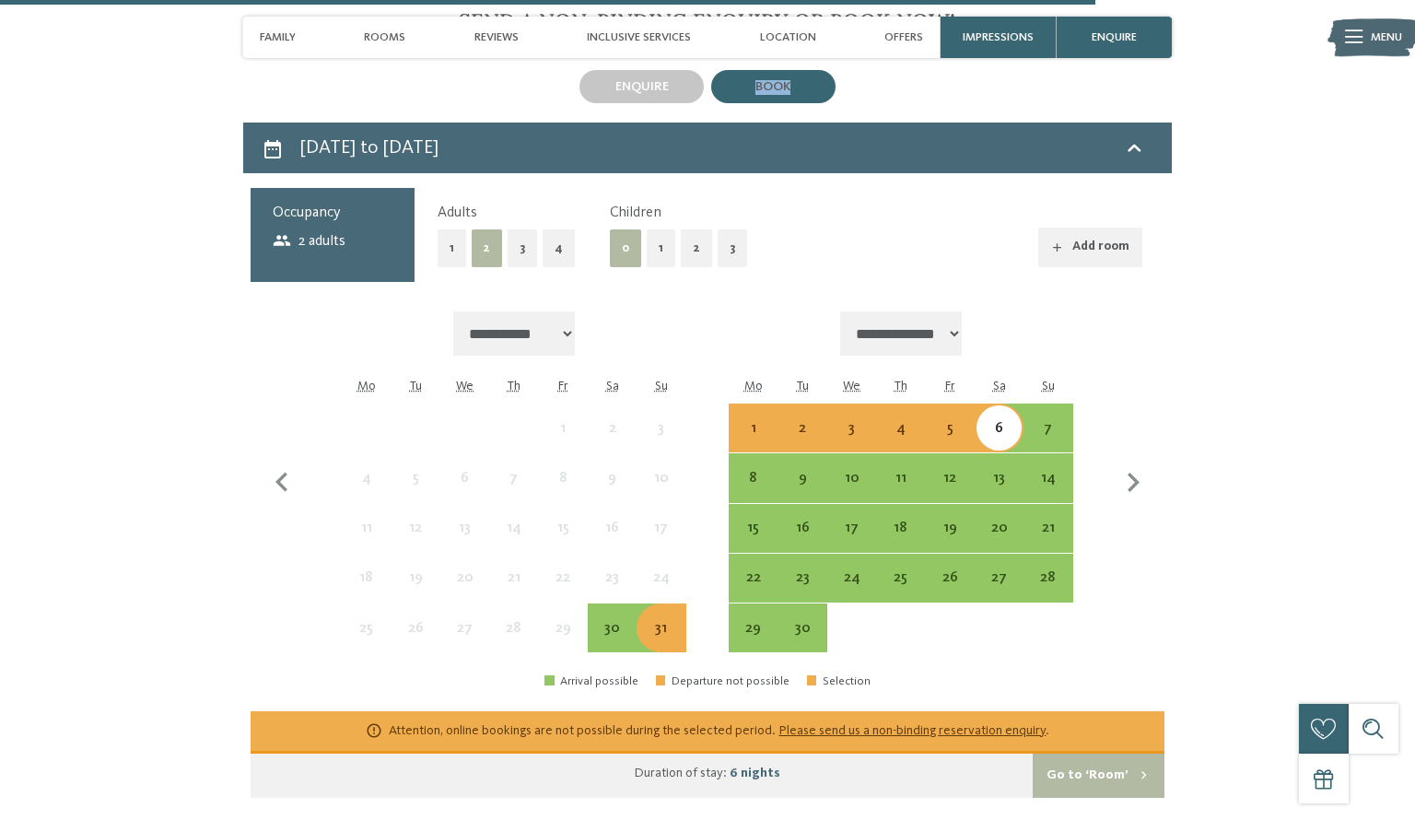
scroll to position [4851, 0]
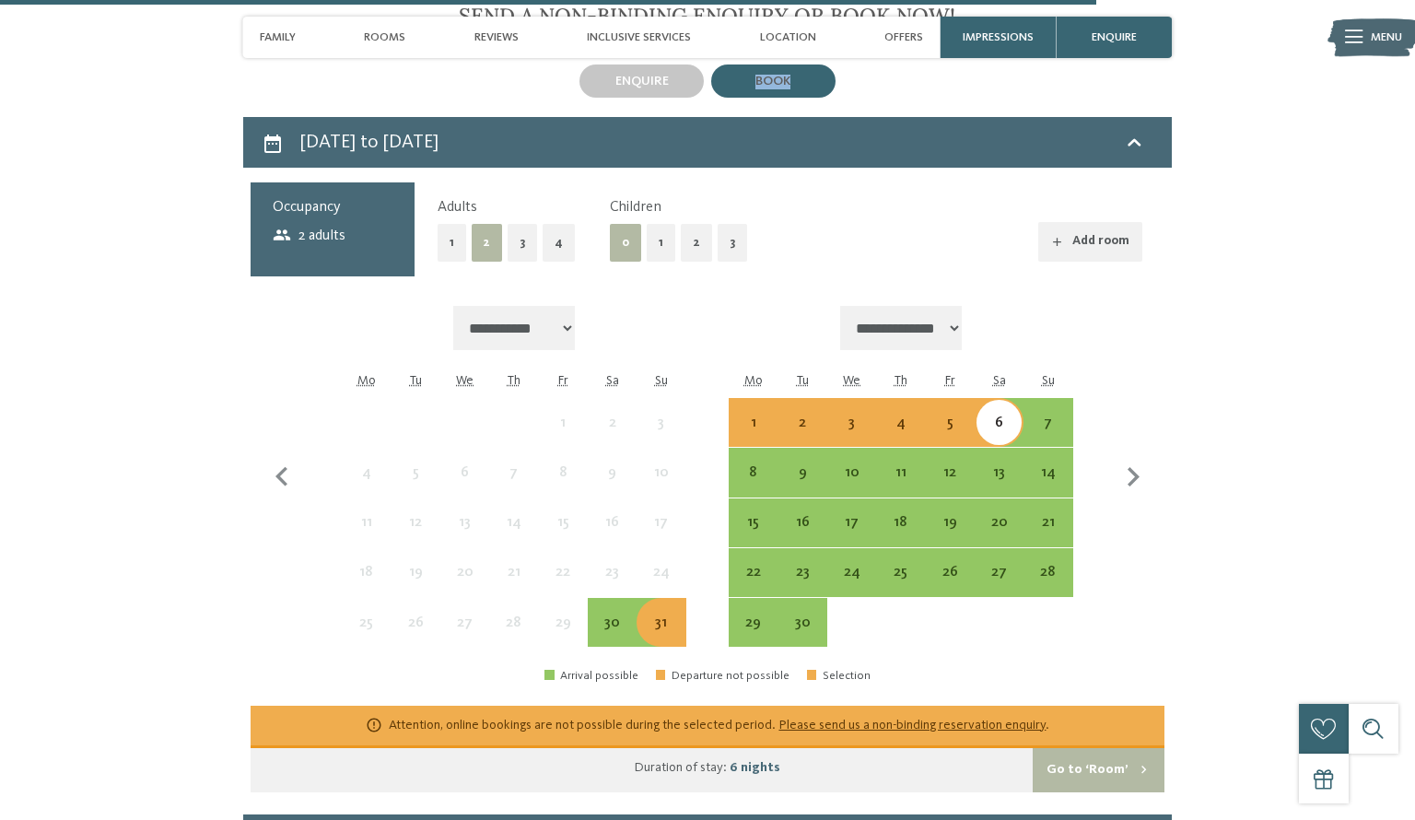
click at [645, 616] on div "31" at bounding box center [661, 638] width 45 height 45
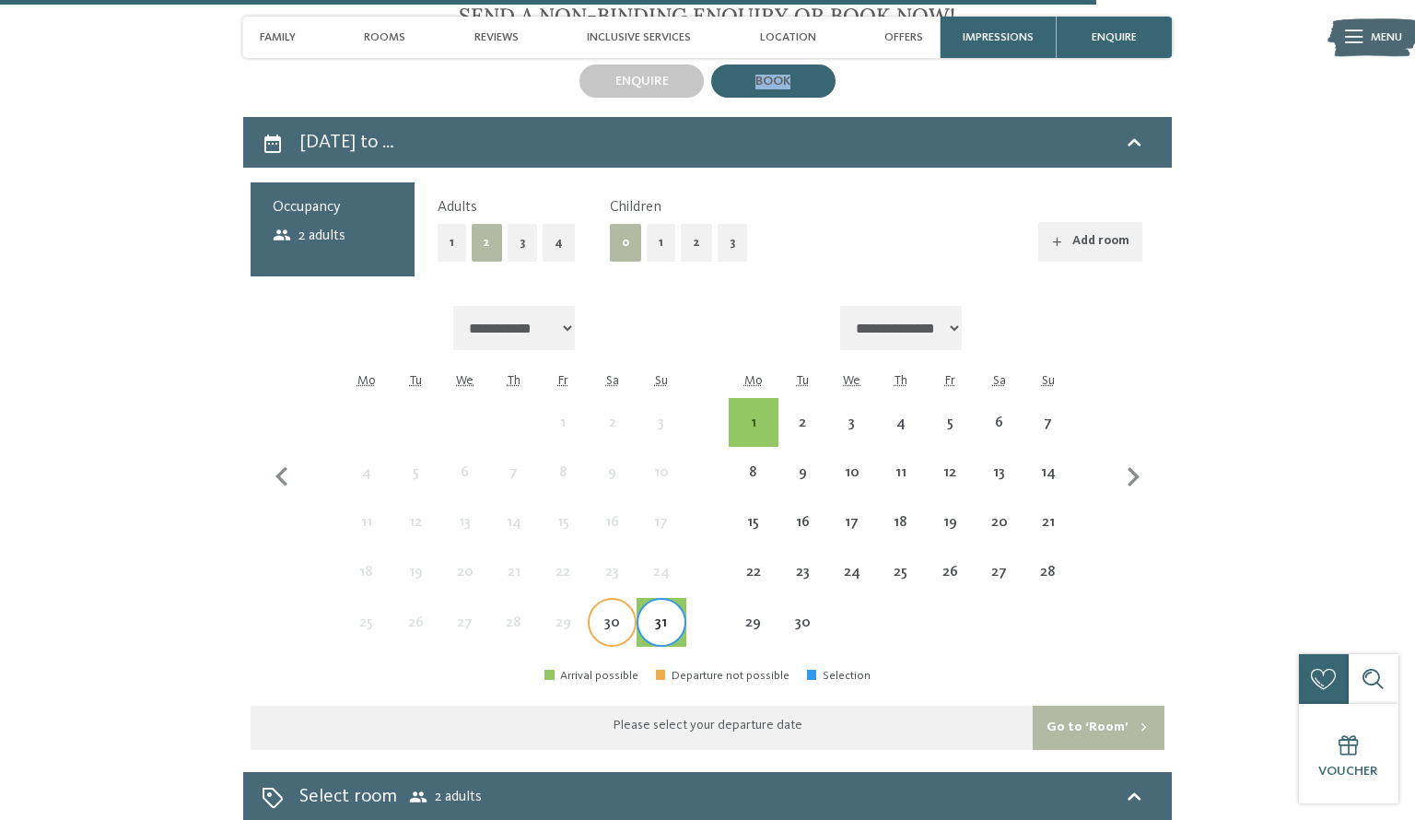
click at [614, 616] on div "30" at bounding box center [612, 638] width 45 height 45
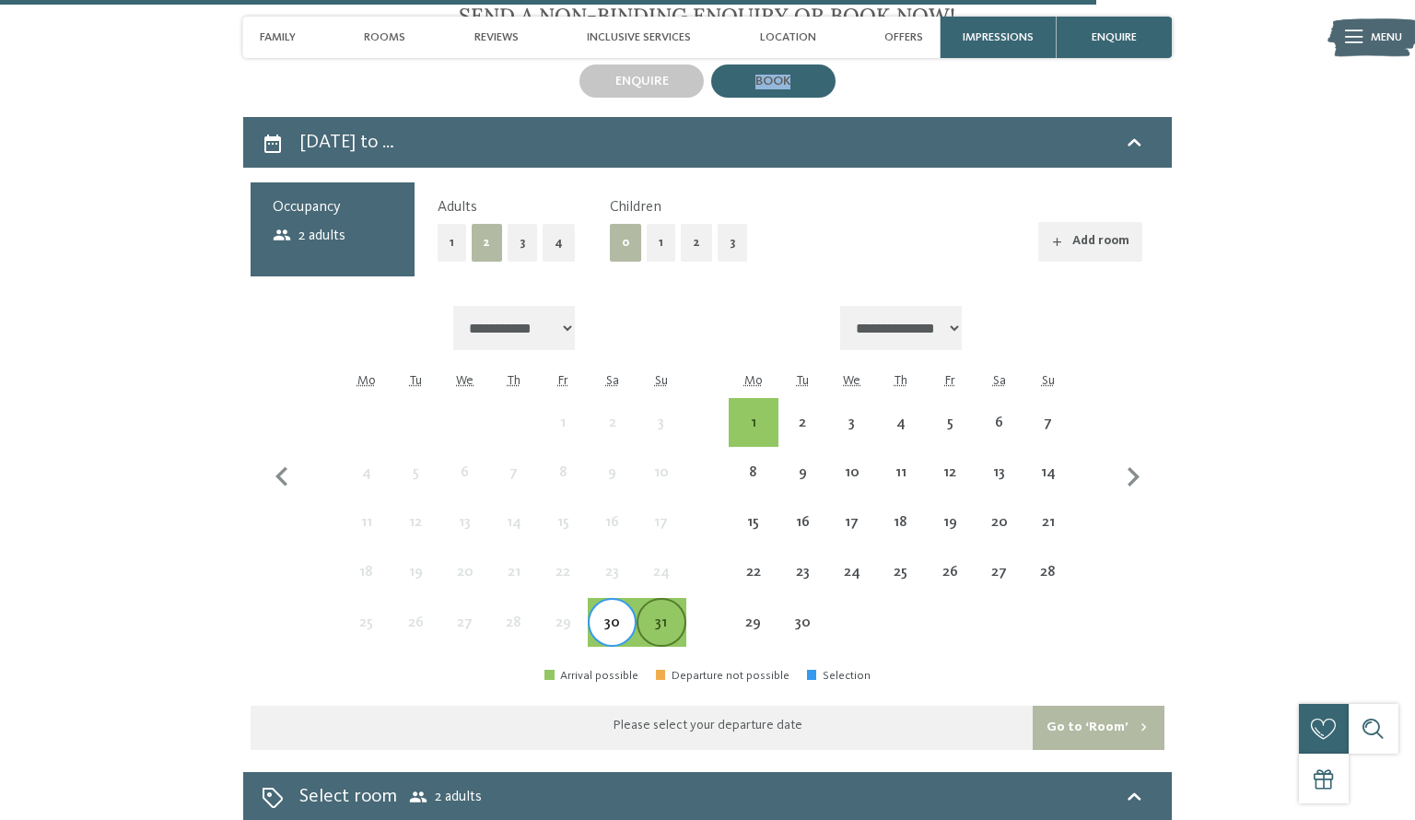
click at [652, 616] on div "31" at bounding box center [661, 638] width 45 height 45
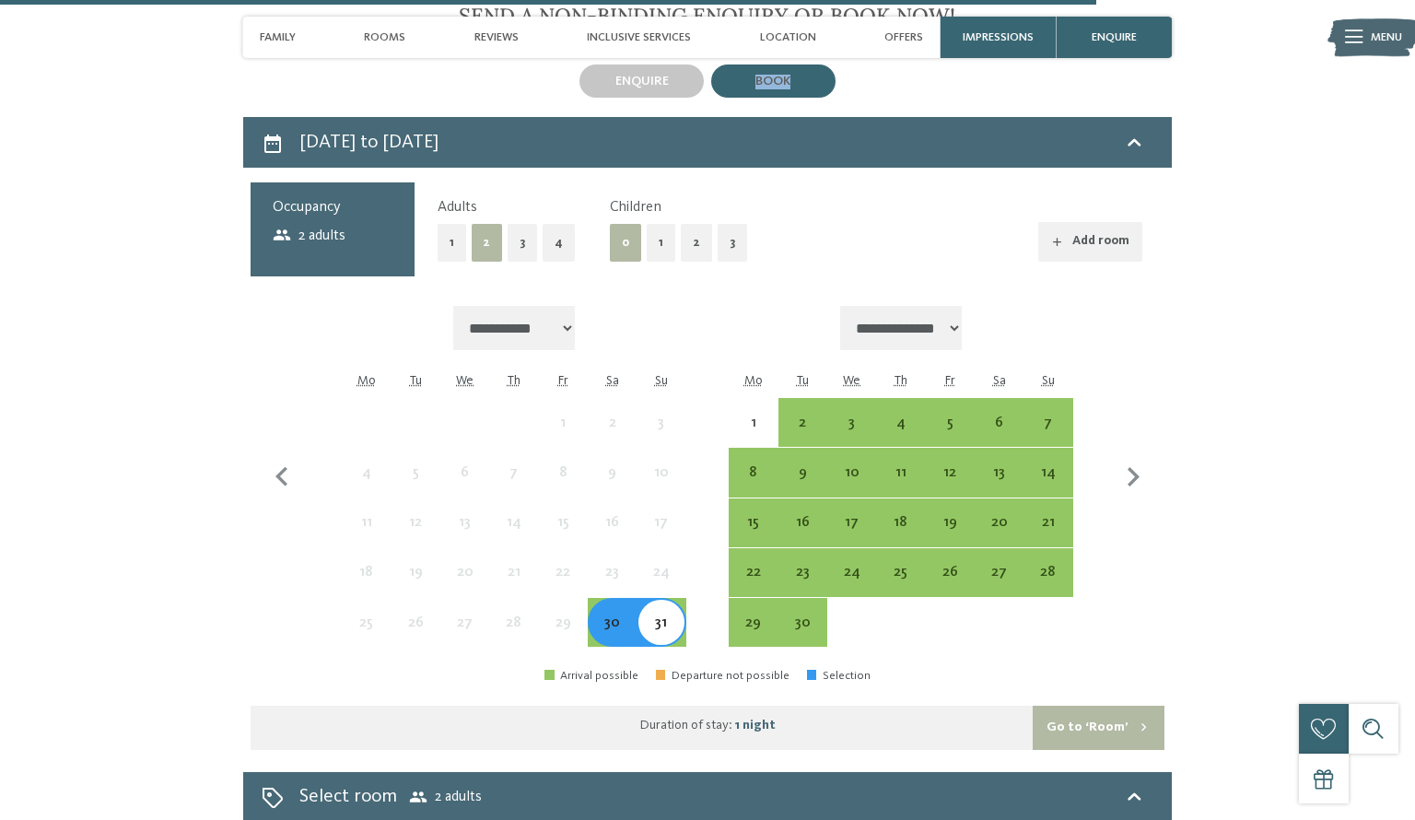
click at [652, 616] on div "31" at bounding box center [661, 638] width 45 height 45
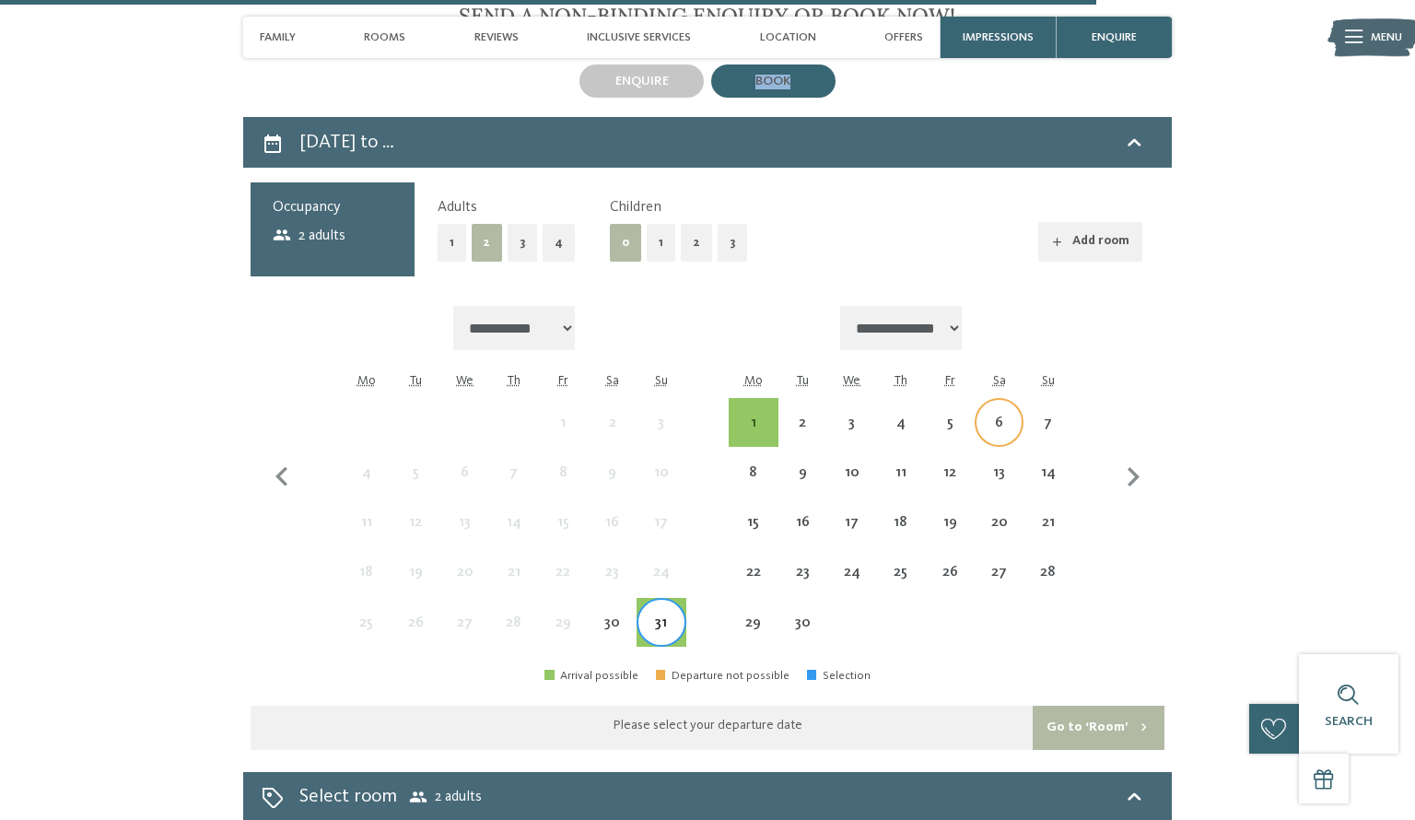
click at [1005, 416] on div "6" at bounding box center [999, 438] width 45 height 45
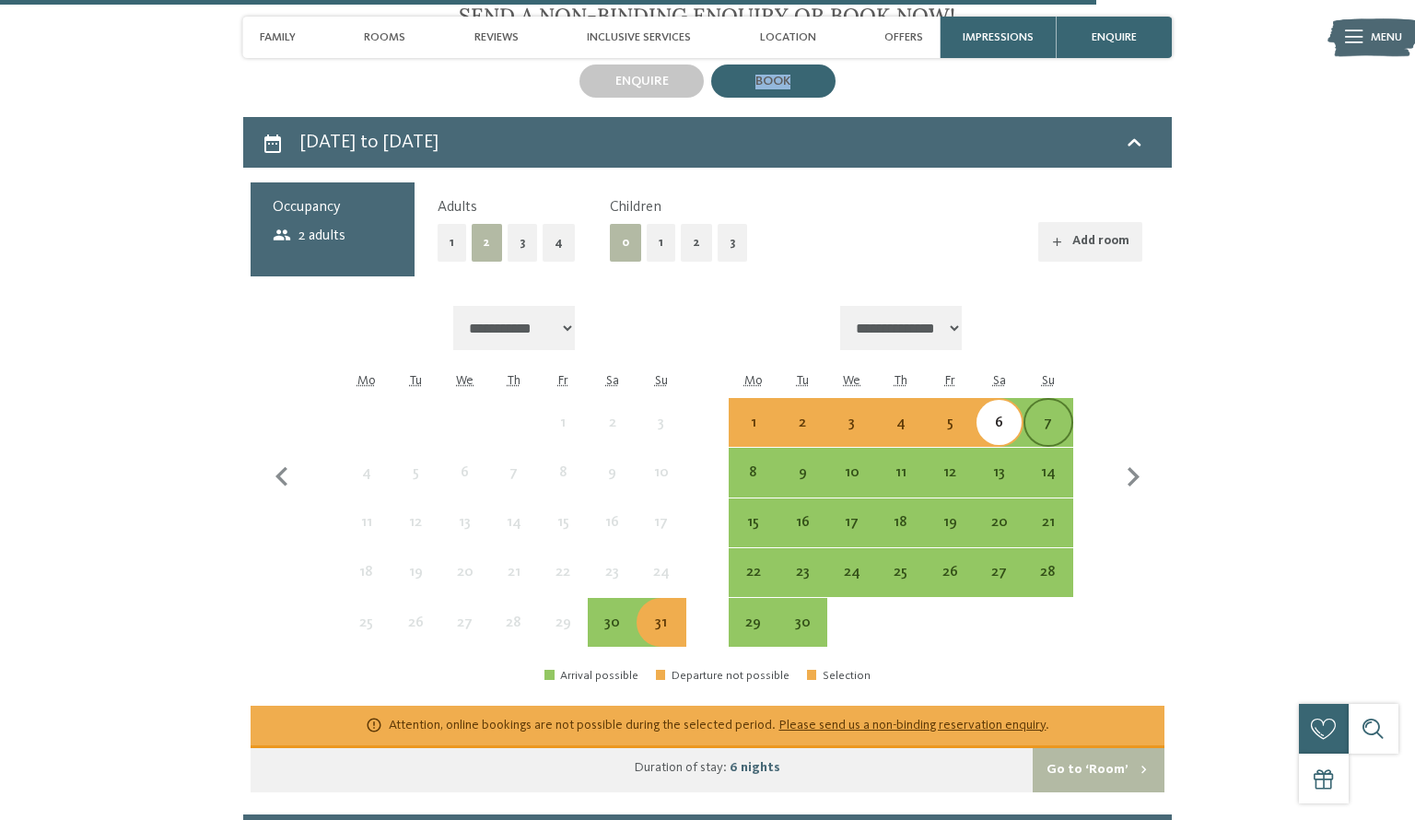
click at [1028, 400] on div "7" at bounding box center [1048, 422] width 45 height 45
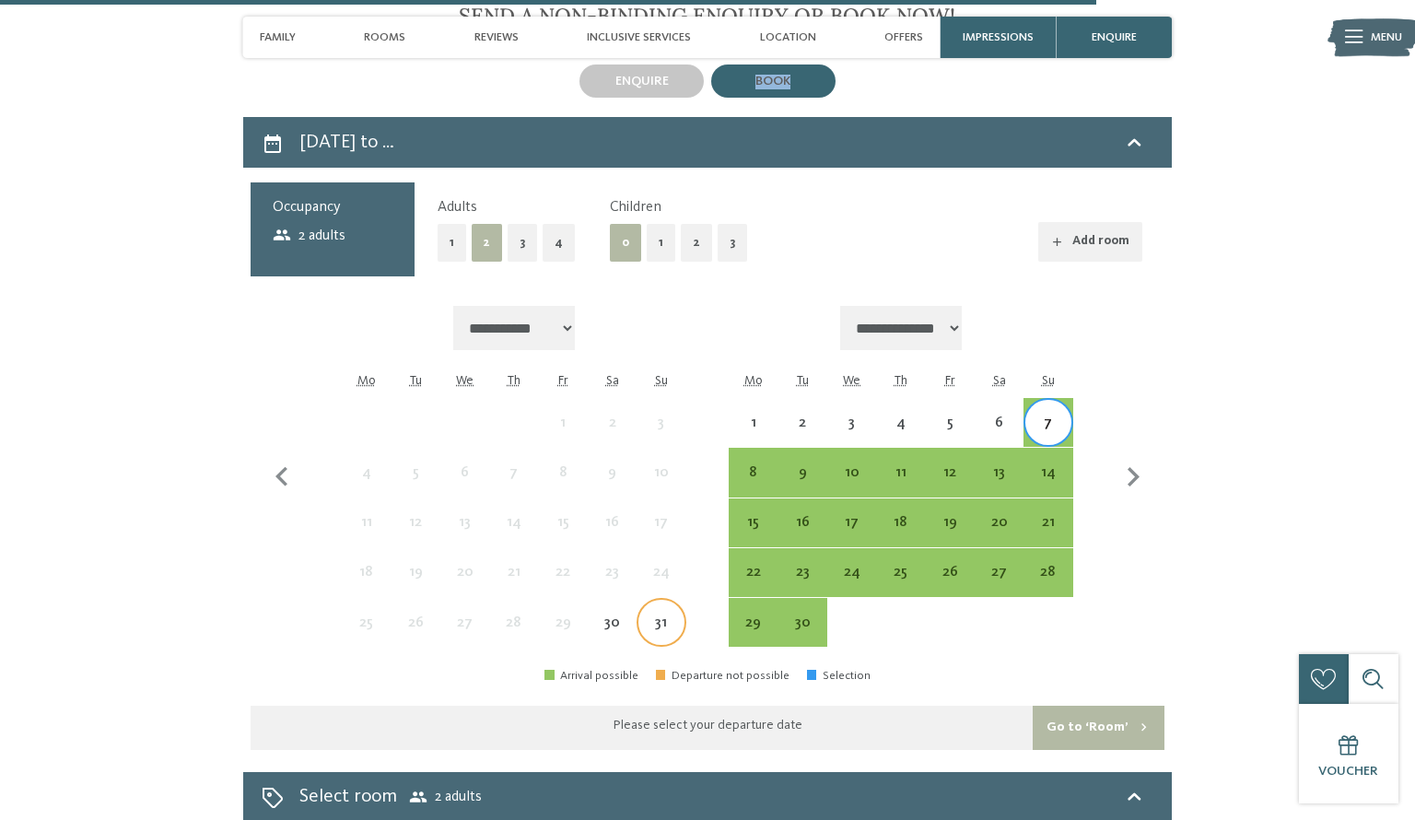
click at [654, 616] on div "31" at bounding box center [661, 638] width 45 height 45
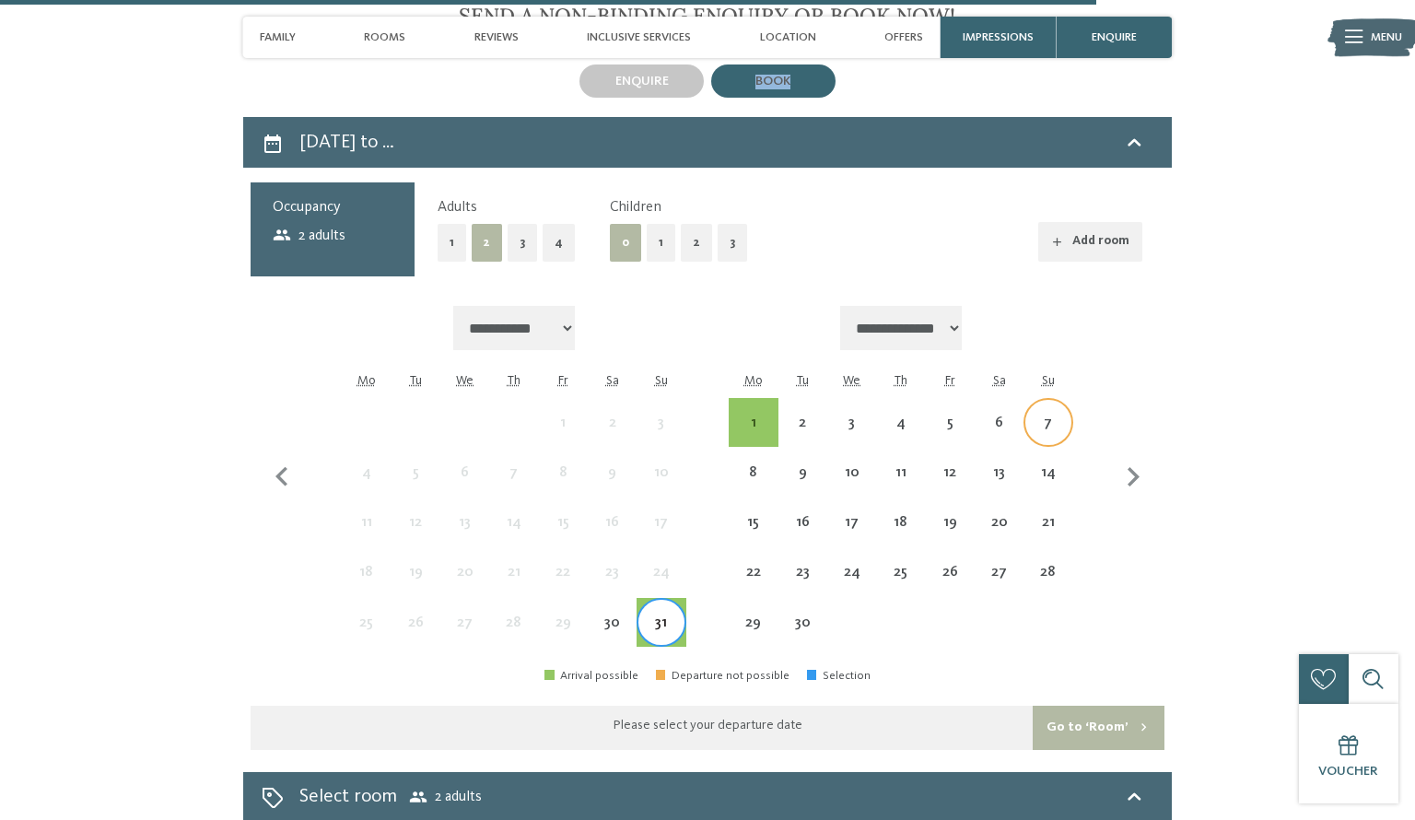
click at [1032, 416] on div "7" at bounding box center [1048, 438] width 45 height 45
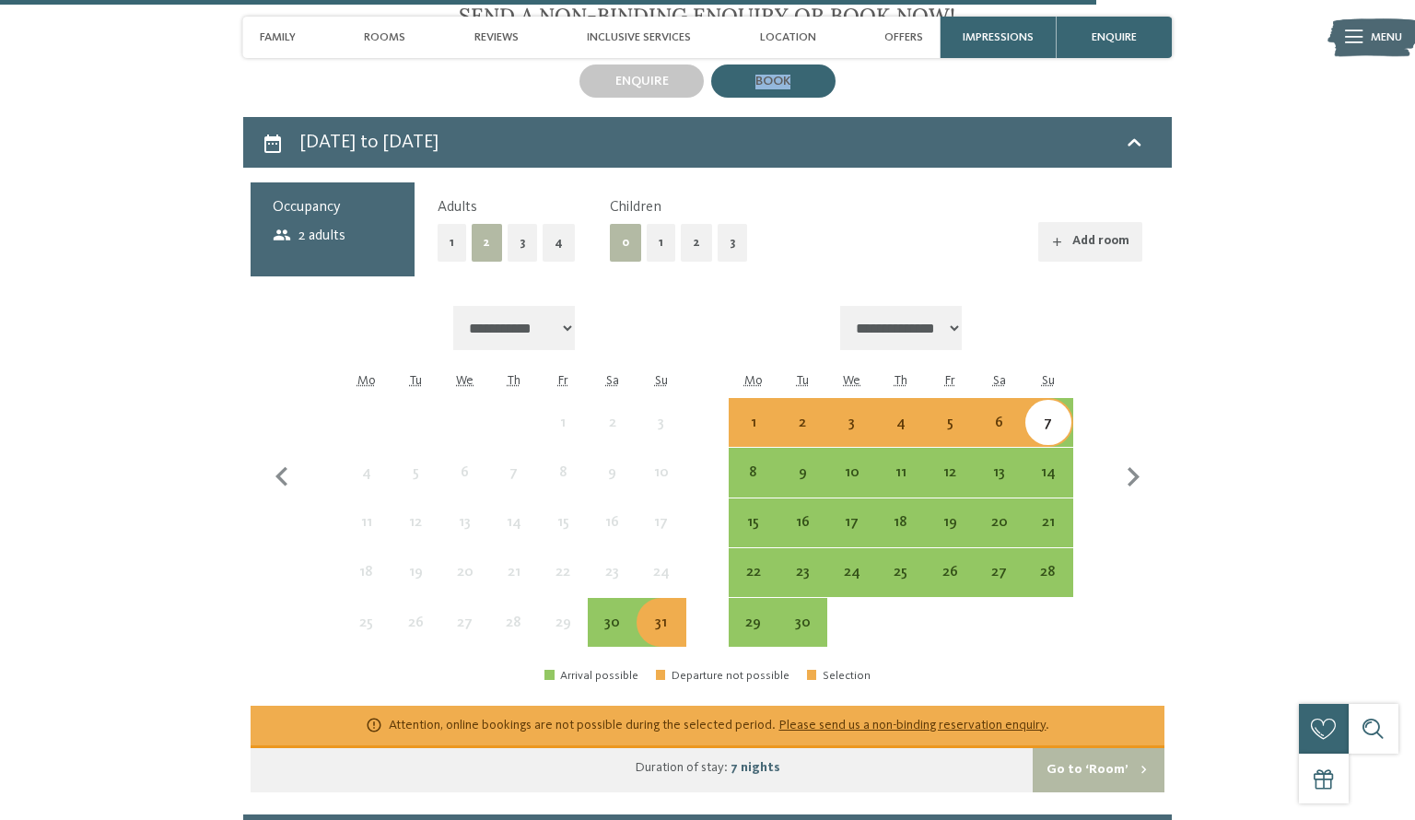
click at [1099, 748] on button "Go to ‘Room’" at bounding box center [1099, 770] width 132 height 44
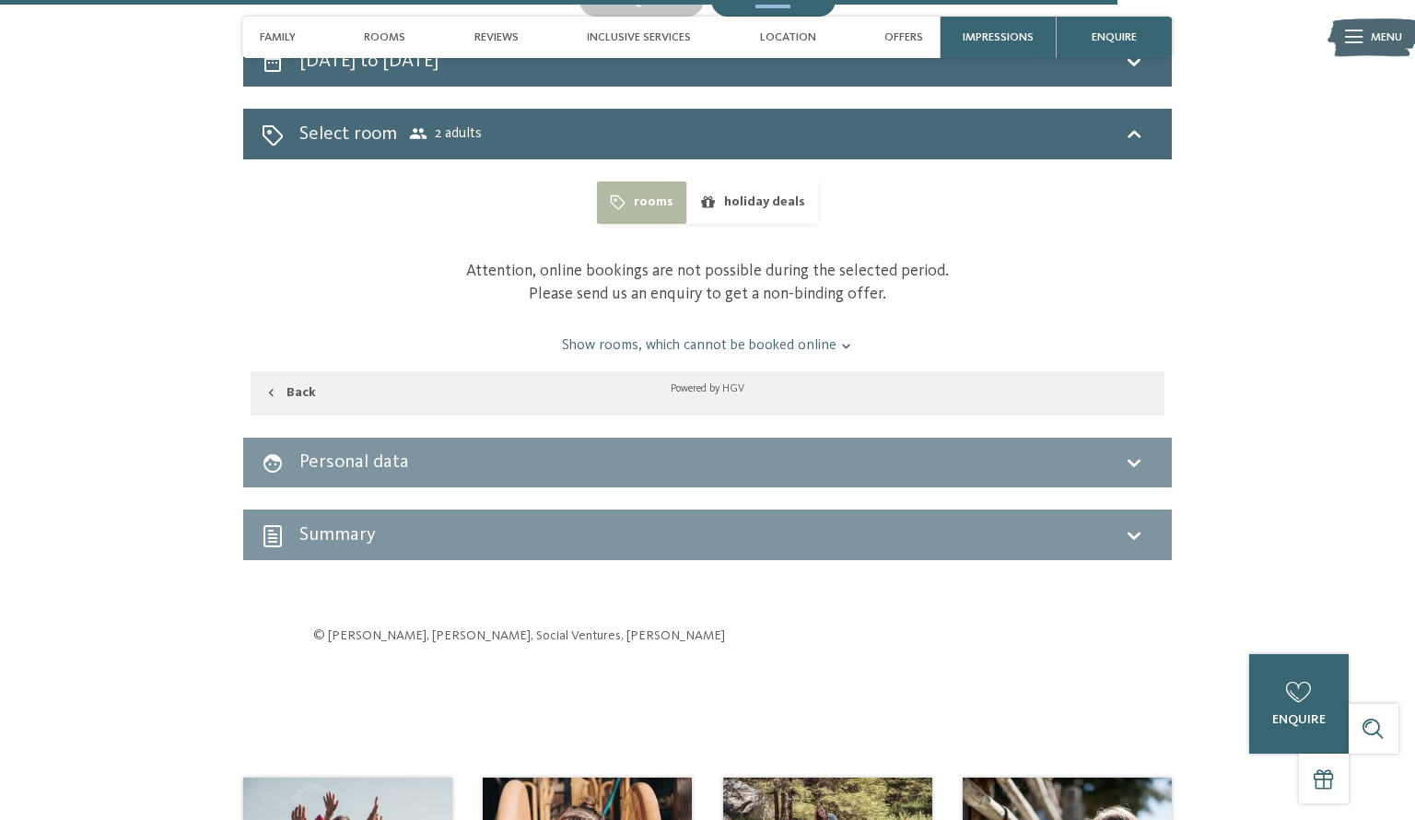
click at [784, 335] on link "Show rooms, which cannot be booked online" at bounding box center [707, 345] width 860 height 20
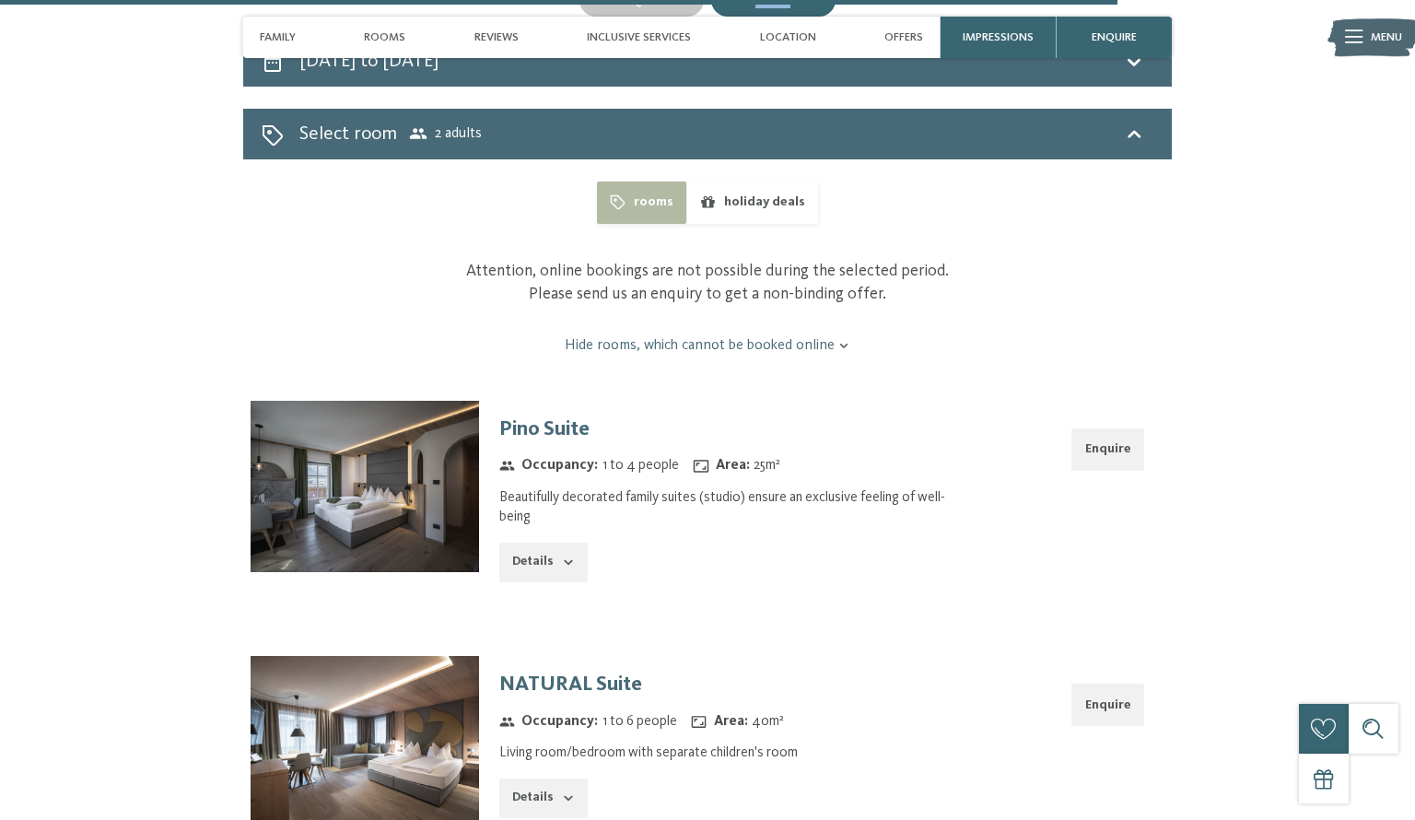
click at [782, 335] on link "Hide rooms, which cannot be booked online" at bounding box center [707, 345] width 860 height 20
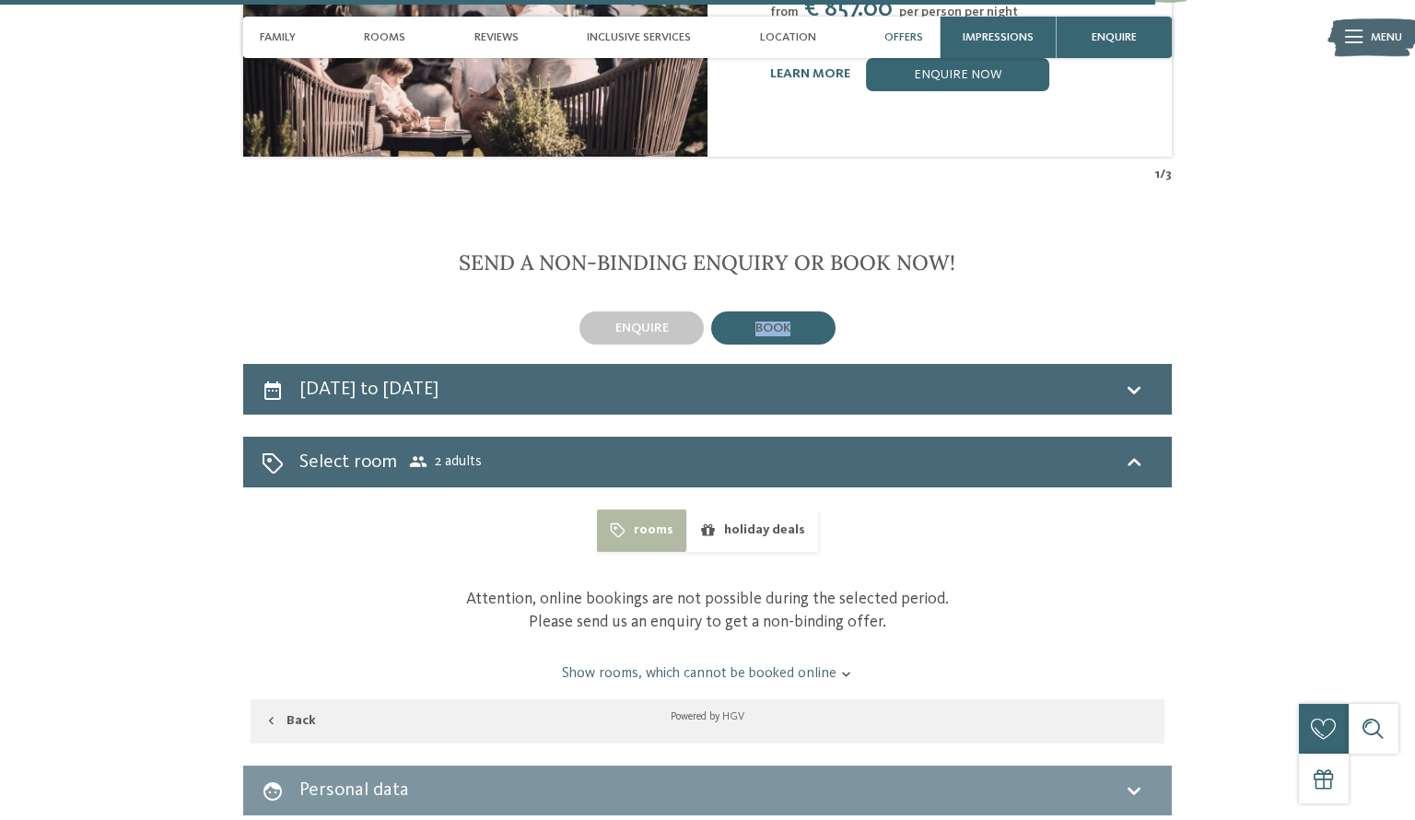
scroll to position [4604, 0]
click at [710, 376] on div "31st August to 7th September 2025" at bounding box center [708, 389] width 893 height 27
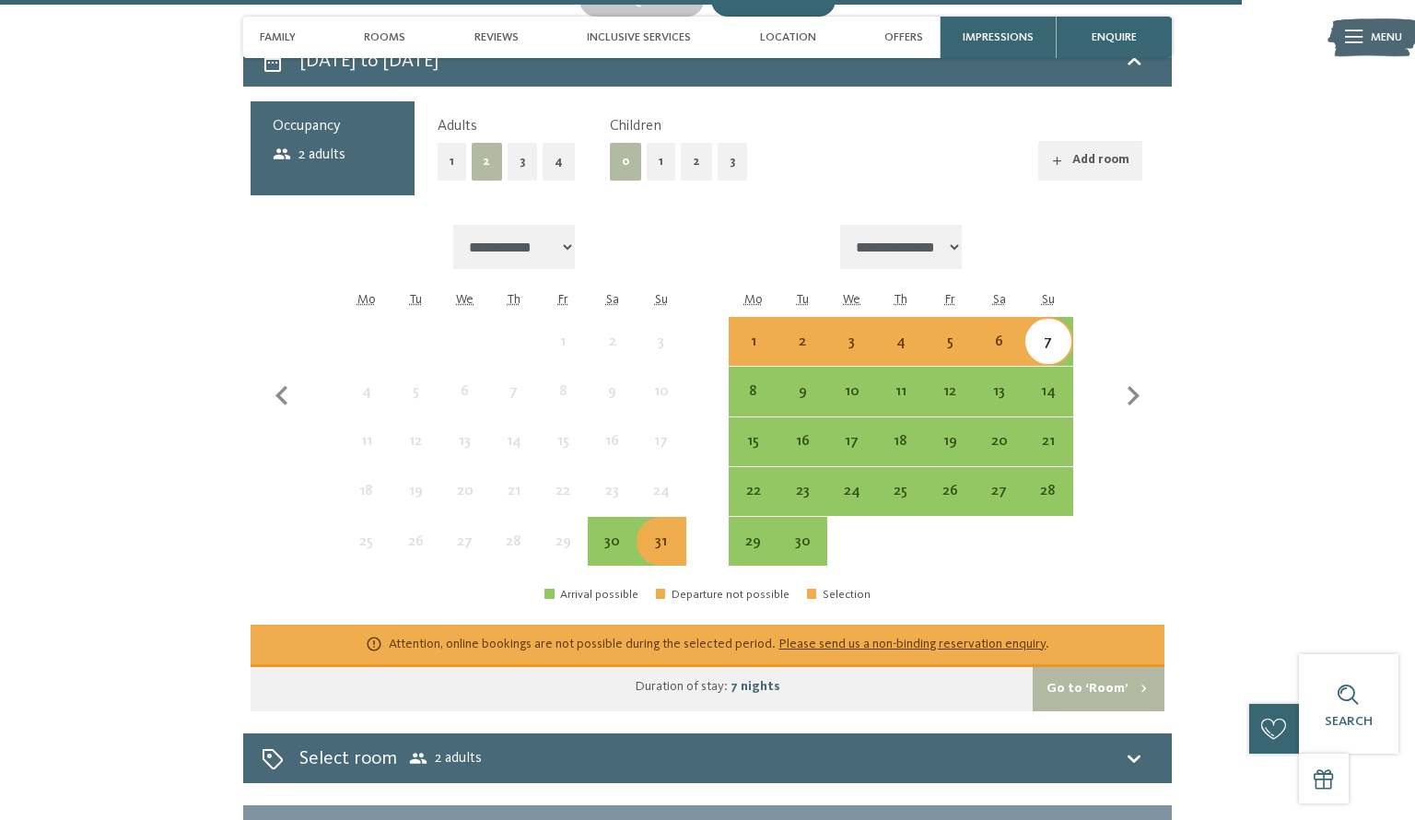
click at [663, 519] on div "31" at bounding box center [661, 541] width 45 height 45
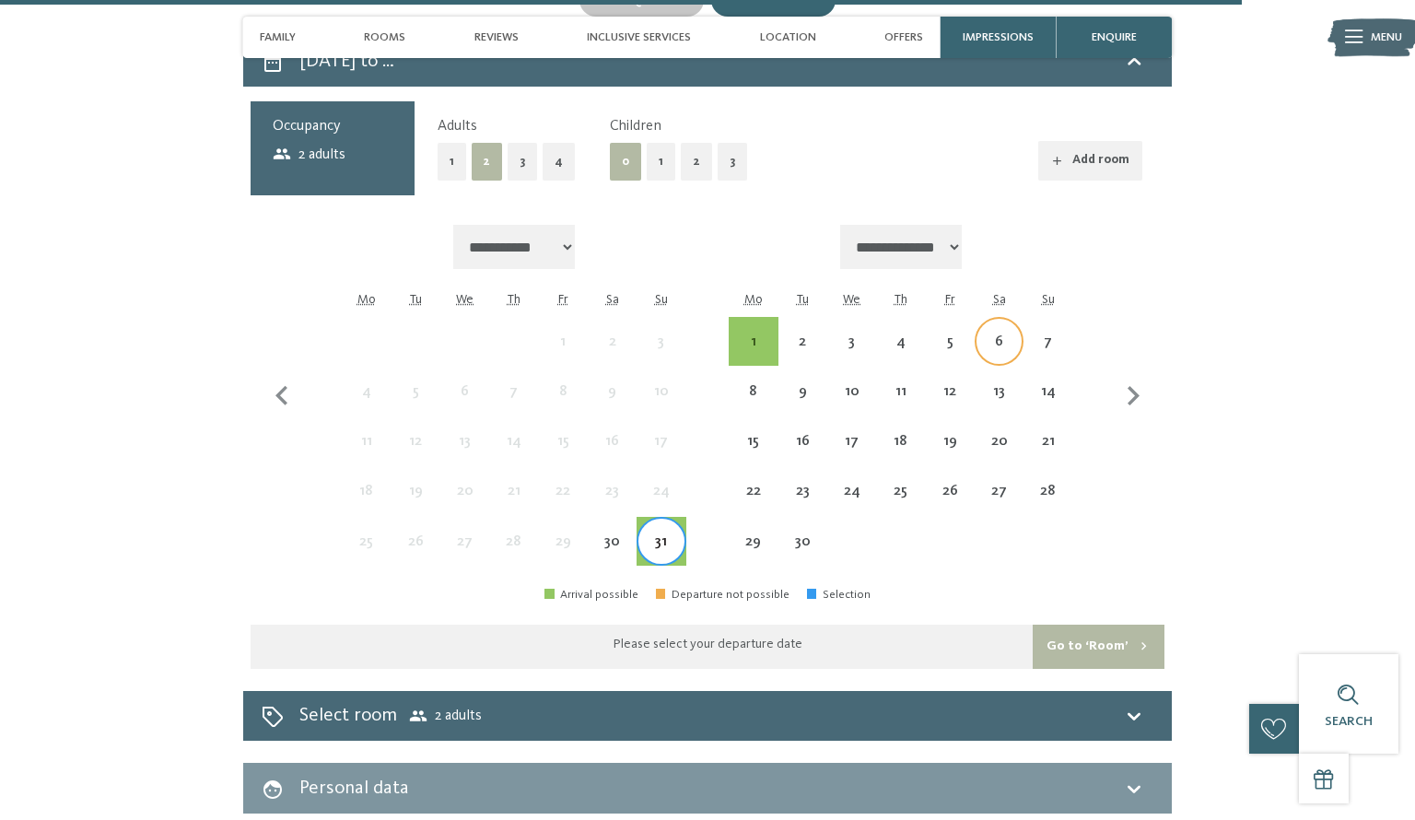
click at [1000, 335] on div "6" at bounding box center [999, 357] width 45 height 45
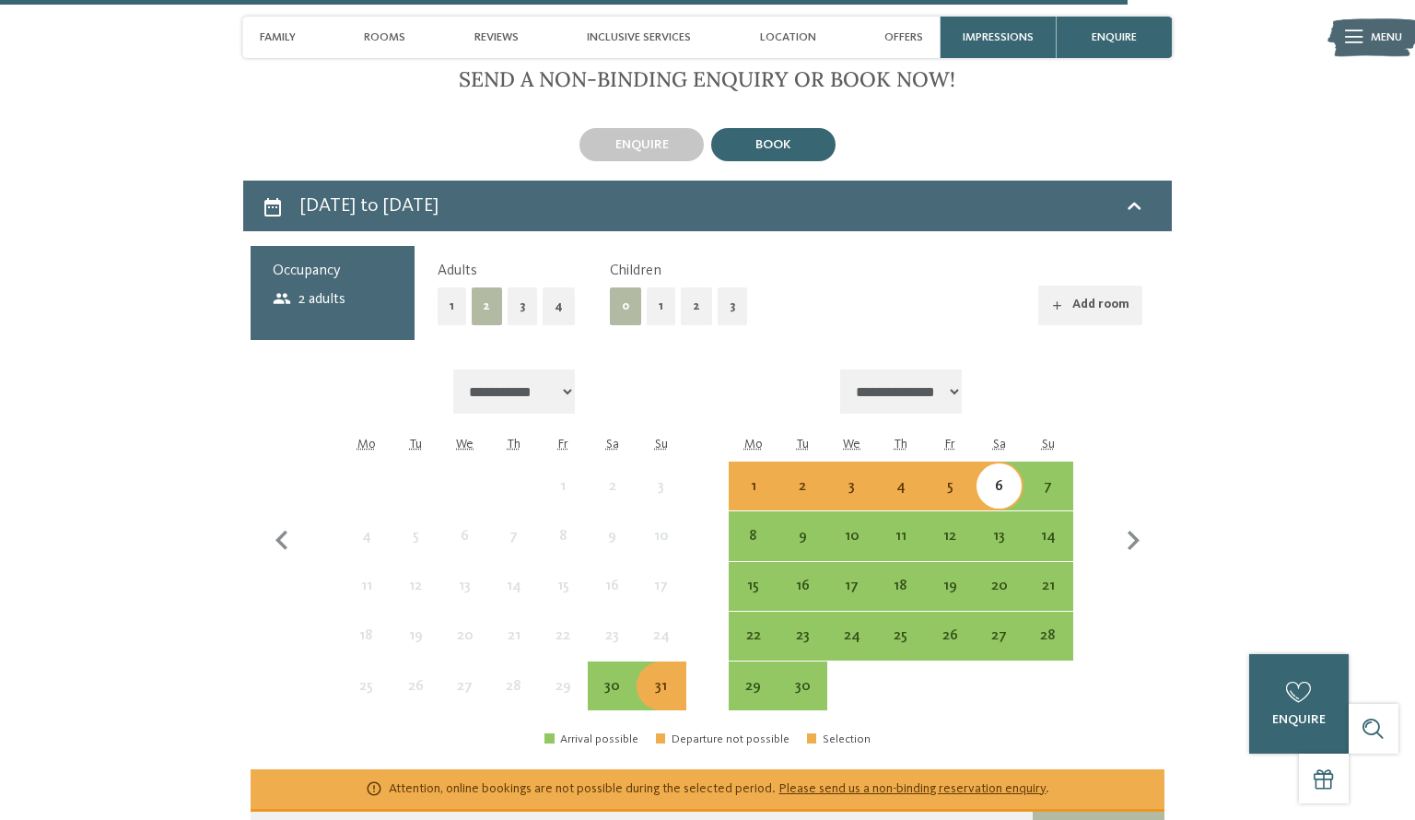
scroll to position [4791, 0]
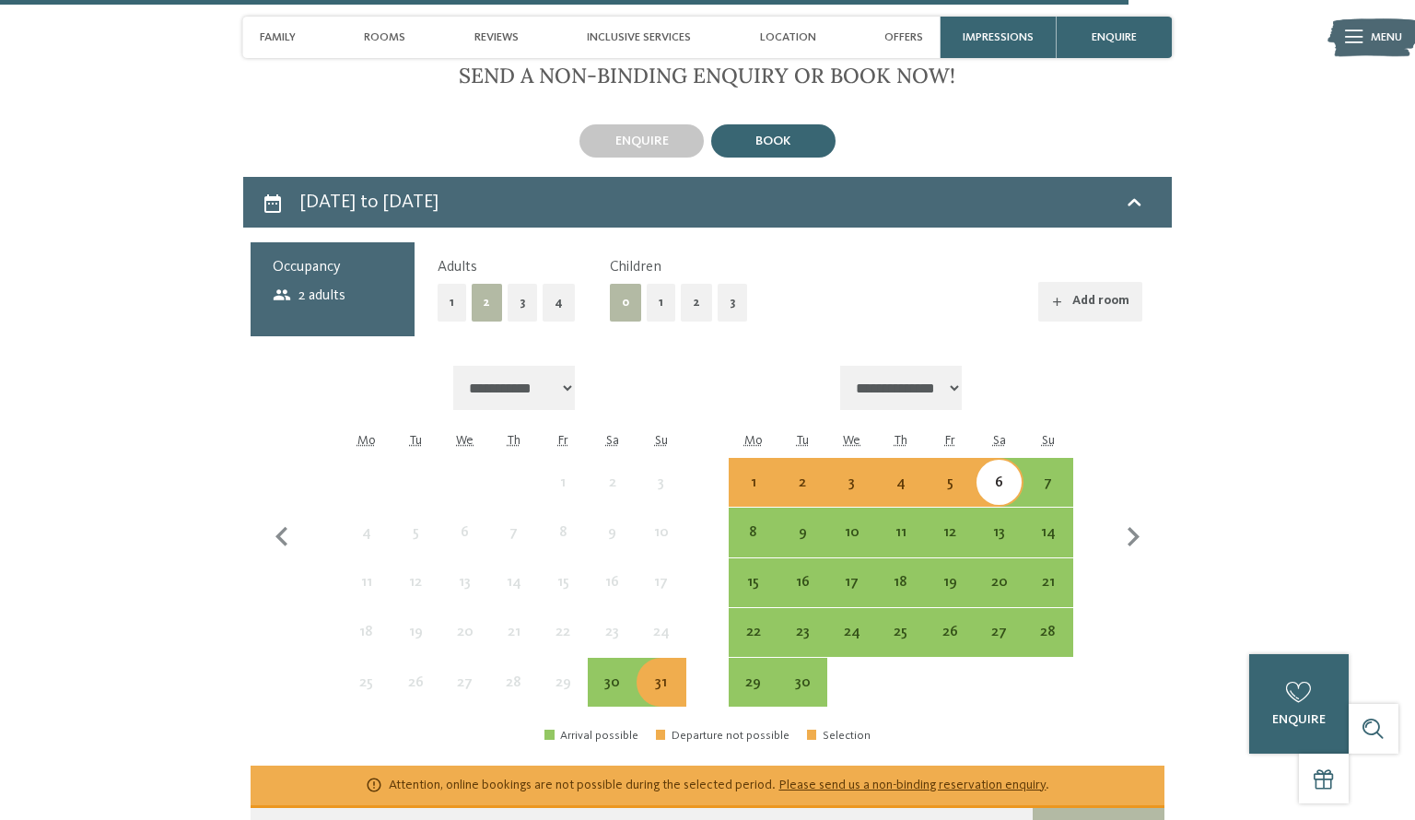
click at [662, 284] on button "1" at bounding box center [661, 303] width 29 height 38
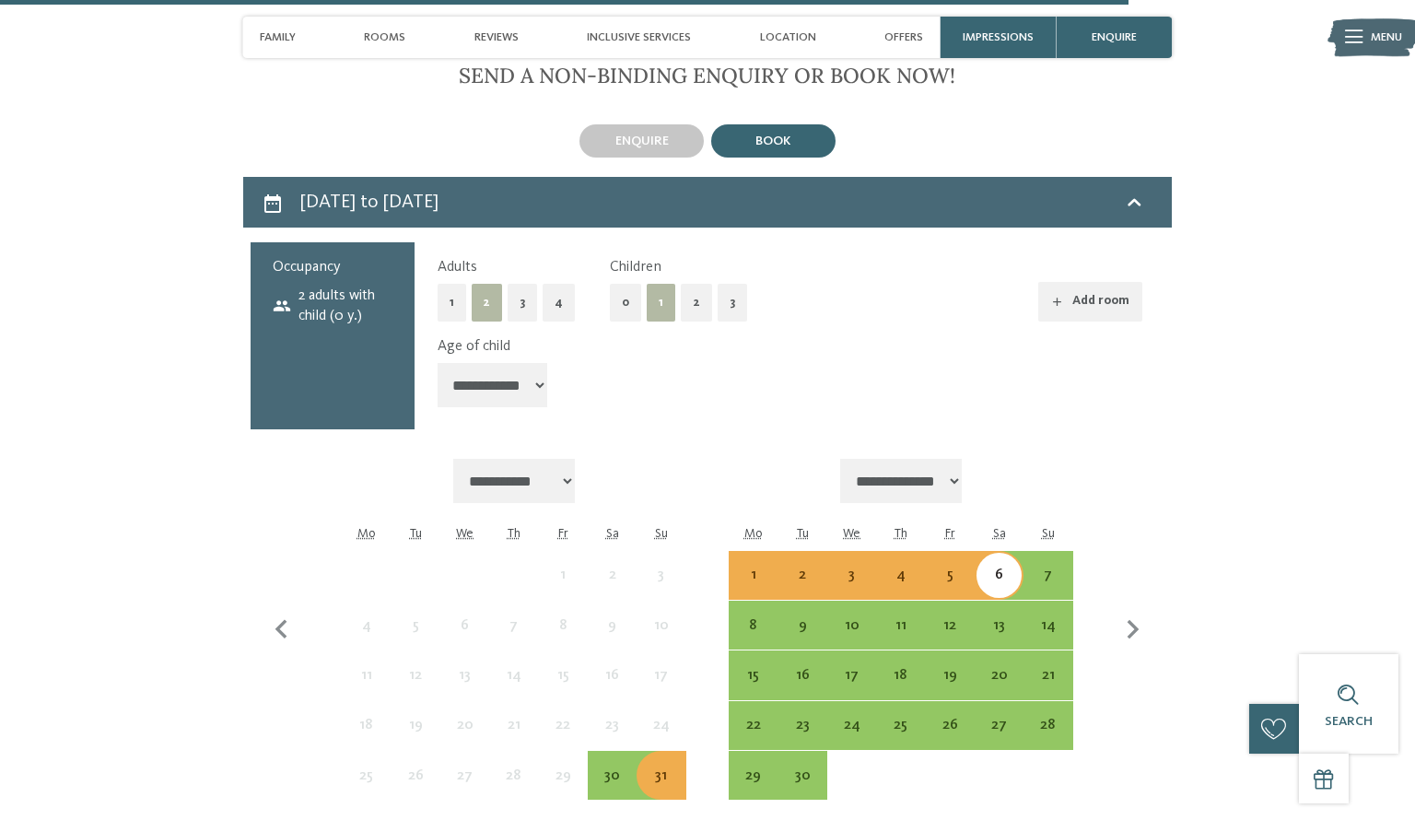
click at [1019, 551] on div "6" at bounding box center [999, 575] width 49 height 49
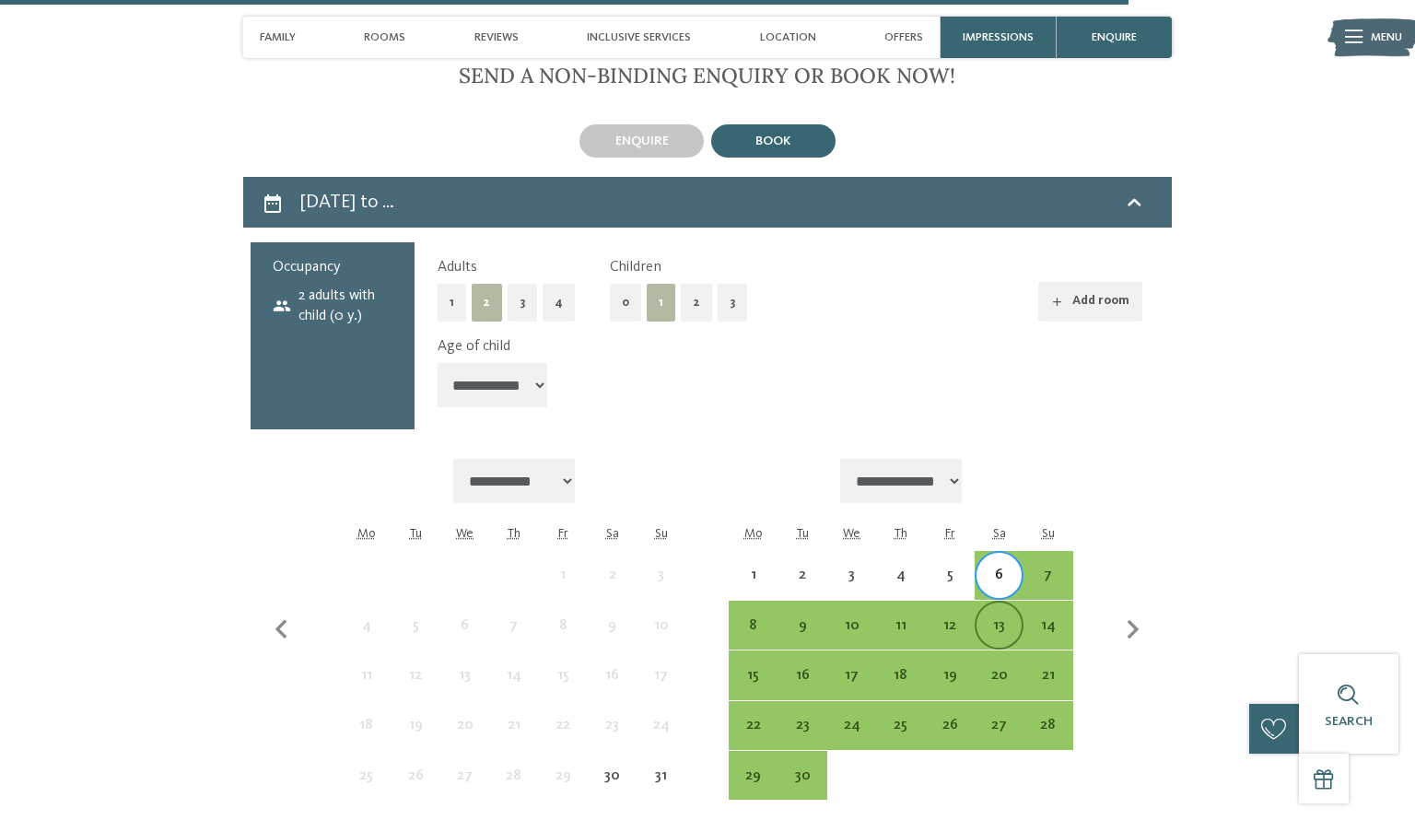
click at [1008, 618] on div "13" at bounding box center [999, 640] width 45 height 45
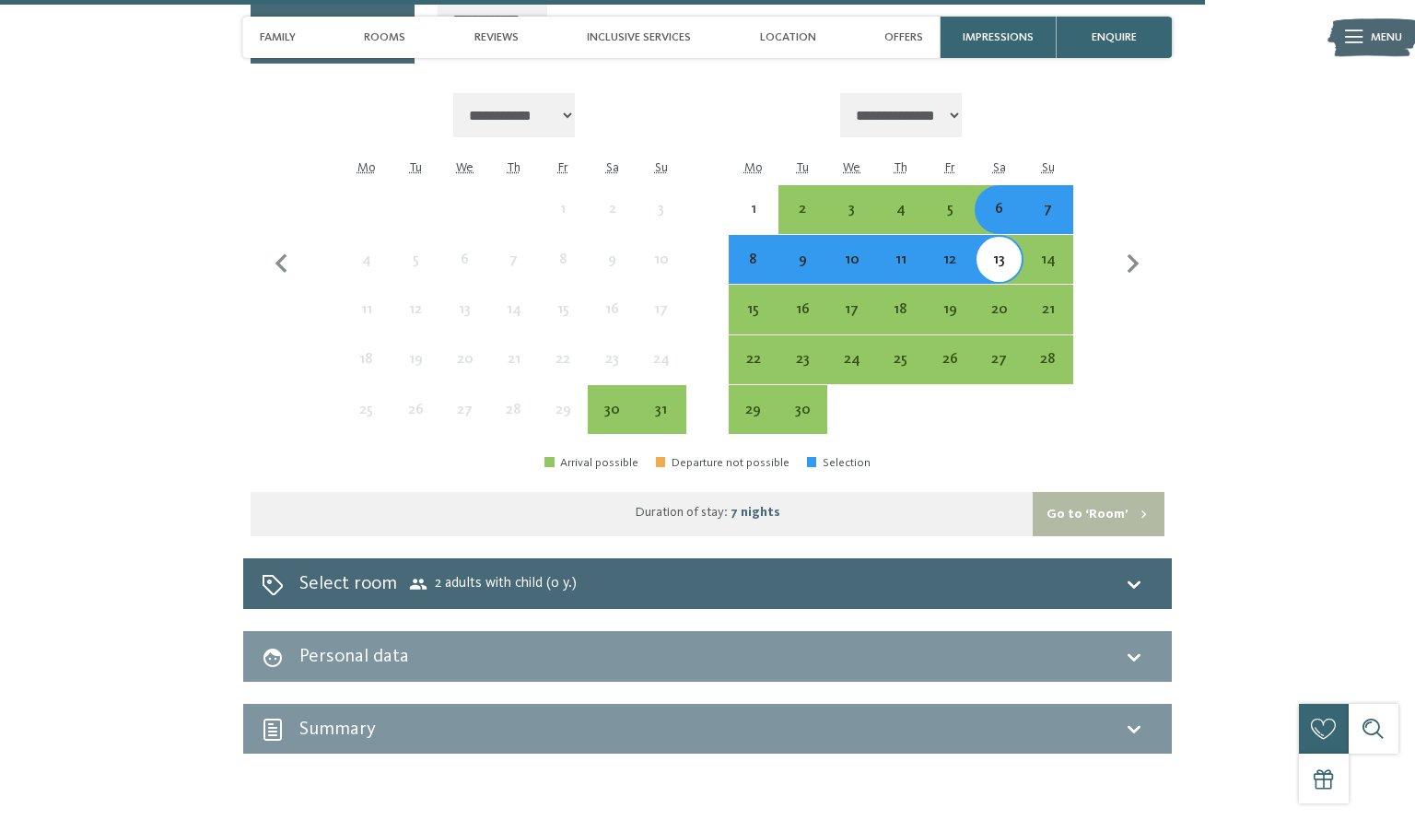
click at [1097, 492] on button "Go to ‘Room’" at bounding box center [1099, 514] width 132 height 44
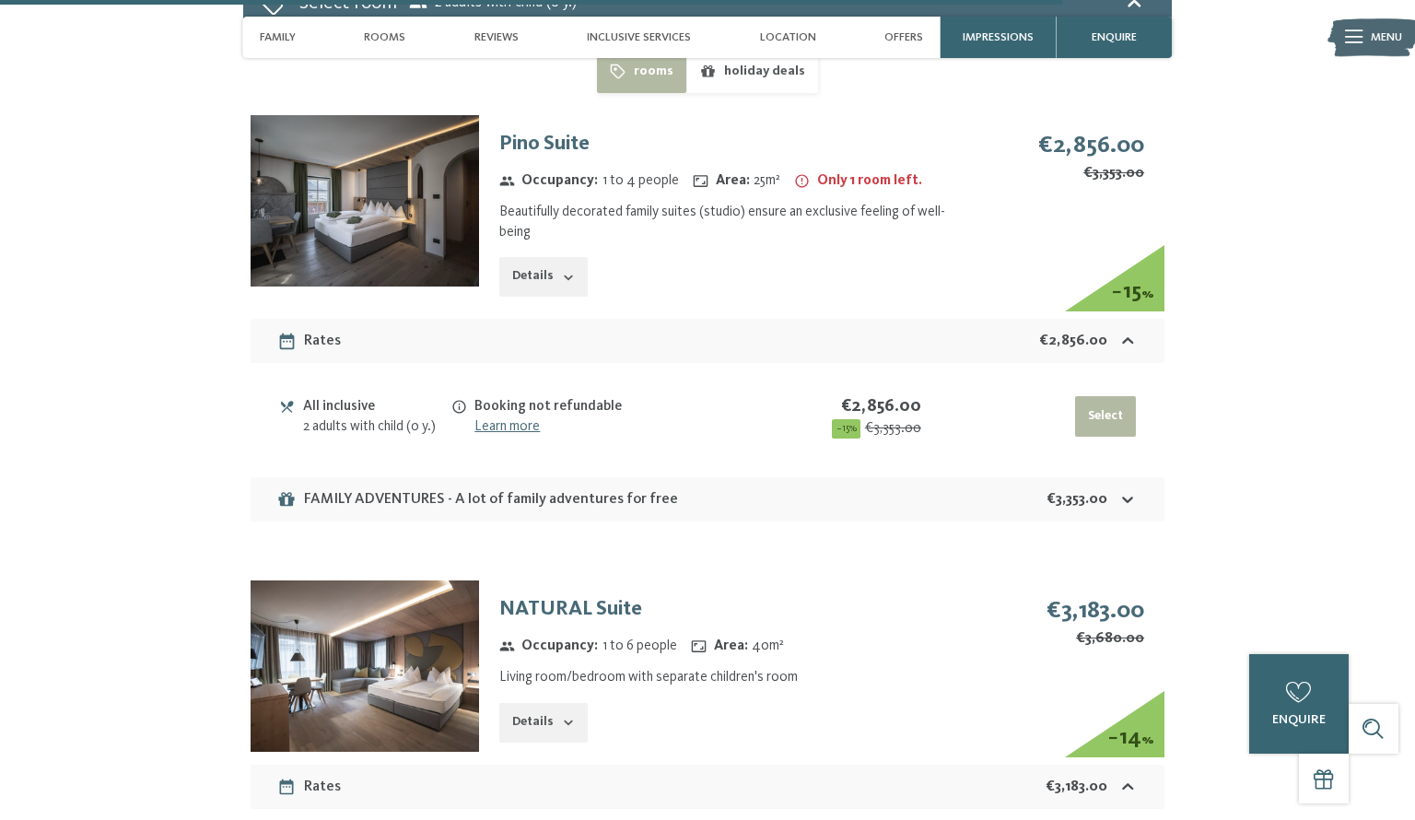
scroll to position [4733, 0]
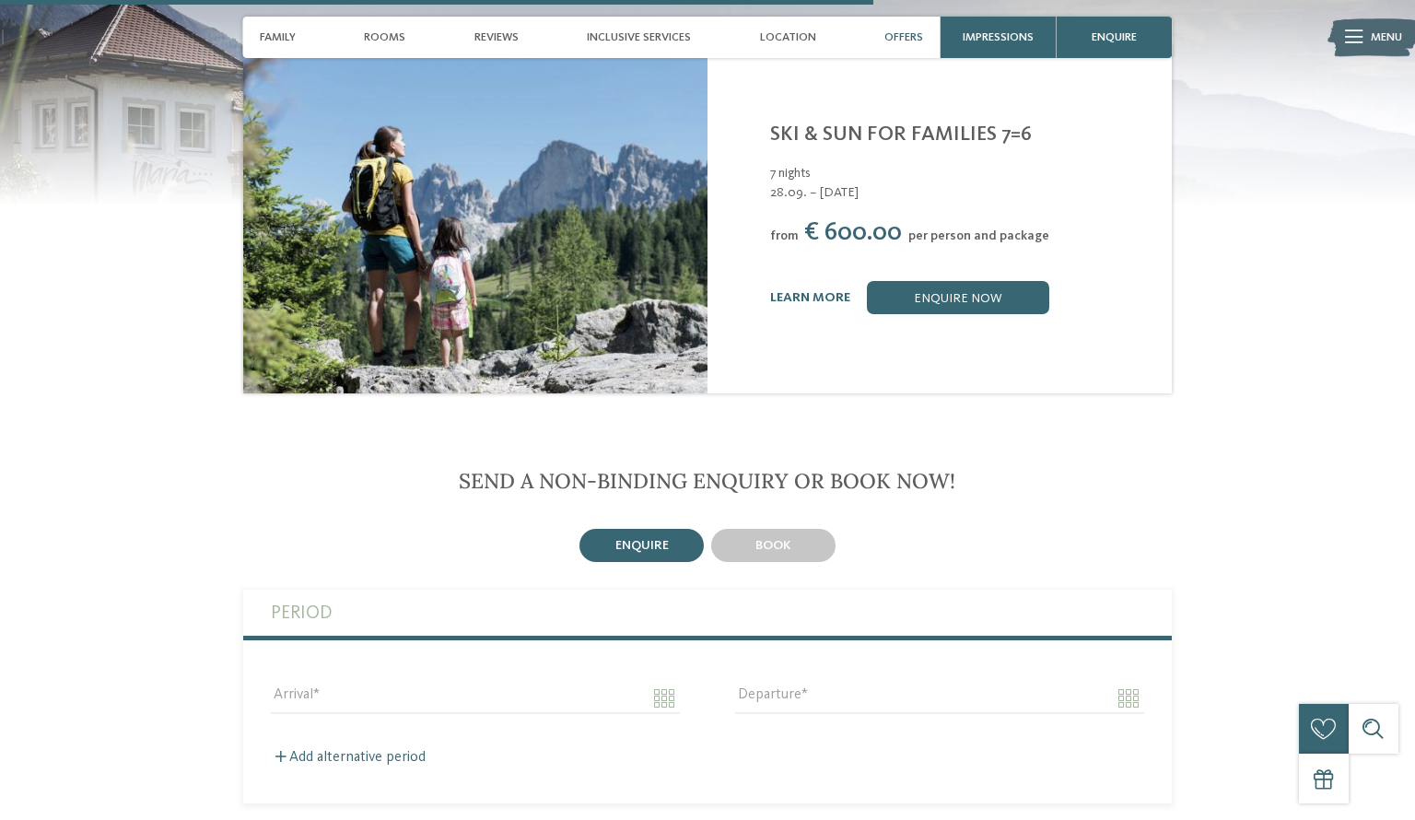
scroll to position [3094, 0]
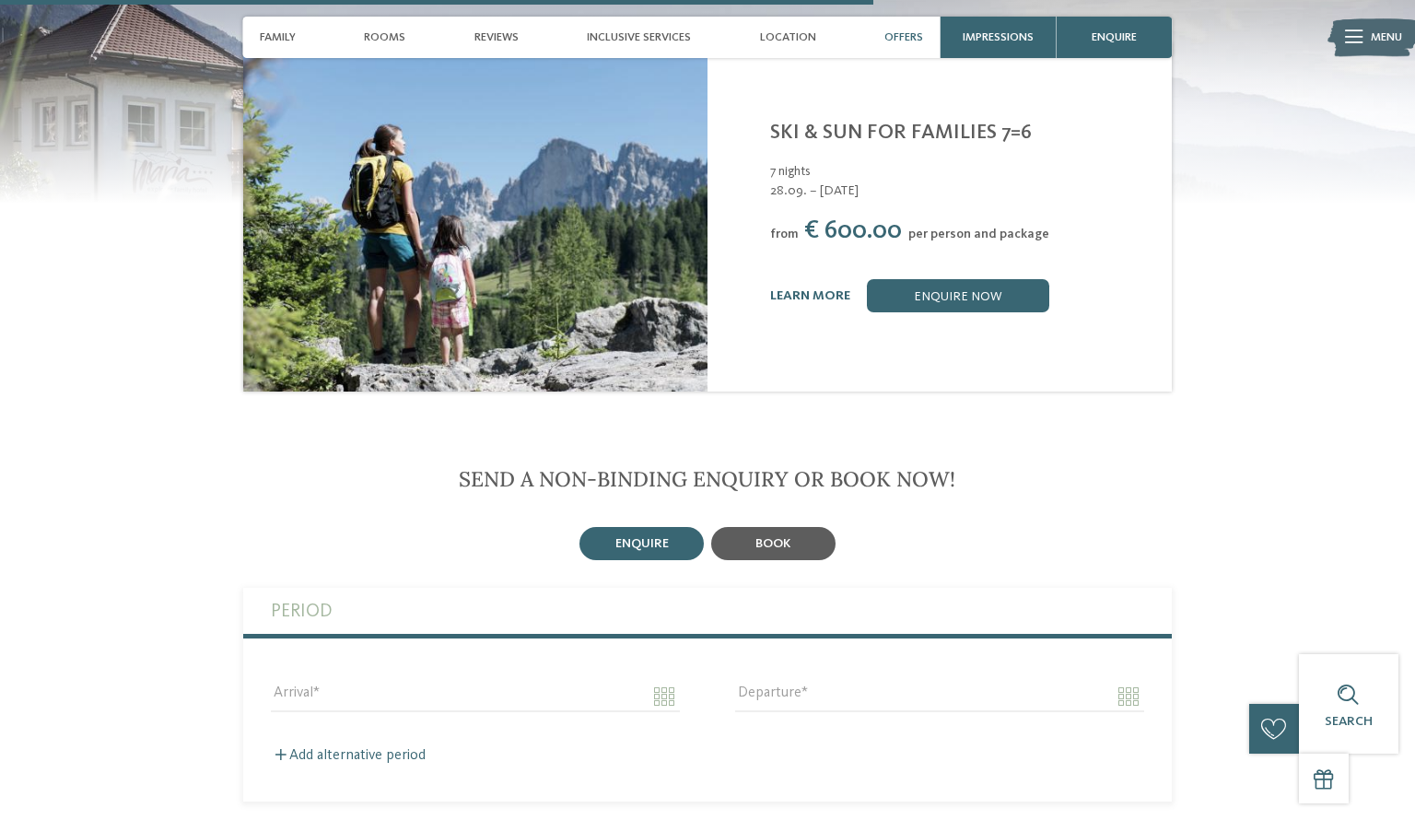
click at [790, 527] on div "book" at bounding box center [773, 543] width 124 height 33
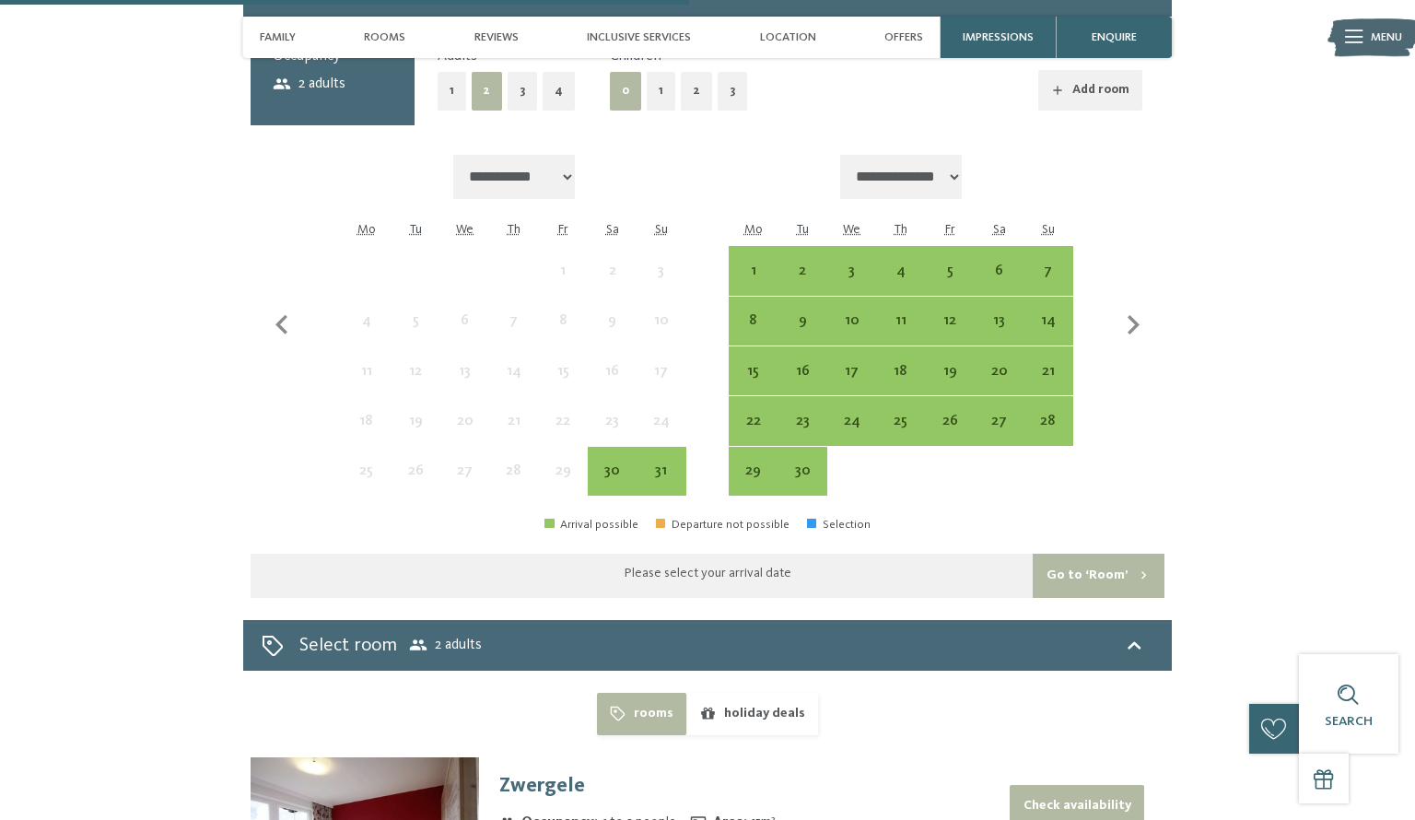
scroll to position [3704, 0]
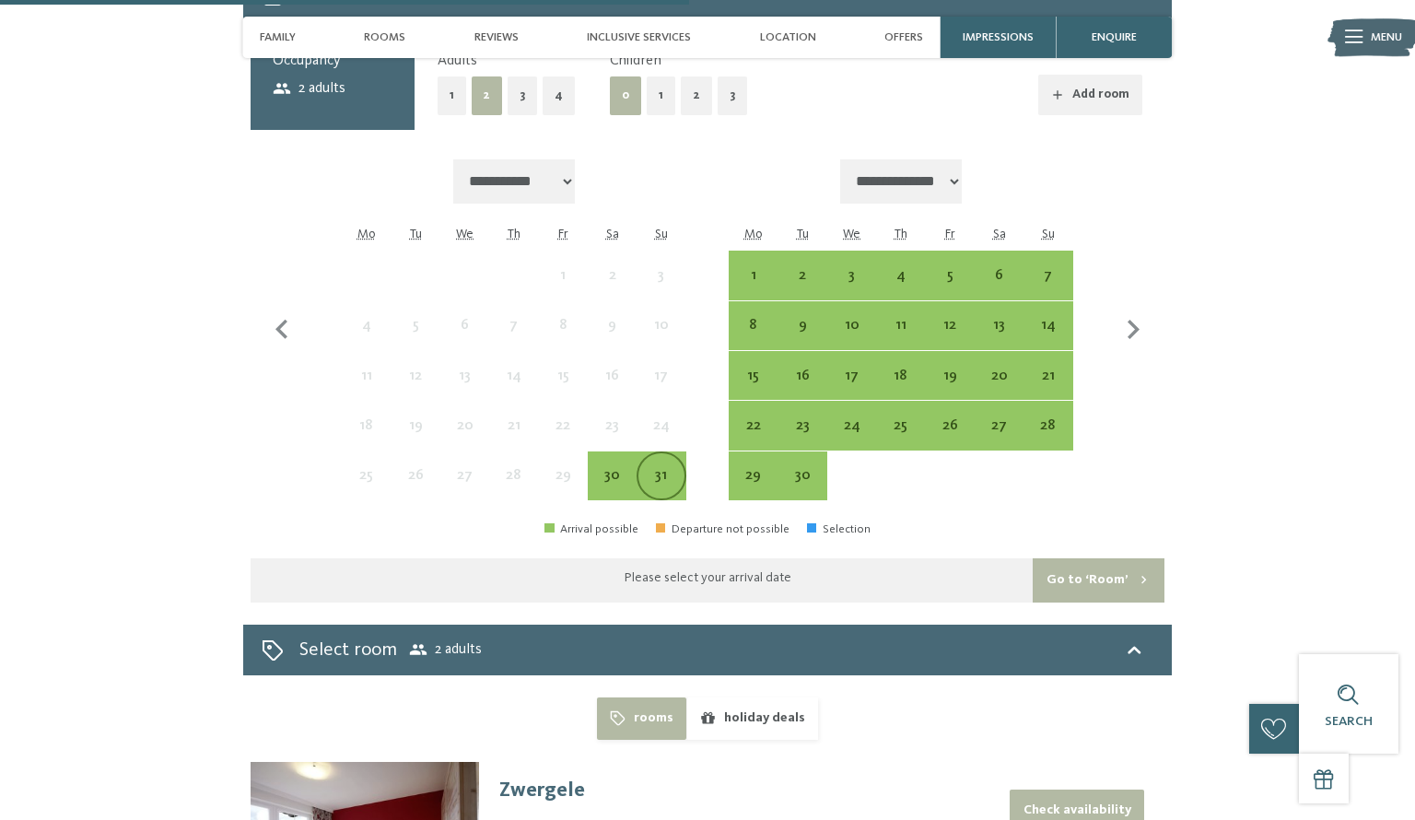
click at [663, 468] on div "31" at bounding box center [661, 490] width 45 height 45
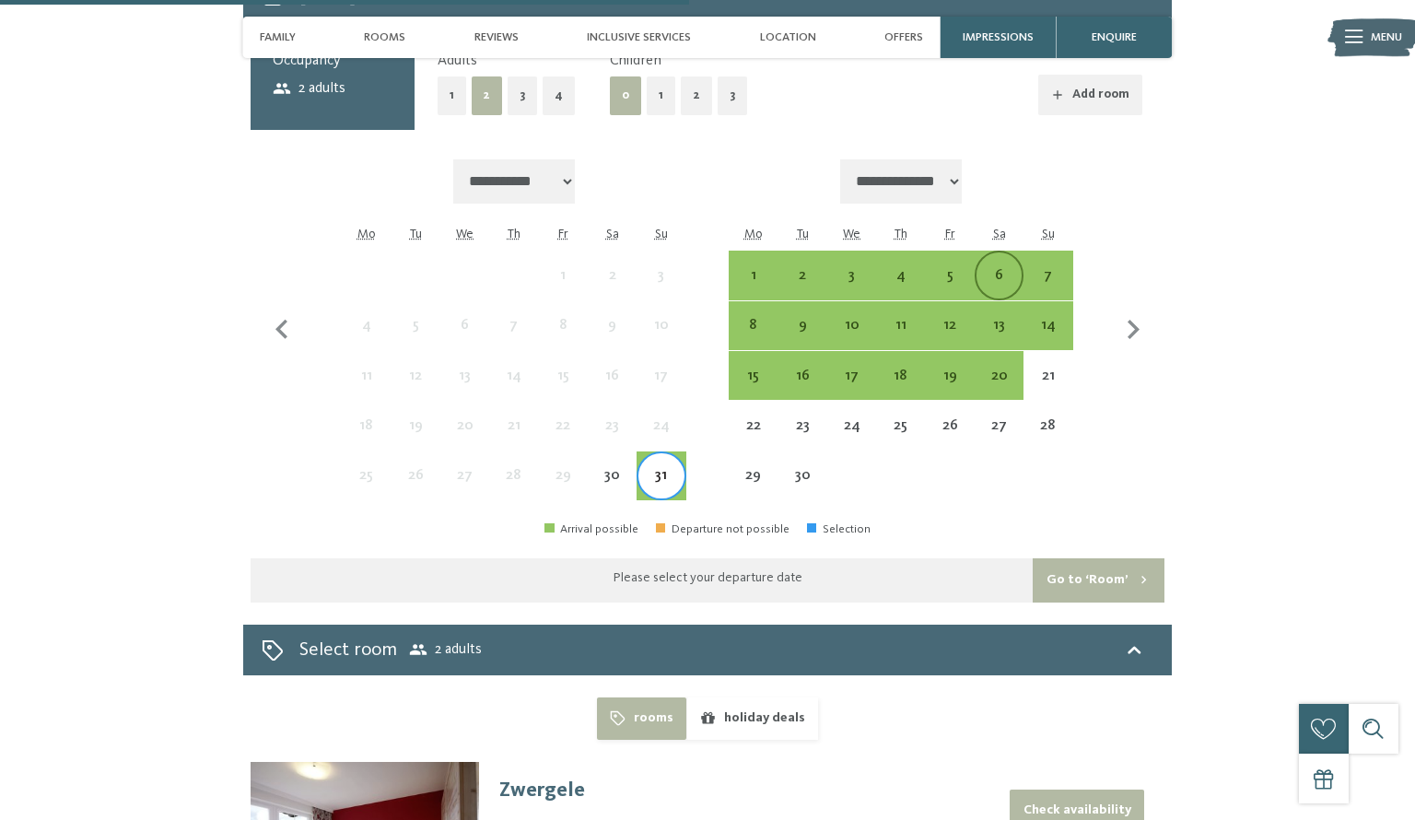
click at [1008, 268] on div "6" at bounding box center [999, 290] width 45 height 45
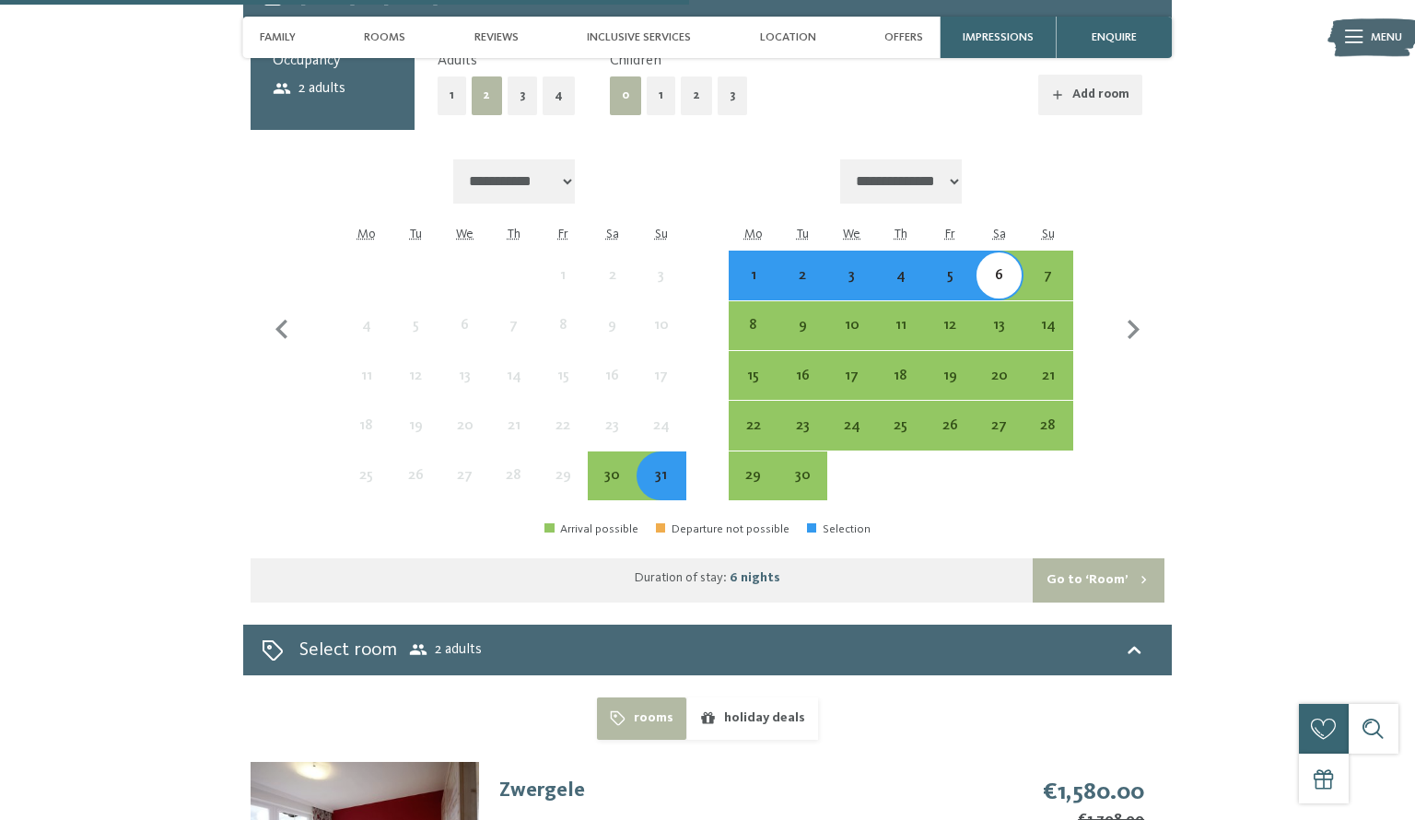
click at [1089, 558] on button "Go to ‘Room’" at bounding box center [1099, 580] width 132 height 44
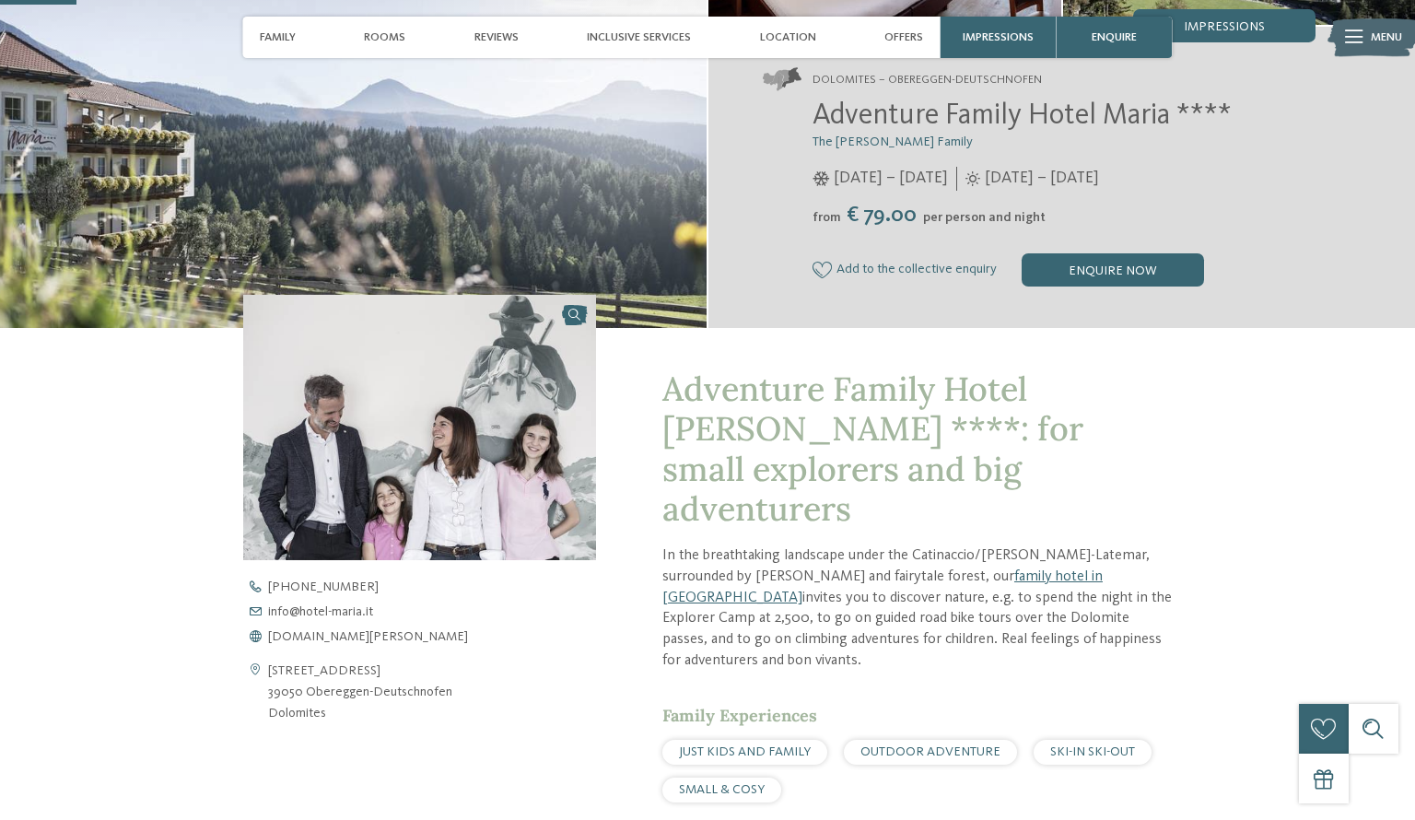
scroll to position [324, 0]
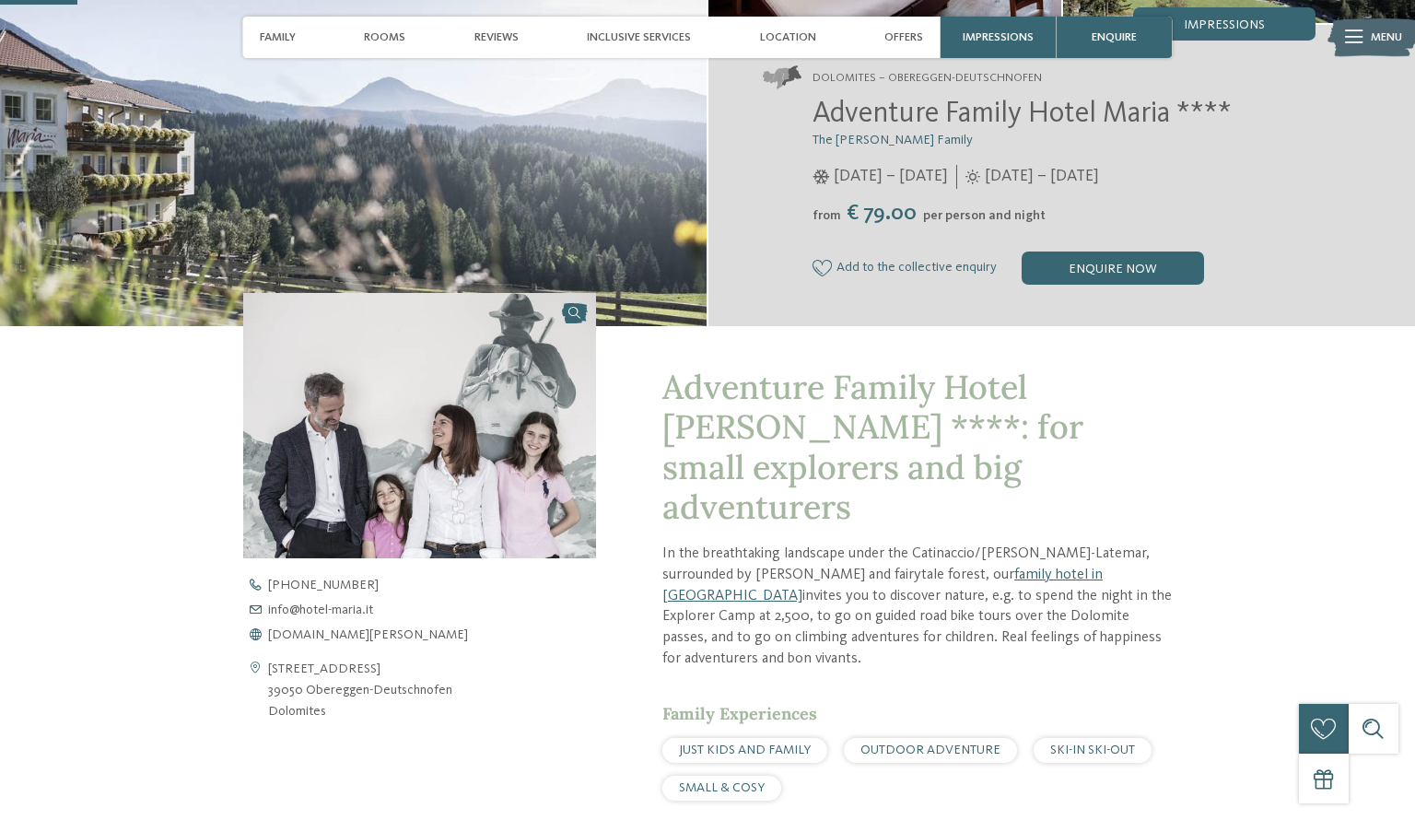
click at [787, 738] on div "JUST KIDS AND FAMILY" at bounding box center [745, 750] width 165 height 25
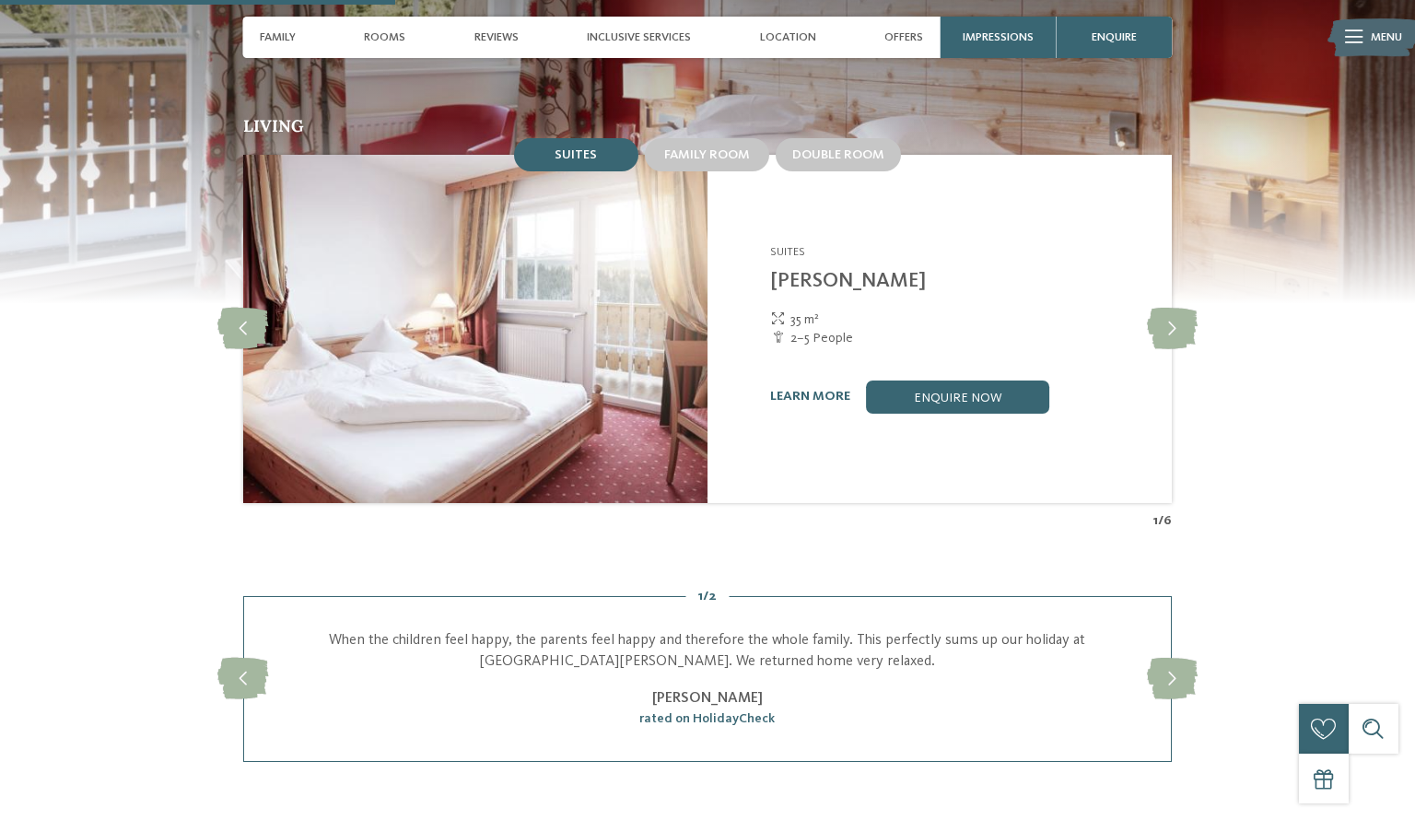
scroll to position [1656, 0]
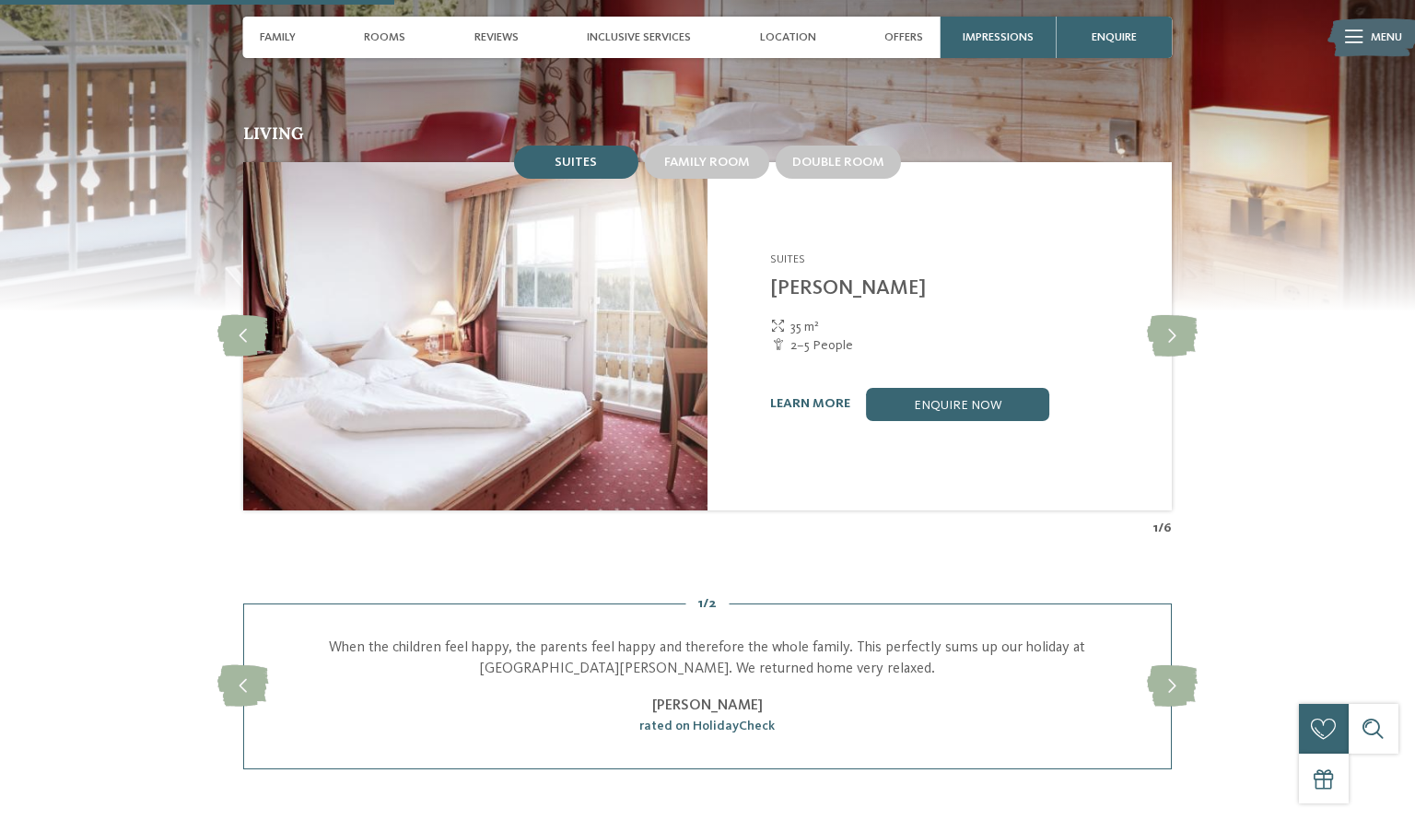
click at [616, 323] on img at bounding box center [475, 336] width 464 height 348
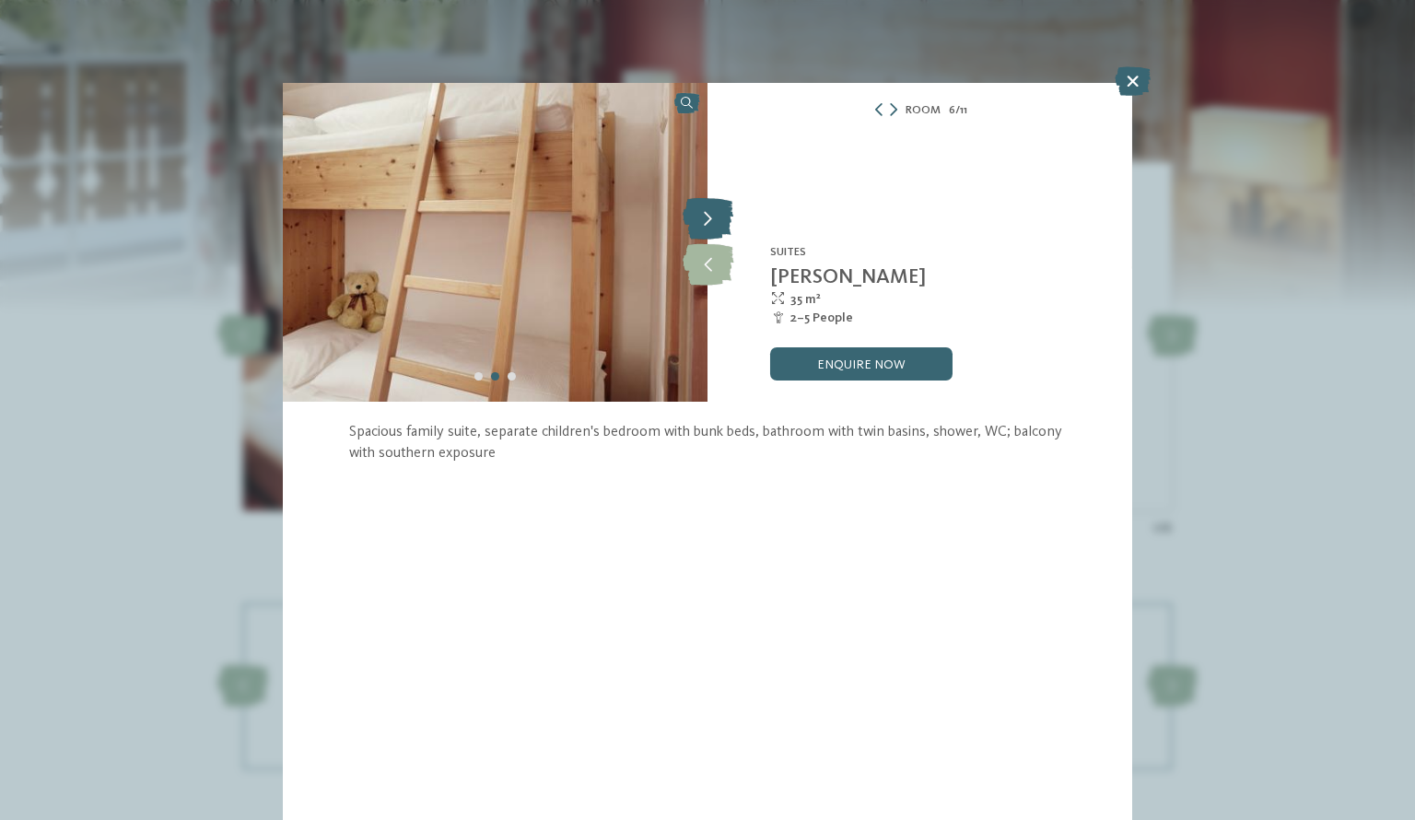
click at [710, 226] on icon at bounding box center [708, 219] width 51 height 41
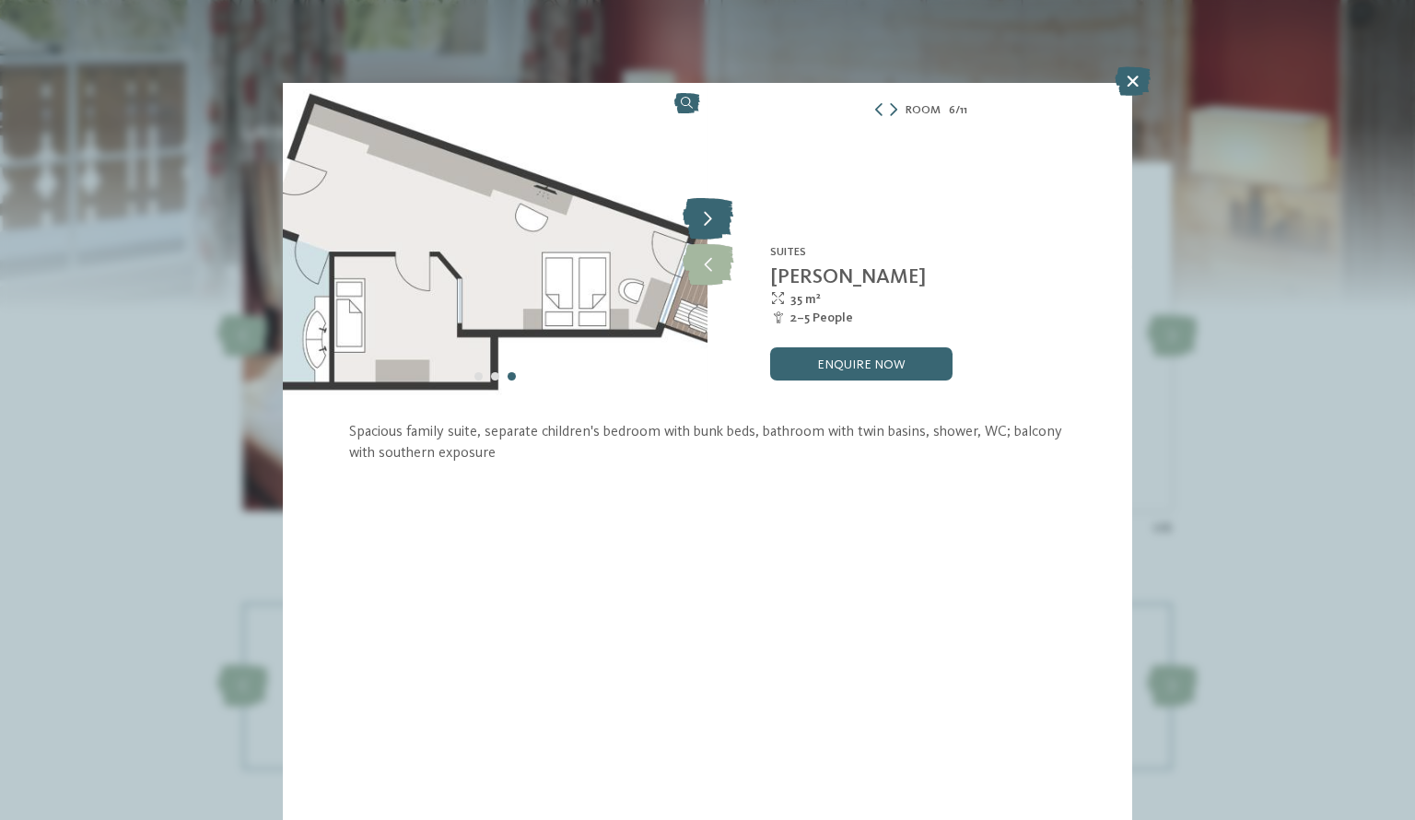
click at [710, 226] on icon at bounding box center [708, 219] width 51 height 41
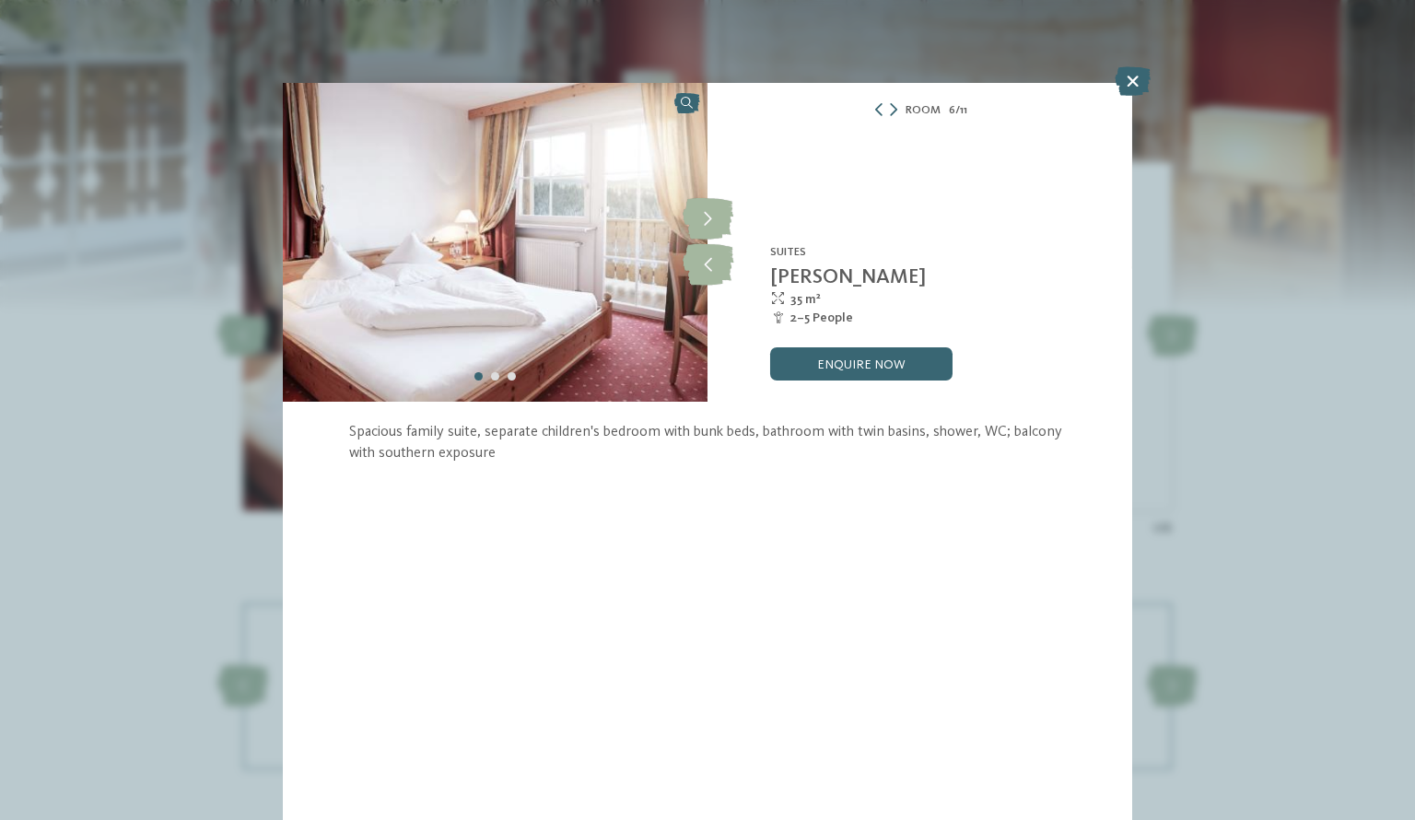
click at [722, 302] on div "Adventure Family Hotel [PERSON_NAME] **** Obereggen-[GEOGRAPHIC_DATA] - [GEOGRA…" at bounding box center [920, 242] width 425 height 319
click at [710, 246] on icon at bounding box center [708, 264] width 51 height 41
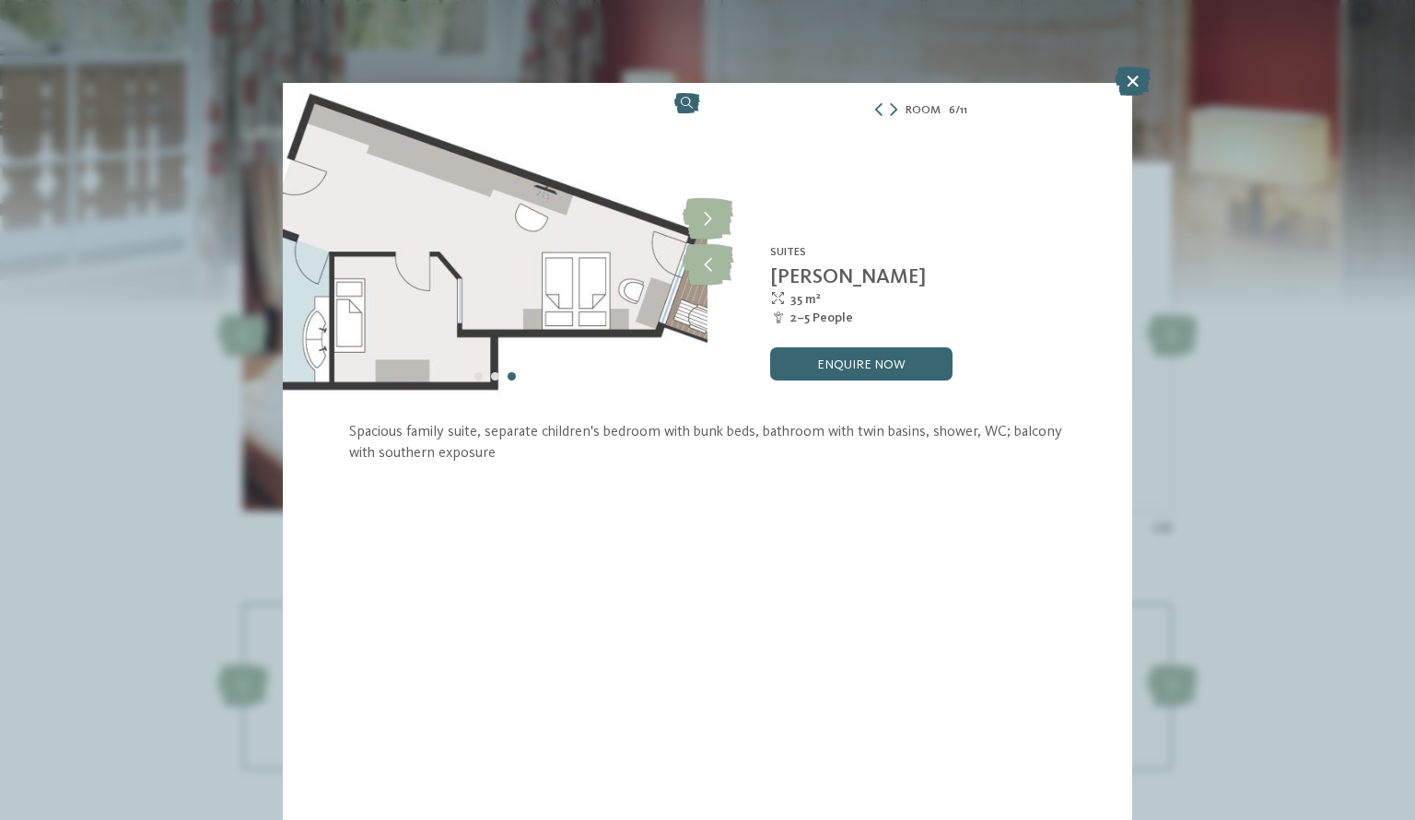
click at [1155, 616] on div "Room 6 / 11 slide 6 of 11" at bounding box center [707, 410] width 1415 height 820
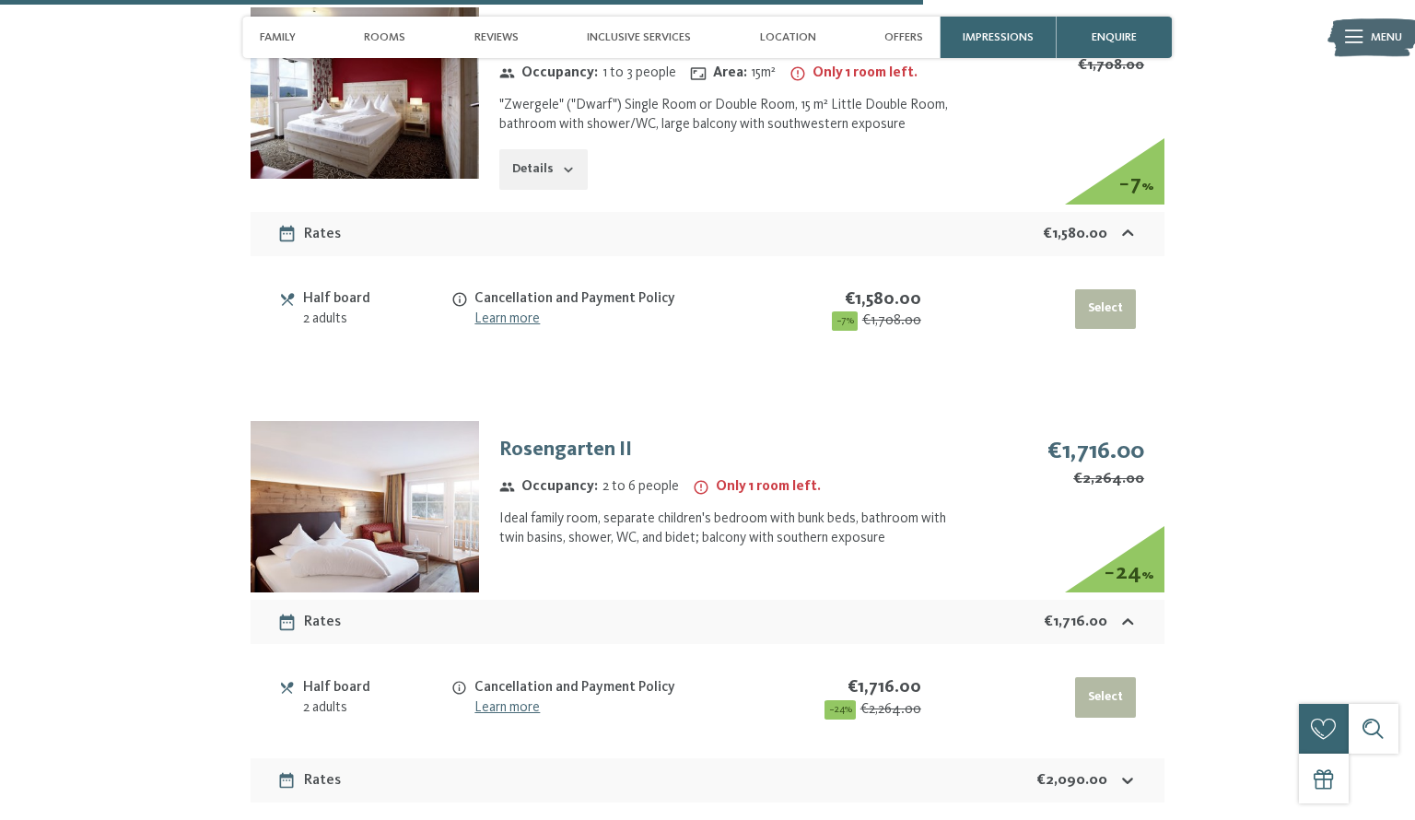
scroll to position [3881, 0]
